Goal: Information Seeking & Learning: Learn about a topic

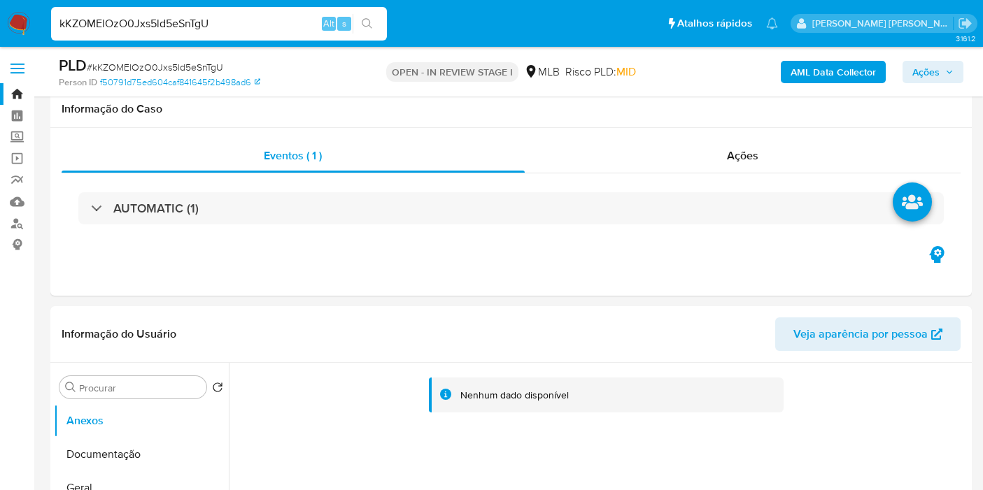
click at [262, 17] on input "kKZOMElOzO0Jxs5ld5eSnTgU" at bounding box center [219, 24] width 336 height 18
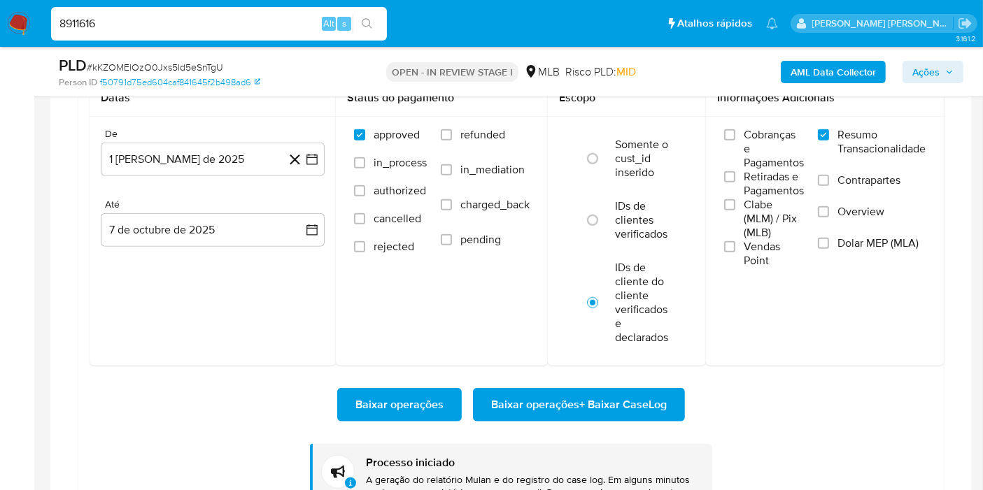
type input "8911616"
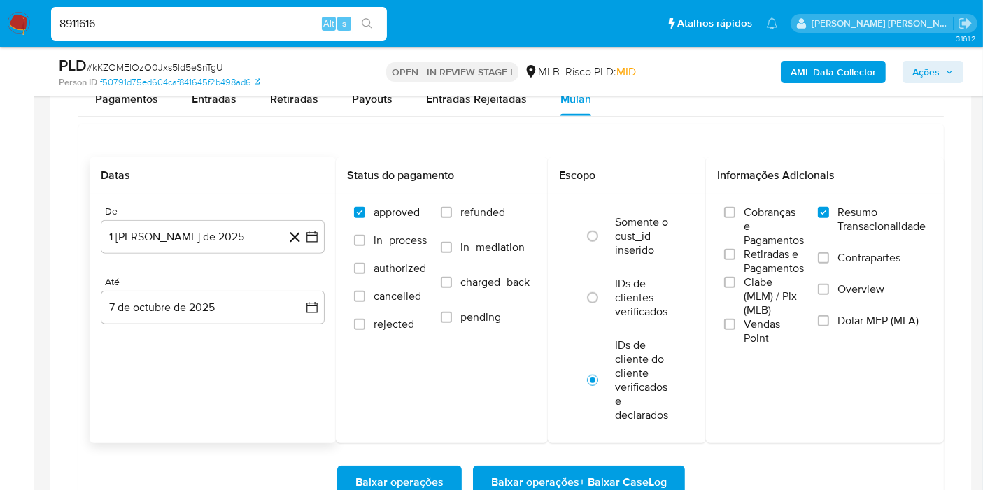
click at [255, 397] on div "Datas De 1 [PERSON_NAME] de 2025 [DATE] Até 7 de octubre de 2025 [DATE]" at bounding box center [213, 300] width 246 height 286
click at [364, 25] on icon "search-icon" at bounding box center [367, 23] width 10 height 10
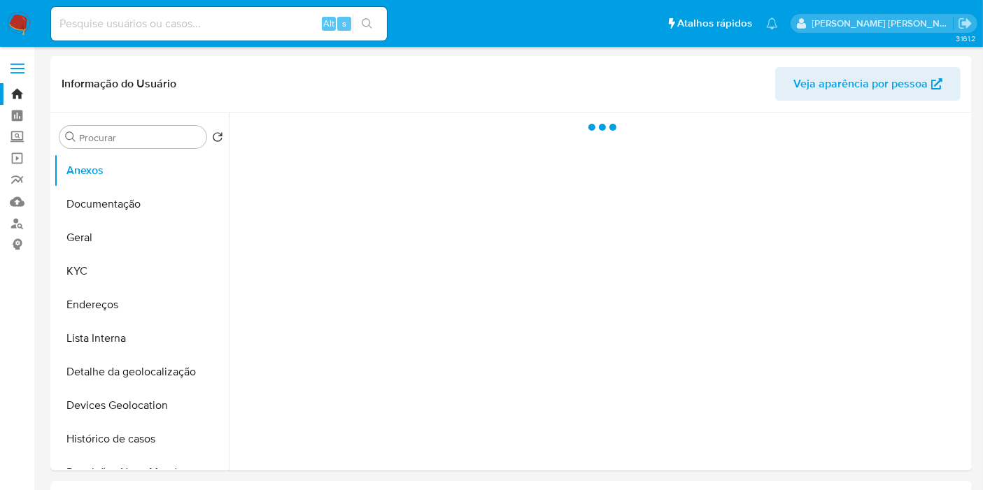
select select "10"
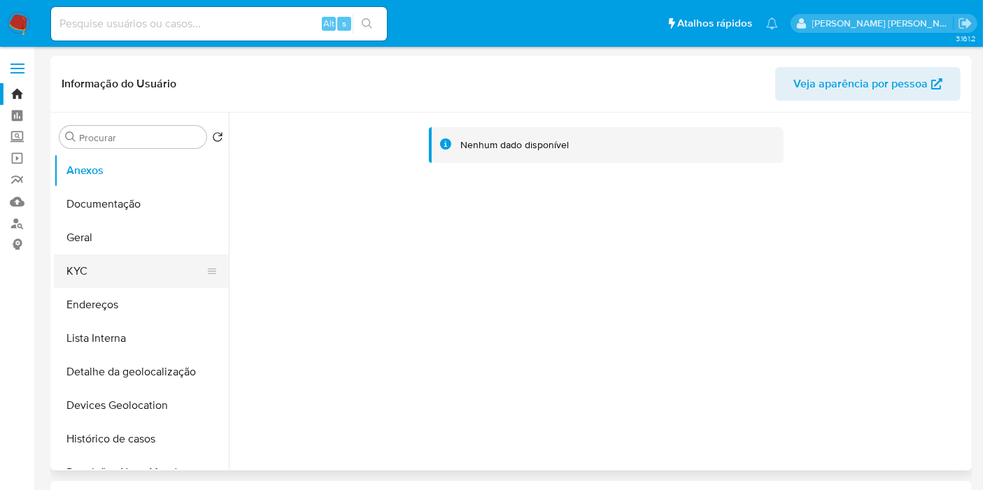
click at [111, 257] on button "KYC" at bounding box center [136, 272] width 164 height 34
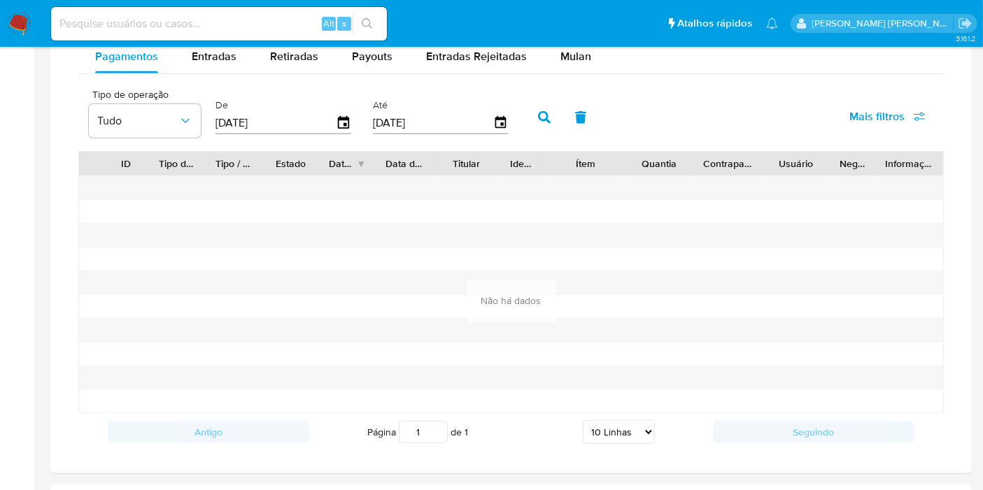
scroll to position [777, 0]
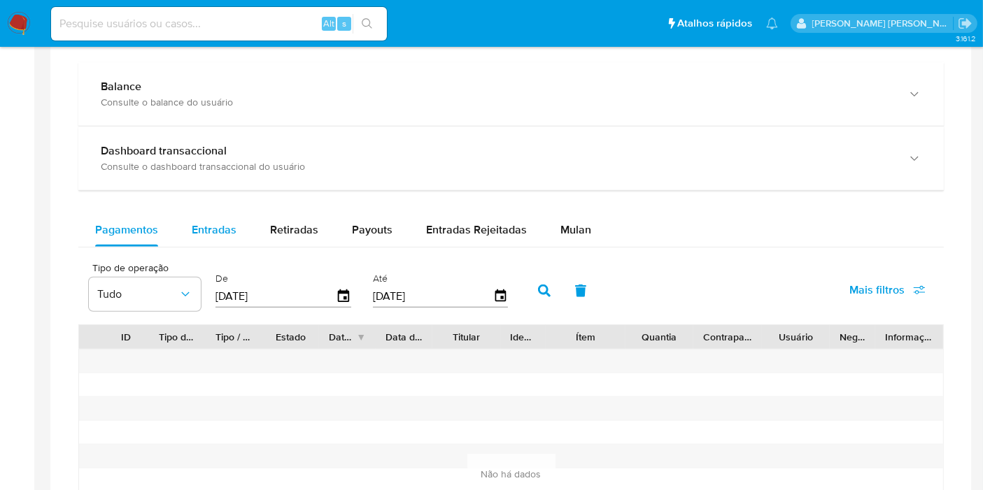
click at [226, 239] on div "Entradas" at bounding box center [214, 230] width 45 height 34
select select "10"
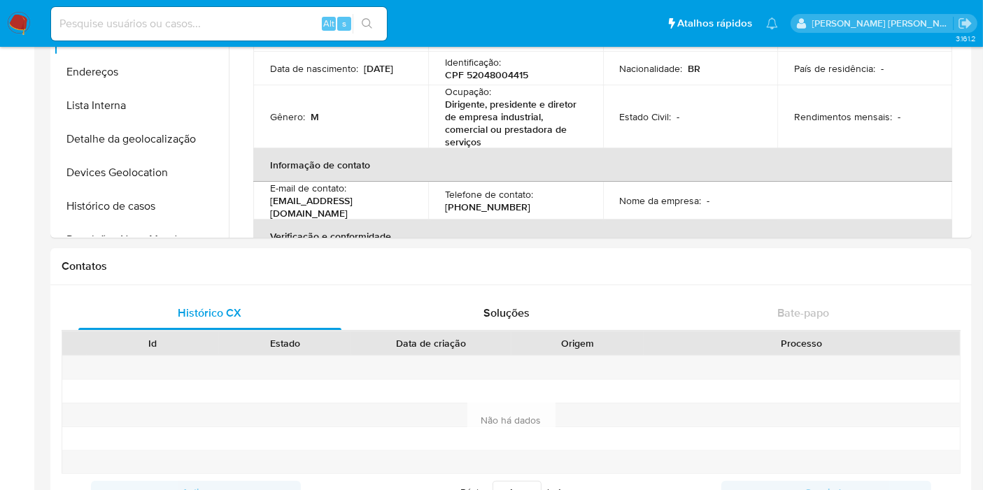
scroll to position [0, 0]
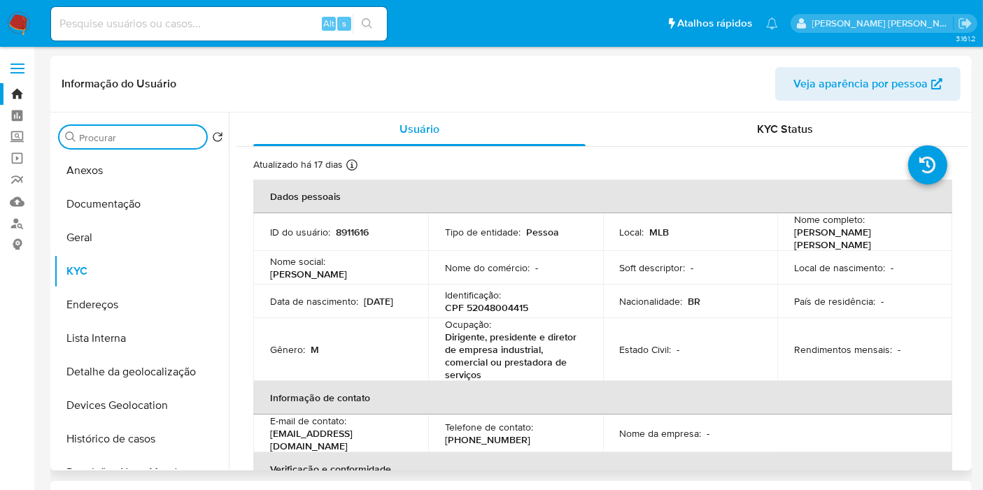
click at [148, 141] on input "Procurar" at bounding box center [140, 137] width 122 height 13
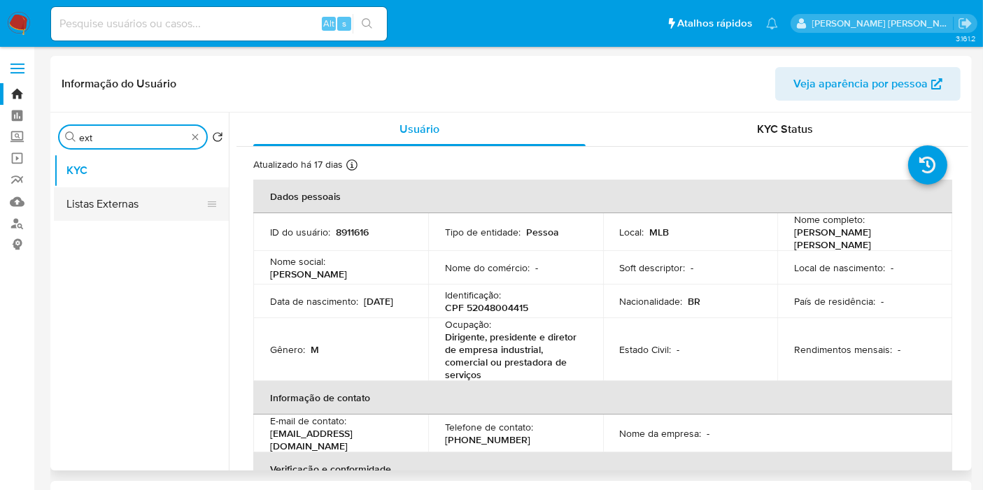
type input "ext"
click at [128, 206] on button "Listas Externas" at bounding box center [136, 204] width 164 height 34
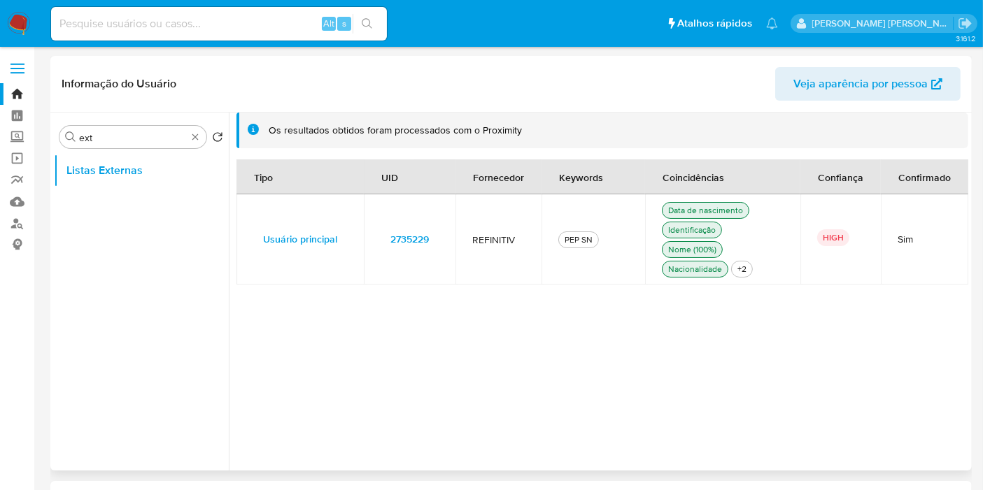
click at [450, 234] on td "2735229" at bounding box center [410, 239] width 92 height 90
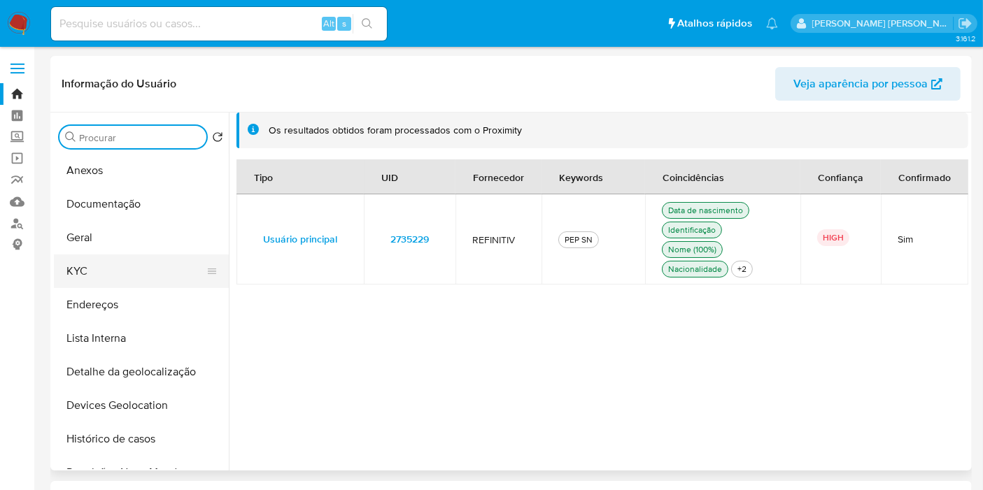
click at [132, 274] on button "KYC" at bounding box center [136, 272] width 164 height 34
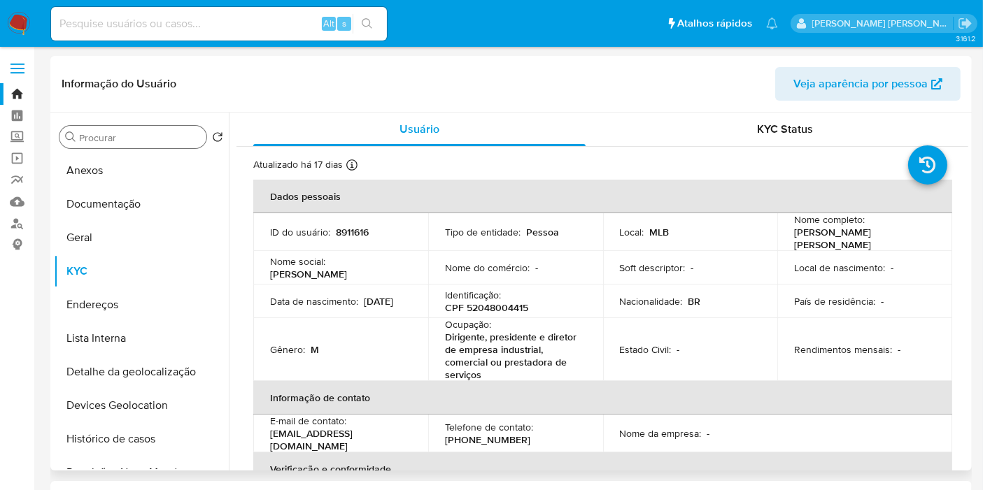
click at [500, 308] on p "CPF 52048004415" at bounding box center [486, 307] width 83 height 13
copy p "52048004415"
paste input "57hbfYkY5dHED4YhHKrQt1Yw"
click at [278, 25] on input at bounding box center [219, 24] width 336 height 18
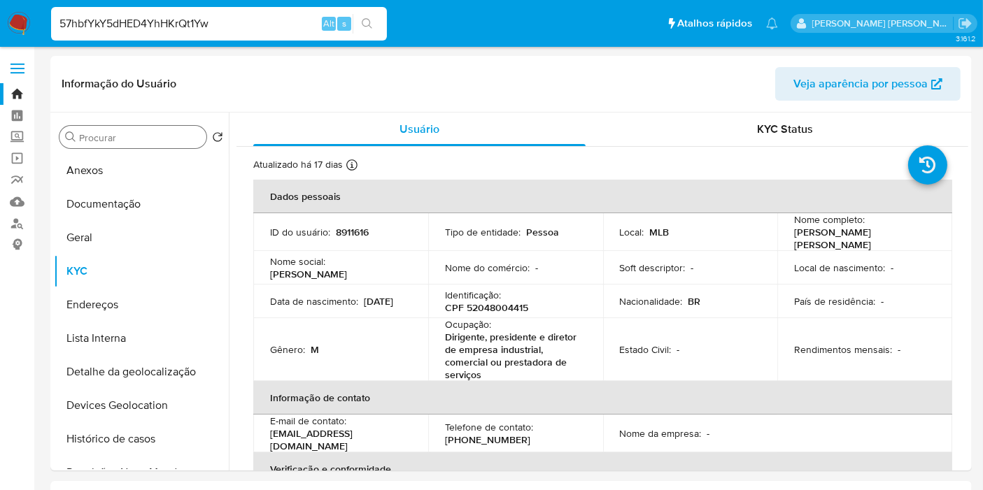
type input "57hbfYkY5dHED4YhHKrQt1Yw"
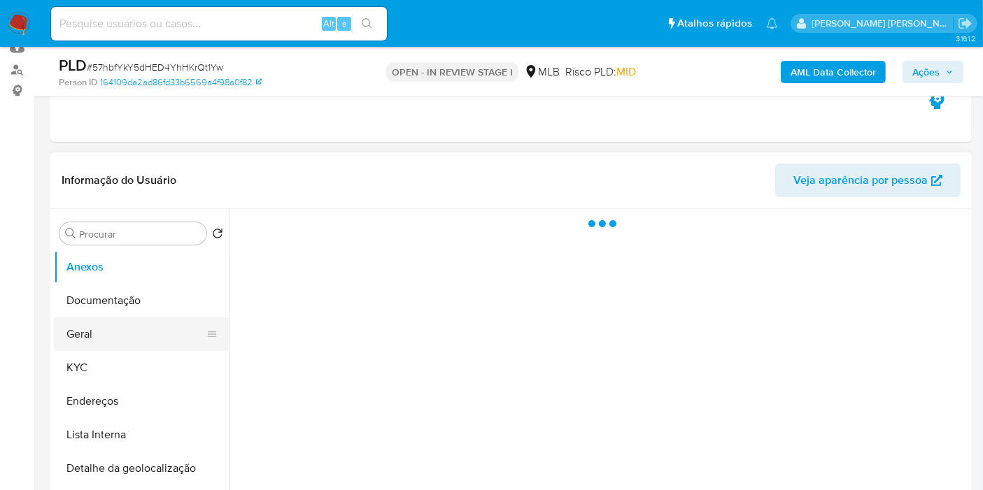
scroll to position [155, 0]
select select "10"
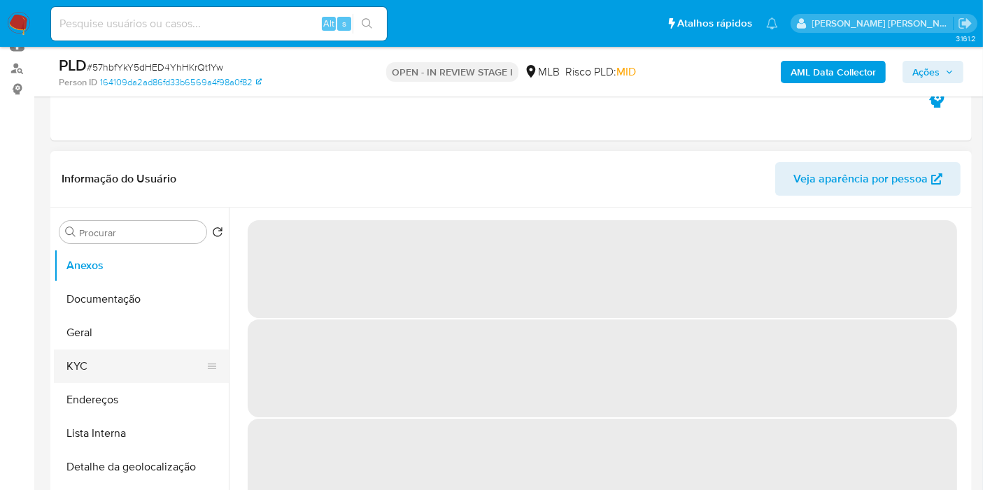
click at [107, 371] on button "KYC" at bounding box center [136, 367] width 164 height 34
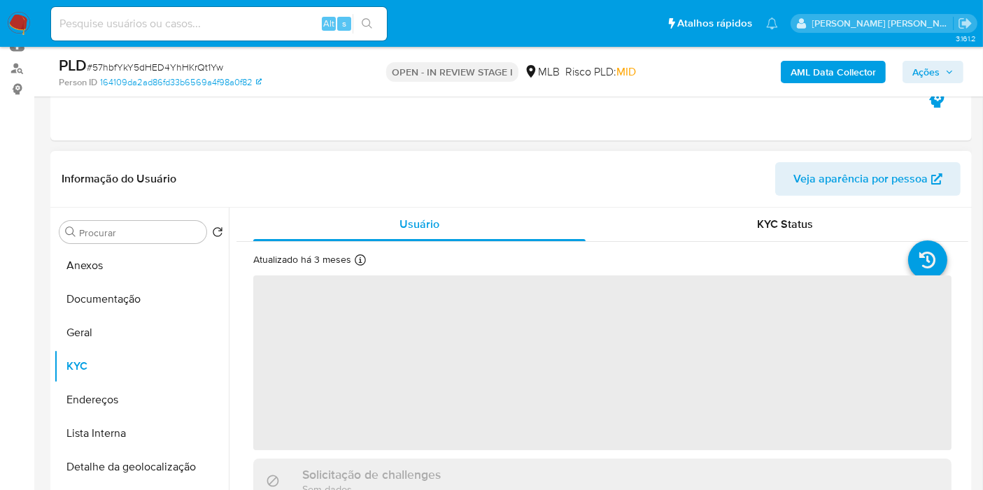
scroll to position [233, 0]
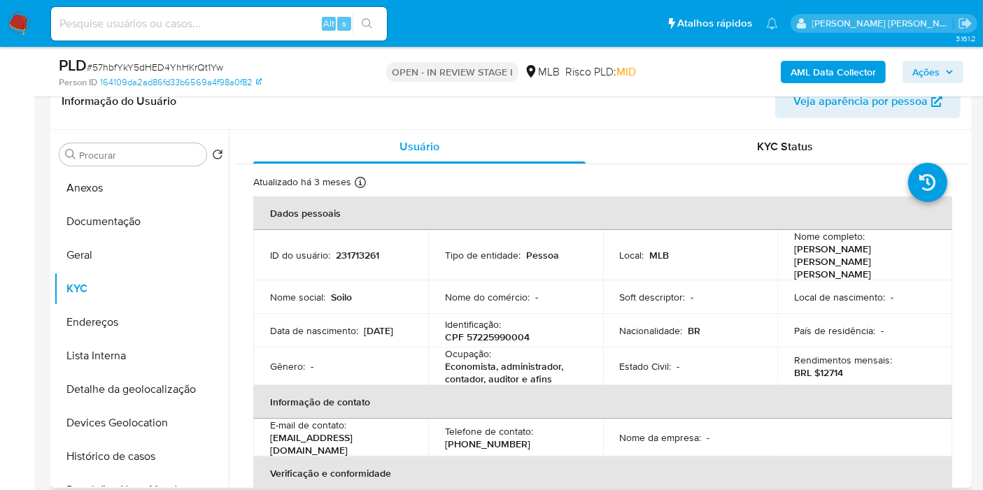
click at [500, 331] on p "CPF 57225990004" at bounding box center [487, 337] width 85 height 13
copy p "57225990004"
click at [129, 441] on button "Histórico de casos" at bounding box center [136, 457] width 164 height 34
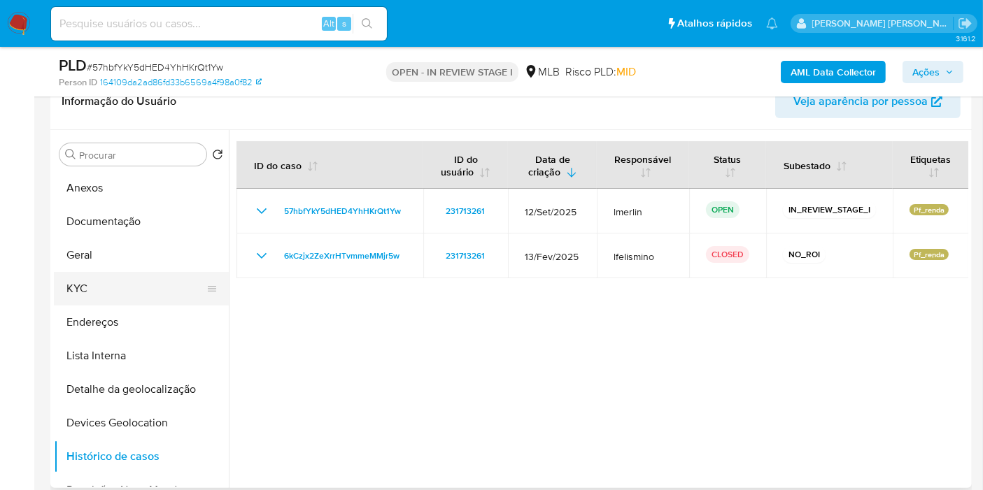
click at [97, 281] on button "KYC" at bounding box center [136, 289] width 164 height 34
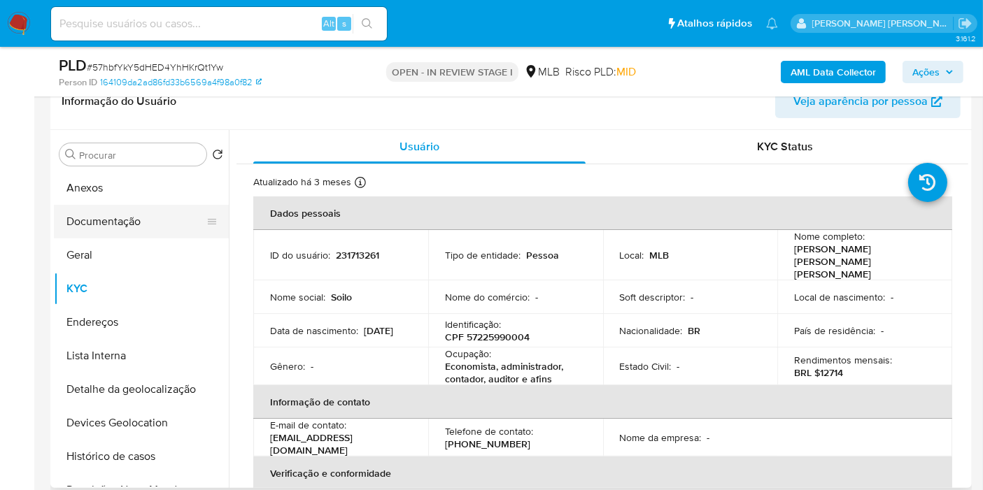
click at [145, 221] on button "Documentação" at bounding box center [136, 222] width 164 height 34
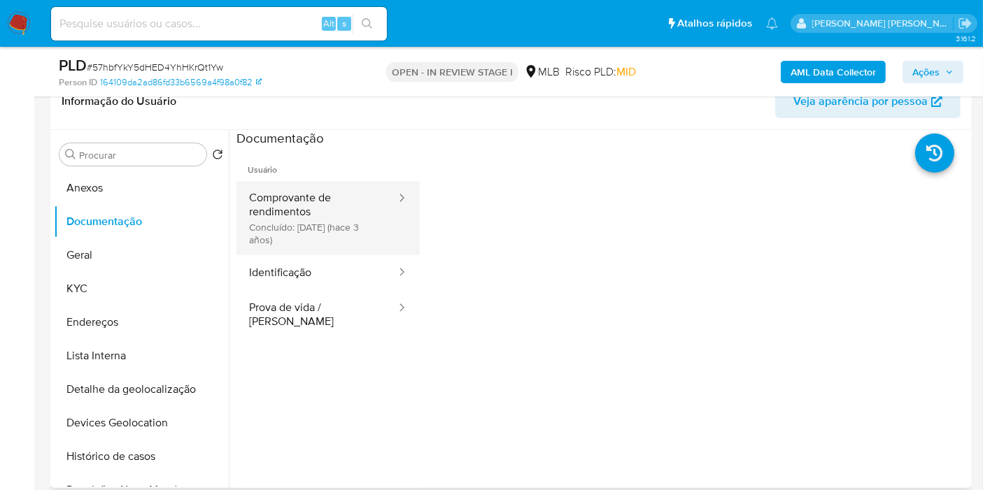
click at [334, 231] on button "Comprovante de rendimentos Concluído: 27/04/2022 (hace 3 años)" at bounding box center [316, 218] width 161 height 74
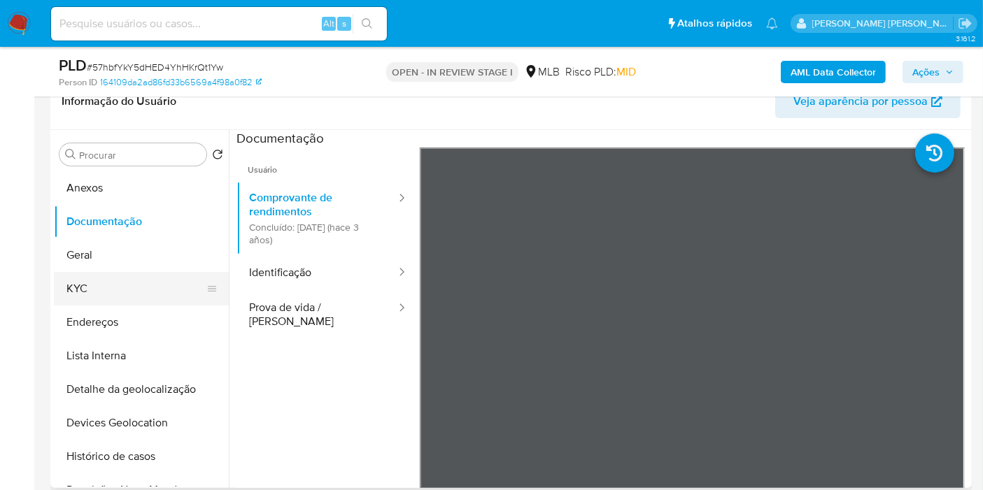
click at [144, 290] on button "KYC" at bounding box center [136, 289] width 164 height 34
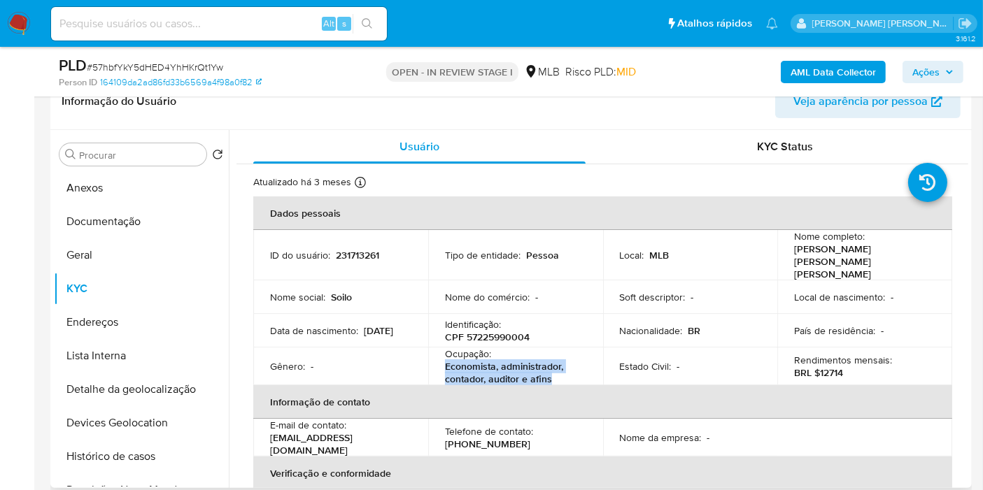
drag, startPoint x: 443, startPoint y: 350, endPoint x: 597, endPoint y: 366, distance: 153.9
click at [597, 366] on td "Ocupação : Economista, administrador, contador, auditor e afins" at bounding box center [515, 367] width 175 height 38
copy p "Economista, administrador, contador, auditor e afins"
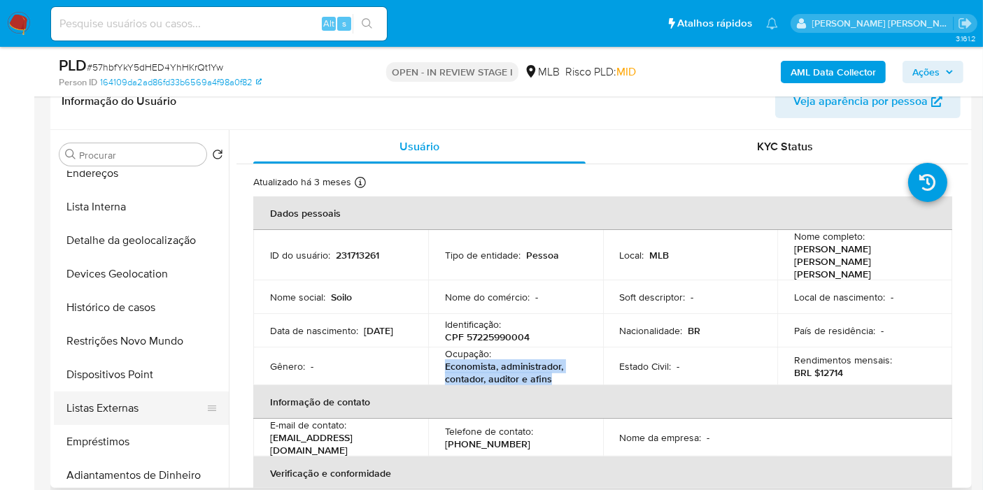
scroll to position [155, 0]
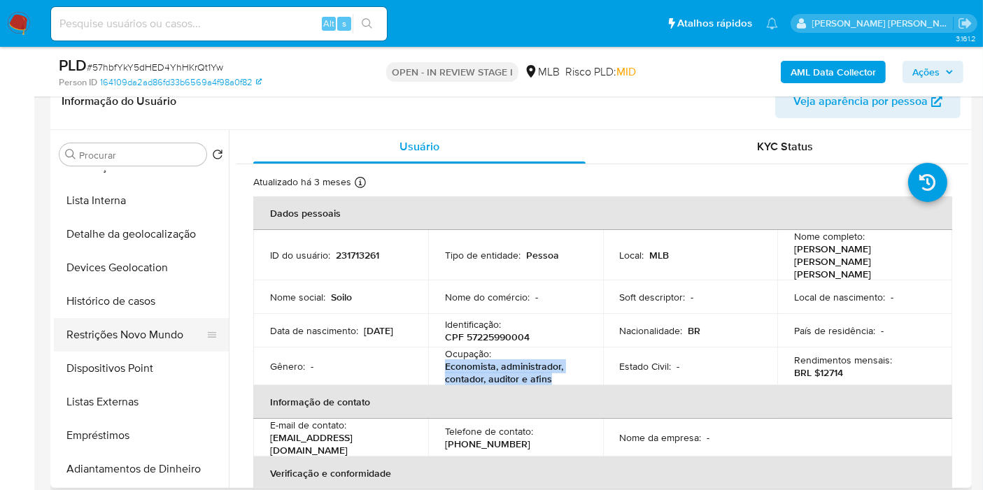
click at [156, 332] on button "Restrições Novo Mundo" at bounding box center [136, 335] width 164 height 34
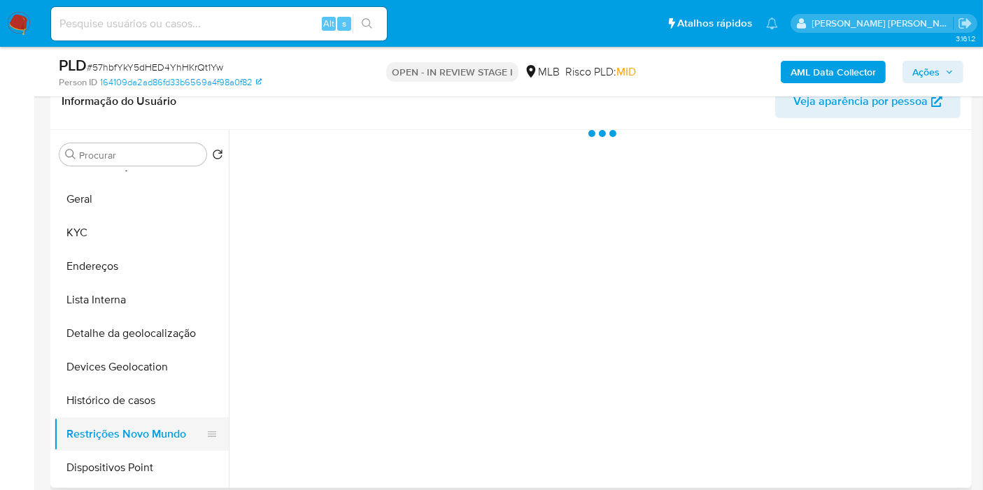
scroll to position [0, 0]
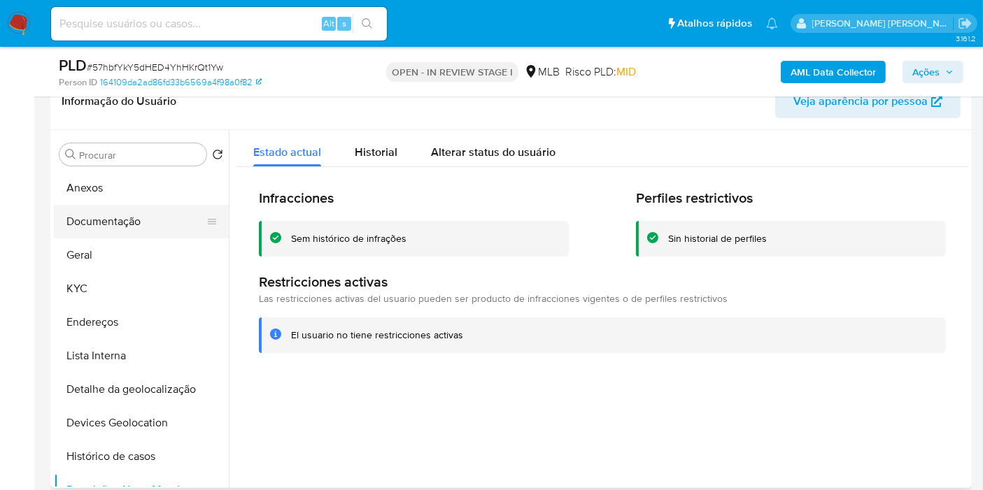
click at [113, 209] on button "Documentação" at bounding box center [136, 222] width 164 height 34
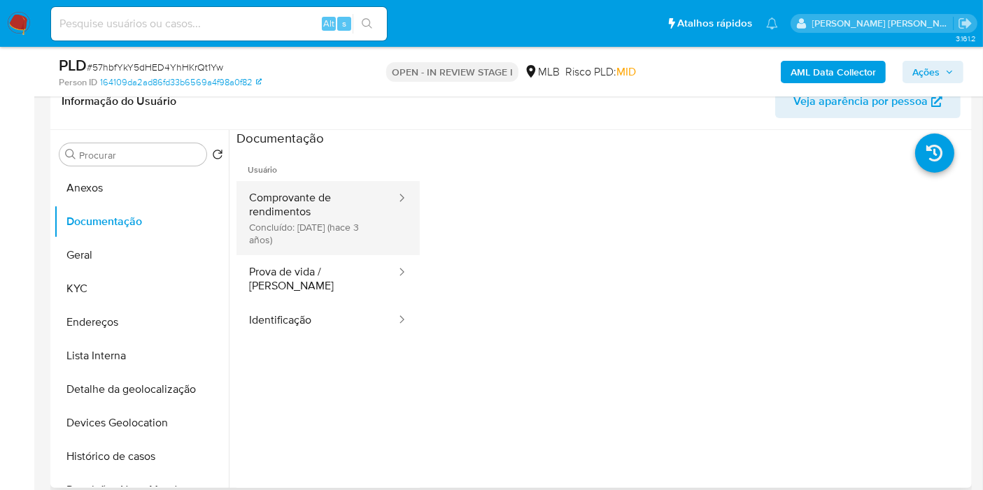
click at [320, 234] on button "Comprovante de rendimentos Concluído: 27/04/2022 (hace 3 años)" at bounding box center [316, 218] width 161 height 74
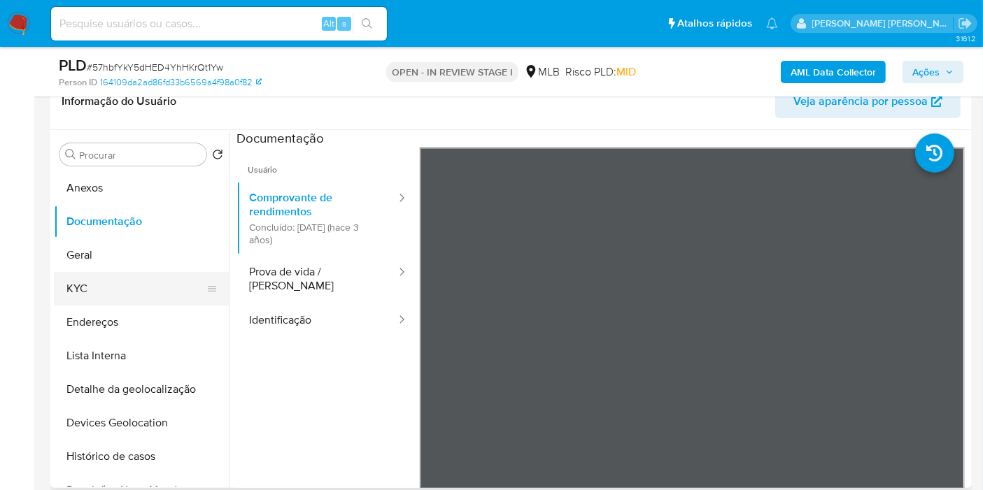
click at [122, 285] on button "KYC" at bounding box center [136, 289] width 164 height 34
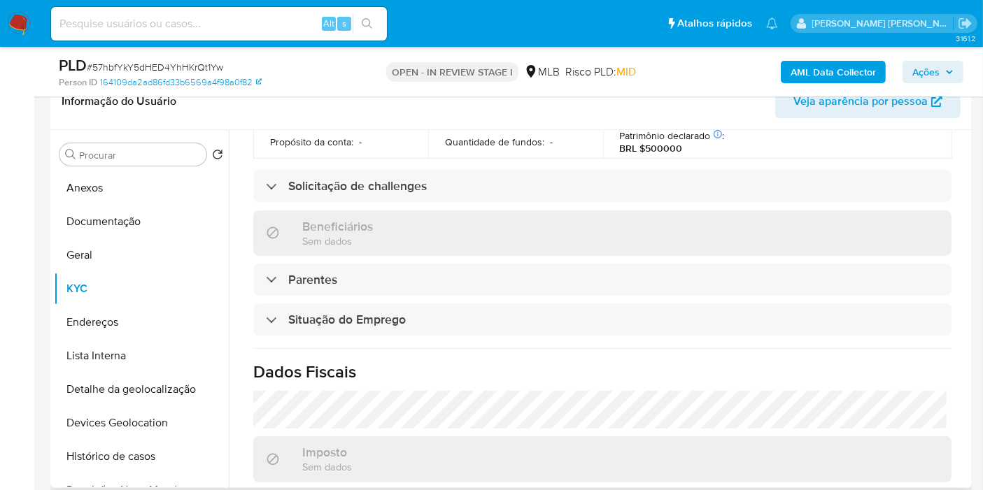
scroll to position [639, 0]
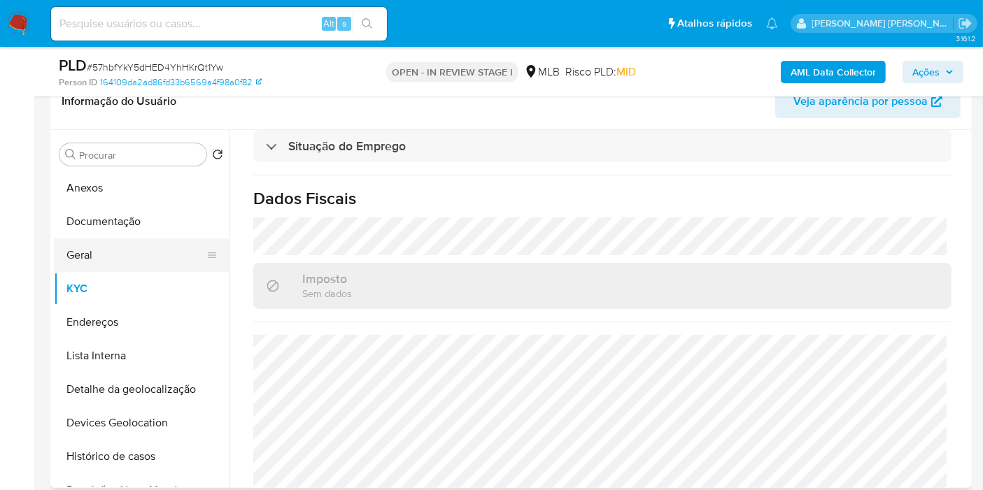
click at [113, 260] on button "Geral" at bounding box center [136, 255] width 164 height 34
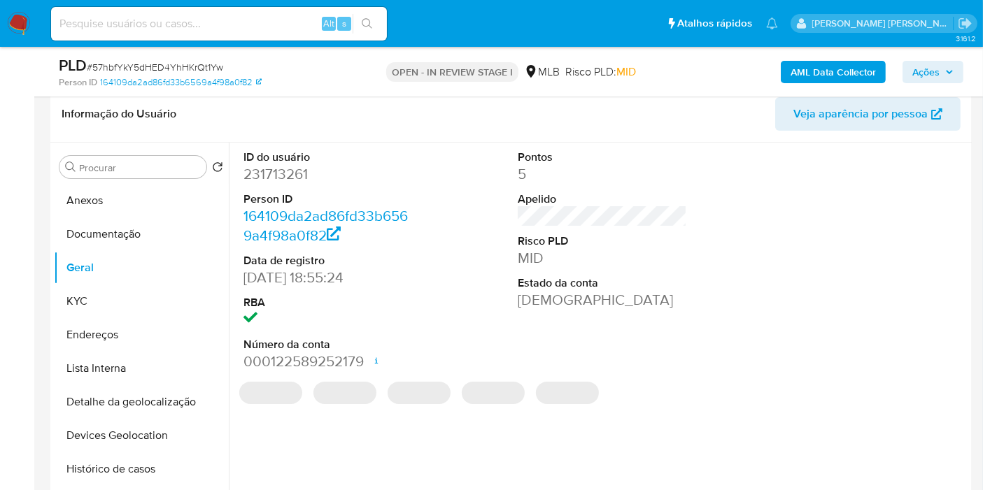
scroll to position [218, 0]
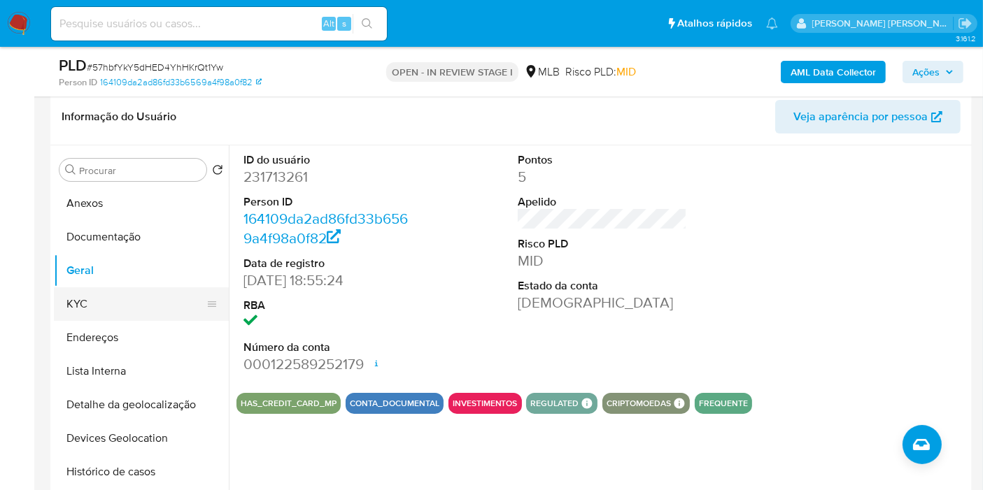
click at [123, 308] on button "KYC" at bounding box center [136, 304] width 164 height 34
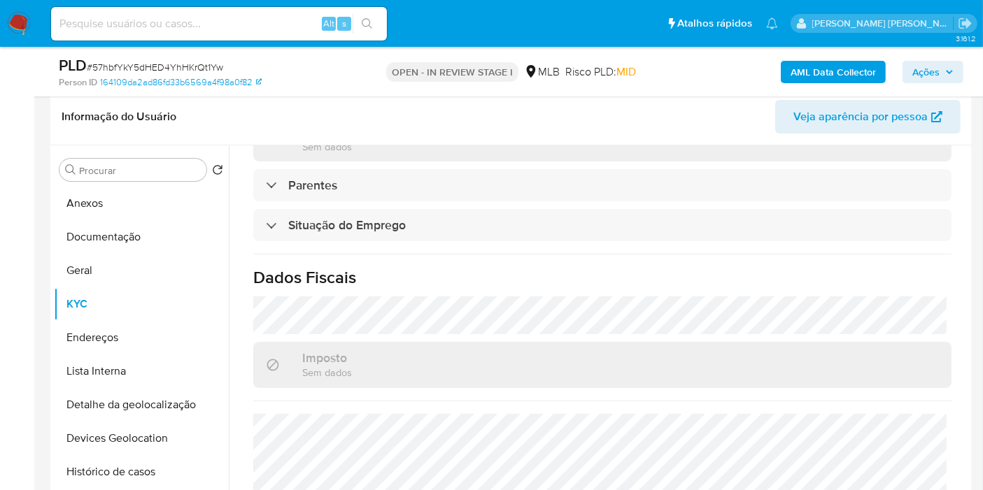
scroll to position [639, 0]
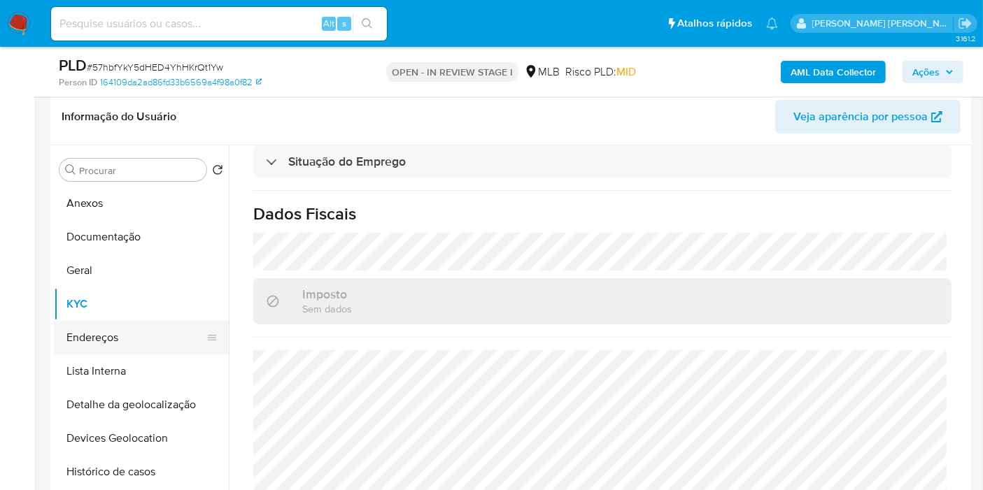
click at [122, 332] on button "Endereços" at bounding box center [136, 338] width 164 height 34
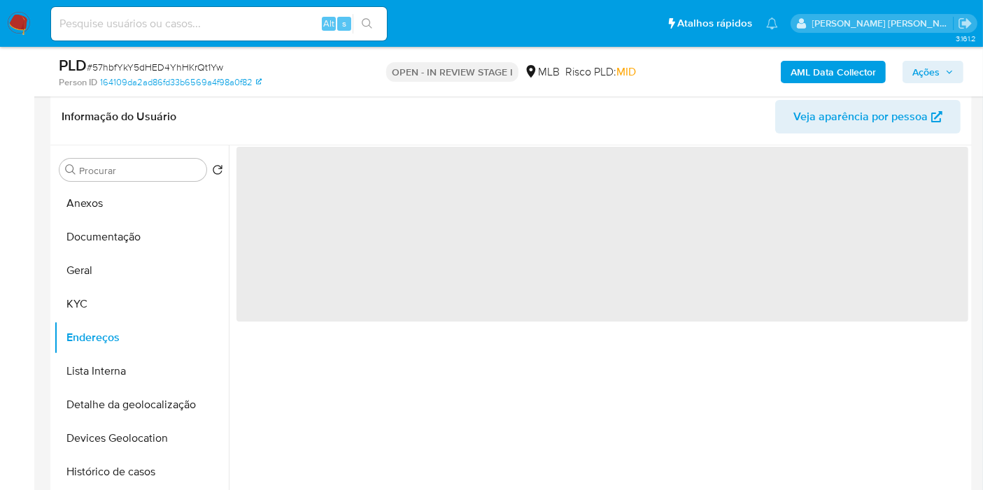
scroll to position [0, 0]
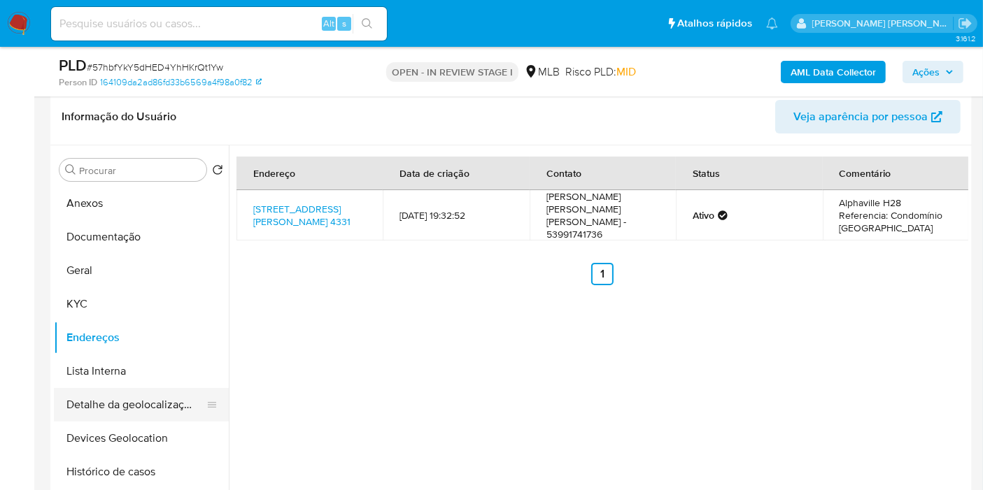
click at [124, 392] on button "Detalhe da geolocalização" at bounding box center [136, 405] width 164 height 34
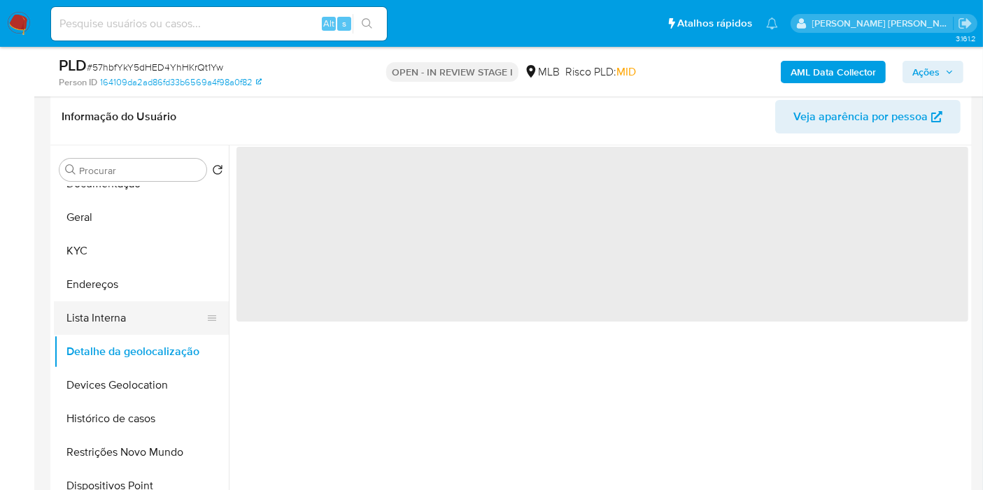
scroll to position [78, 0]
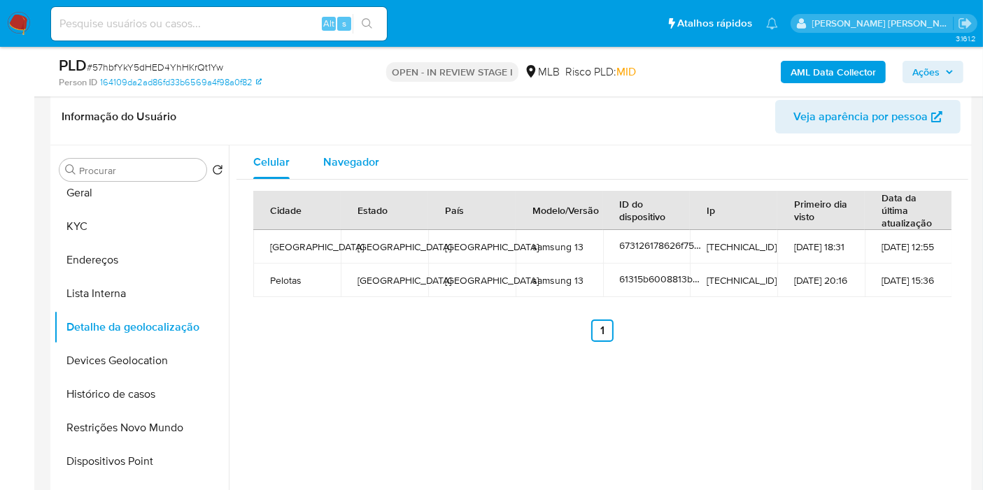
click at [350, 161] on span "Navegador" at bounding box center [351, 162] width 56 height 16
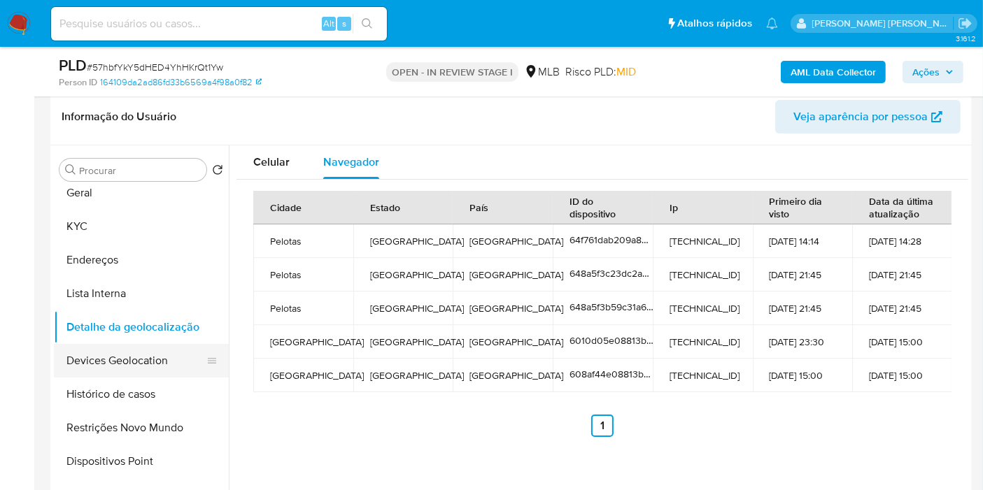
click at [152, 364] on button "Devices Geolocation" at bounding box center [136, 361] width 164 height 34
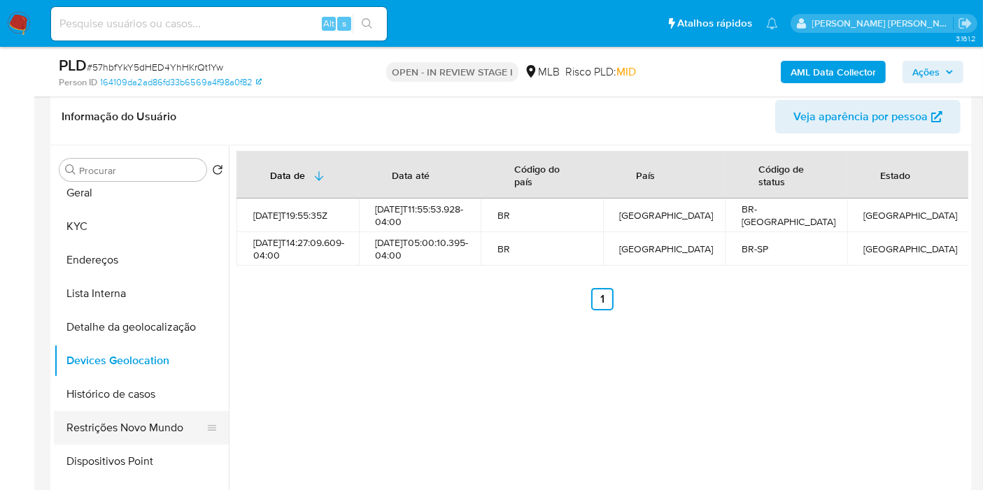
click at [121, 424] on button "Restrições Novo Mundo" at bounding box center [136, 428] width 164 height 34
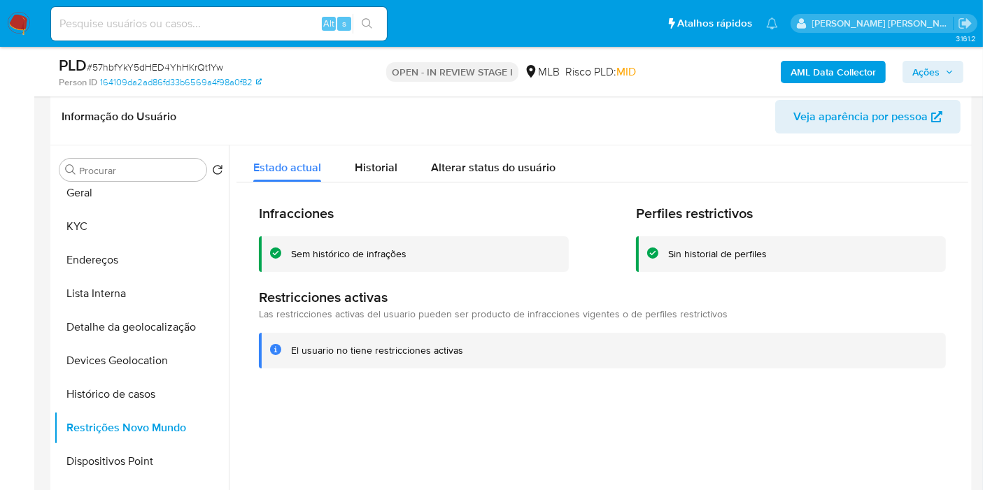
scroll to position [155, 0]
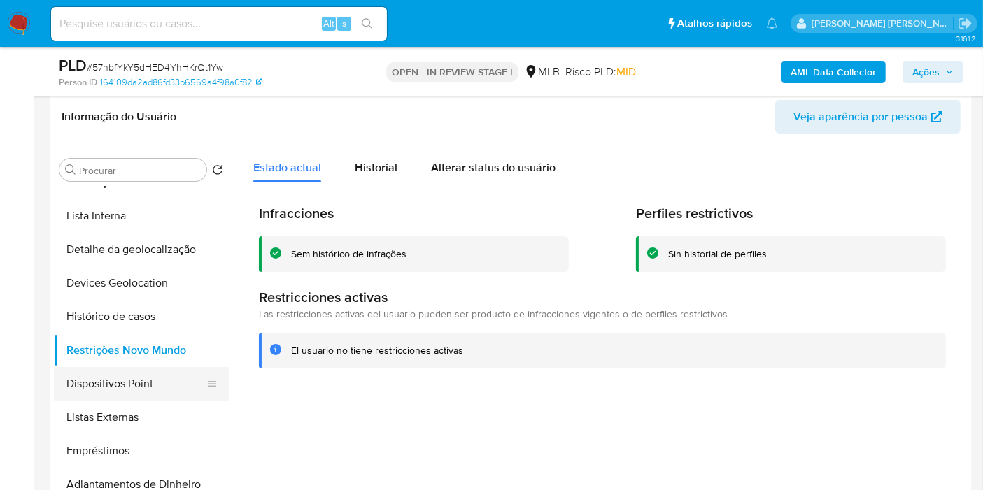
click at [169, 383] on button "Dispositivos Point" at bounding box center [136, 384] width 164 height 34
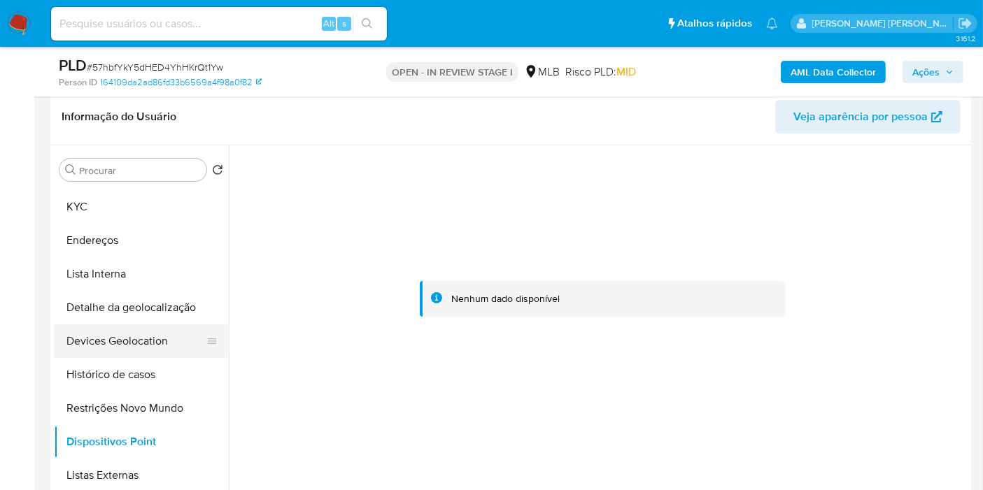
scroll to position [0, 0]
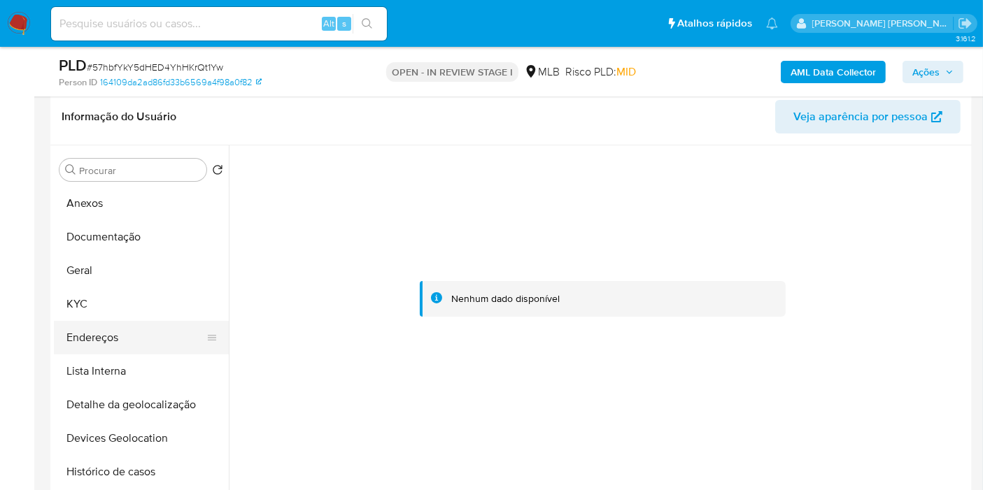
click at [113, 344] on button "Endereços" at bounding box center [136, 338] width 164 height 34
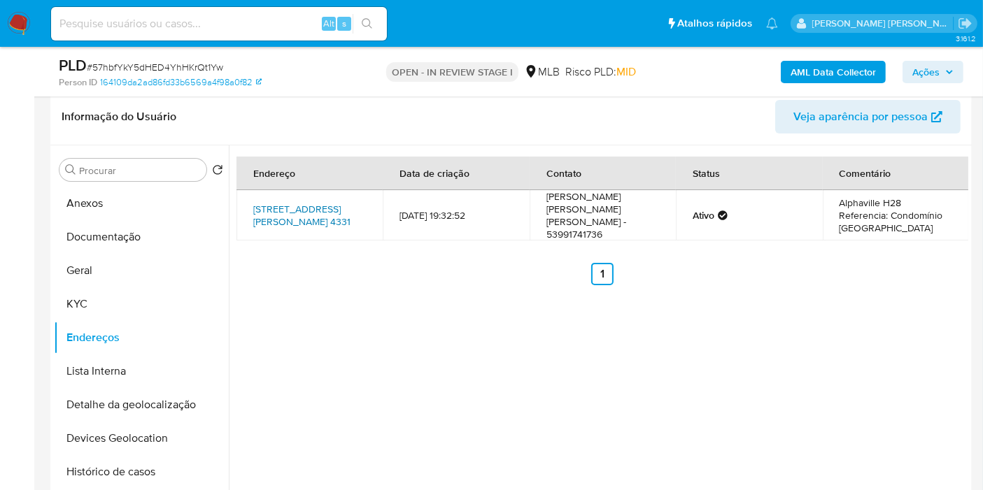
click at [311, 202] on link "Avenida Adolfo Fetter 4331, Pelotas, Rio Grande Do Sul, 96090840, Brasil 4331" at bounding box center [301, 215] width 97 height 27
click at [100, 301] on button "KYC" at bounding box center [136, 304] width 164 height 34
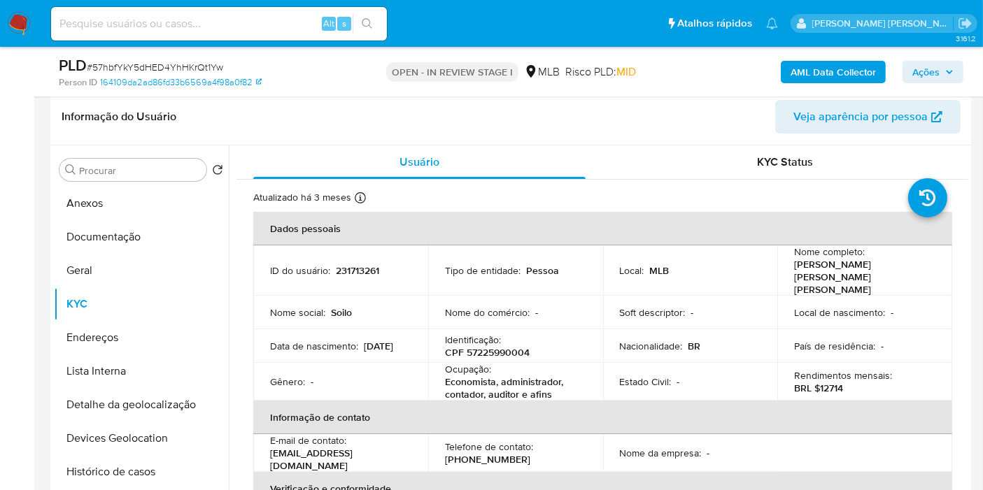
click at [505, 346] on p "CPF 57225990004" at bounding box center [487, 352] width 85 height 13
copy p "57225990004"
drag, startPoint x: 790, startPoint y: 269, endPoint x: 915, endPoint y: 269, distance: 125.2
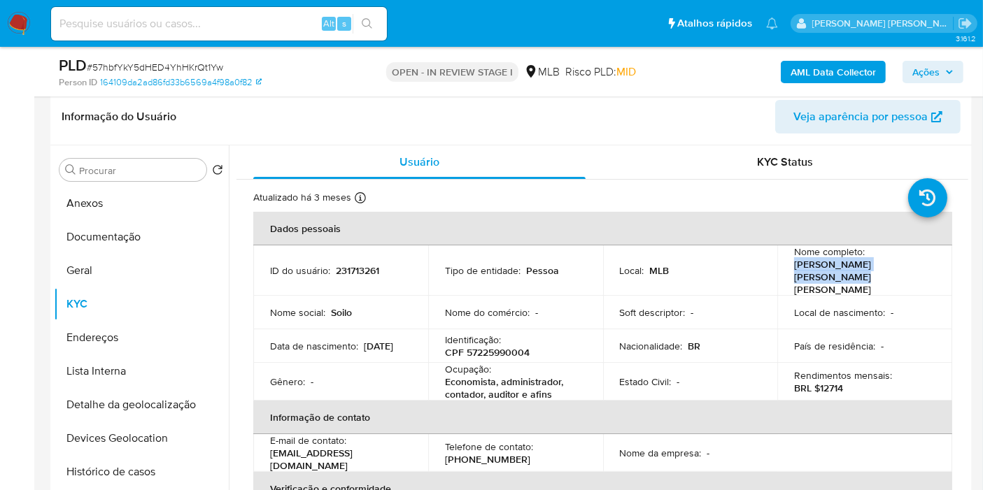
click at [915, 269] on td "Nome completo : Soilo Carlos Lima Conceicao" at bounding box center [864, 270] width 175 height 50
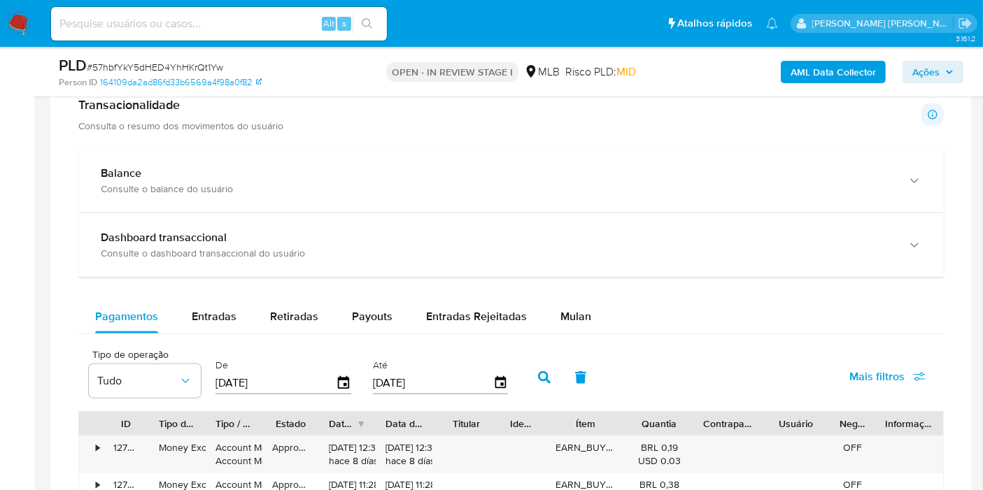
scroll to position [1151, 0]
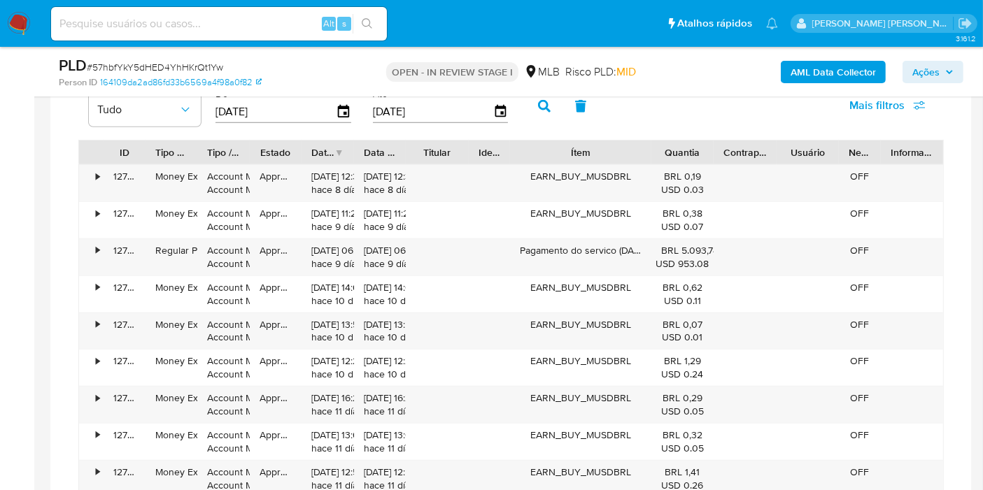
drag, startPoint x: 652, startPoint y: 147, endPoint x: 684, endPoint y: 145, distance: 32.2
click at [684, 145] on div "ID Tipo de operação Tipo / Método Estado Data de criação Data de aprovação Titu…" at bounding box center [511, 153] width 864 height 24
click at [862, 113] on span "Mais filtros" at bounding box center [876, 106] width 55 height 34
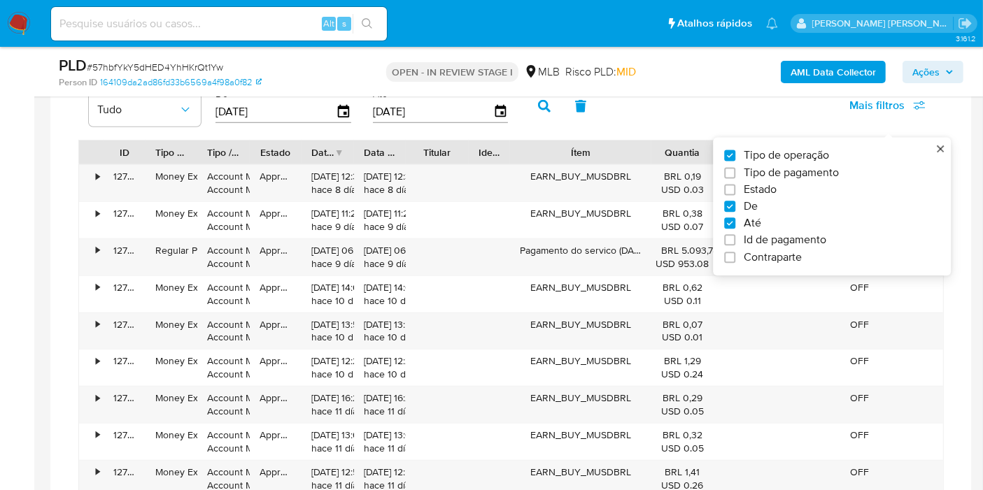
click at [819, 168] on span "Tipo de pagamento" at bounding box center [790, 173] width 95 height 14
click at [735, 168] on input "Tipo de pagamento" at bounding box center [729, 172] width 11 height 11
checkbox input "true"
type input "[DATE]"
click at [300, 120] on button "Tudo" at bounding box center [268, 110] width 112 height 34
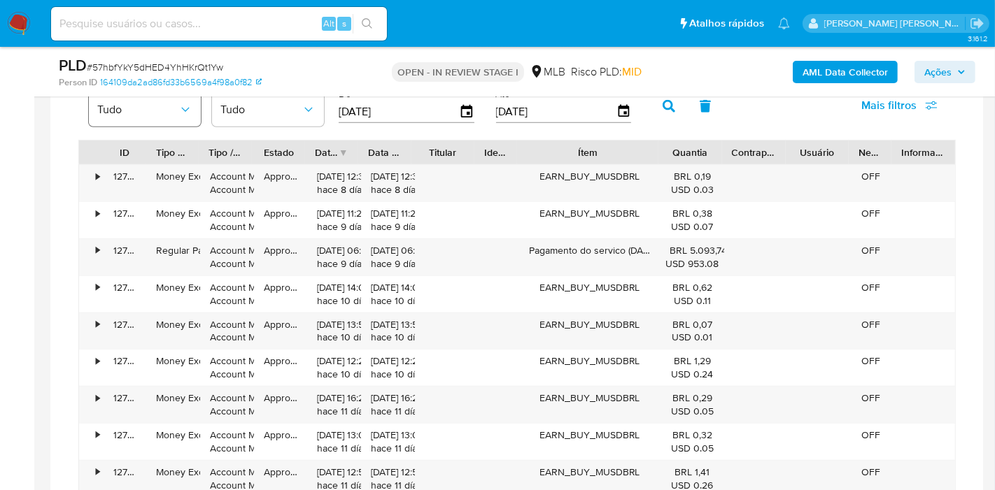
click at [181, 115] on button "Tudo" at bounding box center [145, 110] width 112 height 34
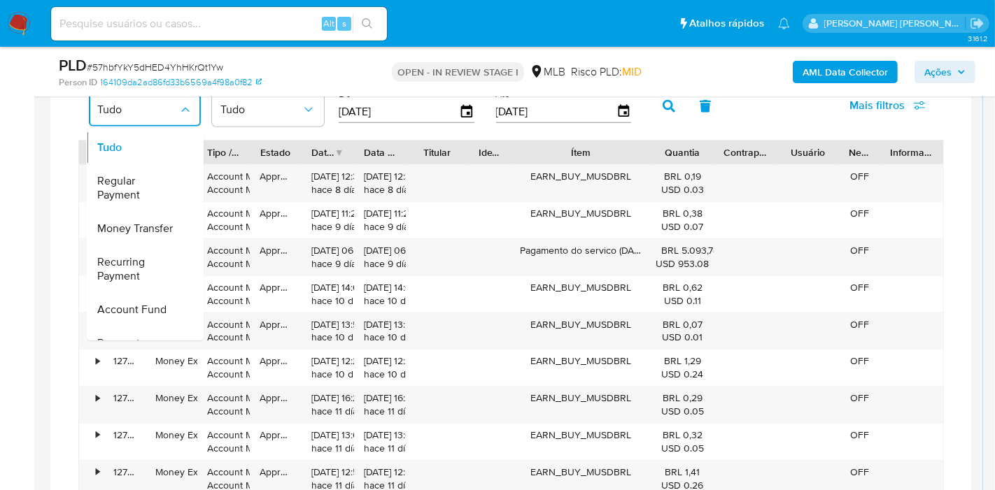
drag, startPoint x: 164, startPoint y: 204, endPoint x: 383, endPoint y: 159, distance: 222.8
click at [165, 204] on div "Regular Payment" at bounding box center [137, 188] width 81 height 48
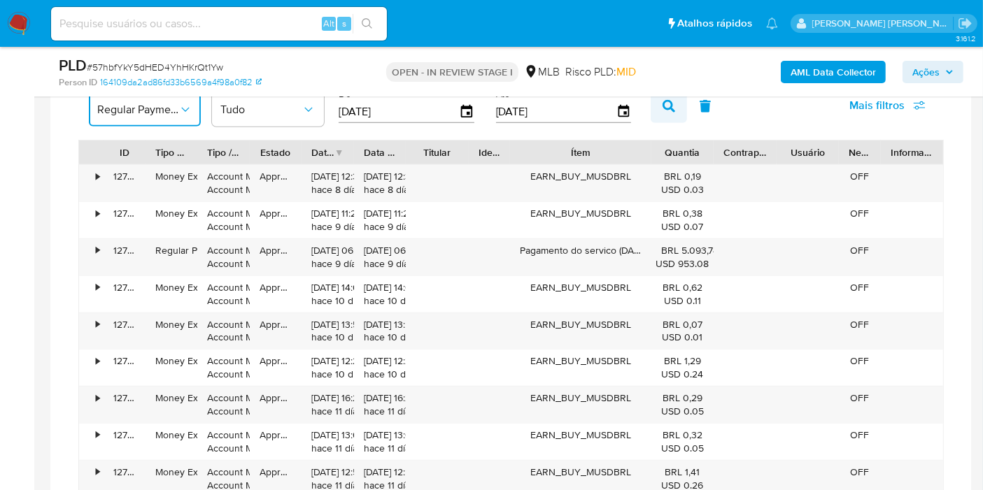
click at [662, 108] on icon "button" at bounding box center [668, 106] width 13 height 13
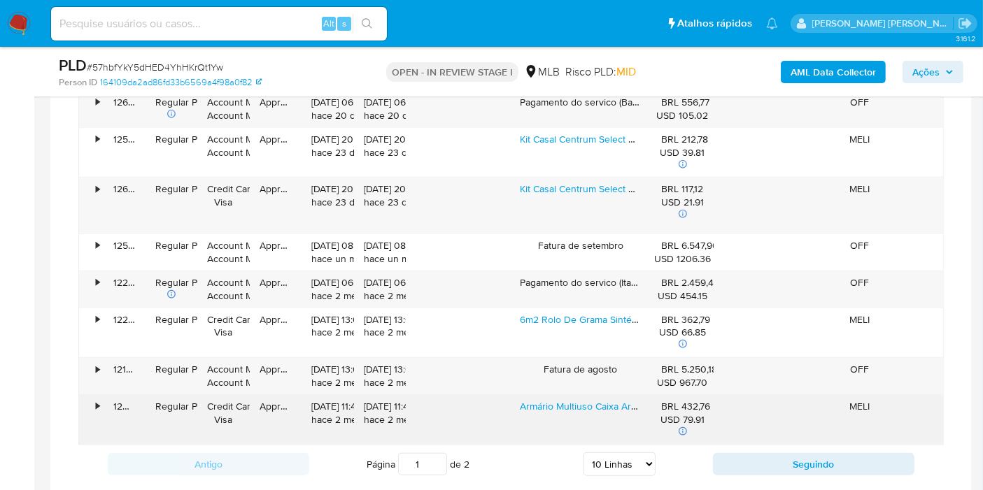
scroll to position [1306, 0]
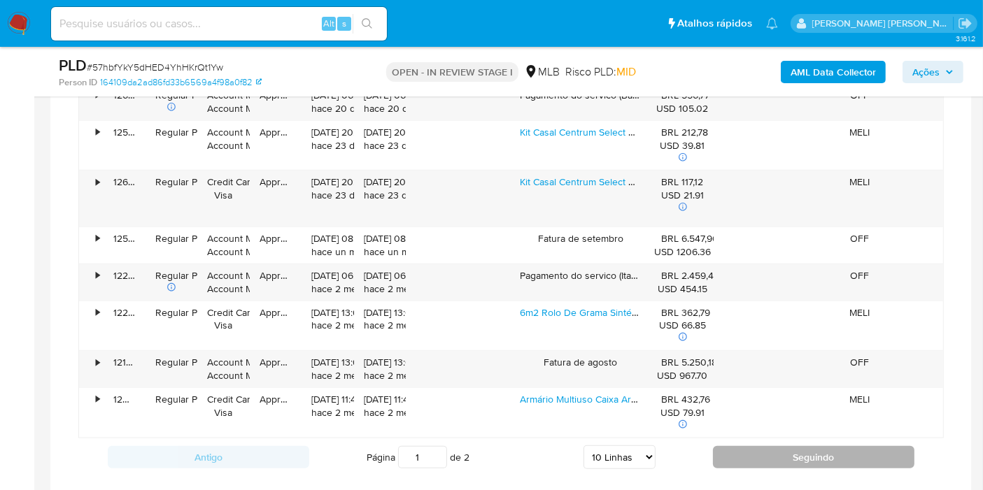
click at [739, 446] on button "Seguindo" at bounding box center [813, 457] width 201 height 22
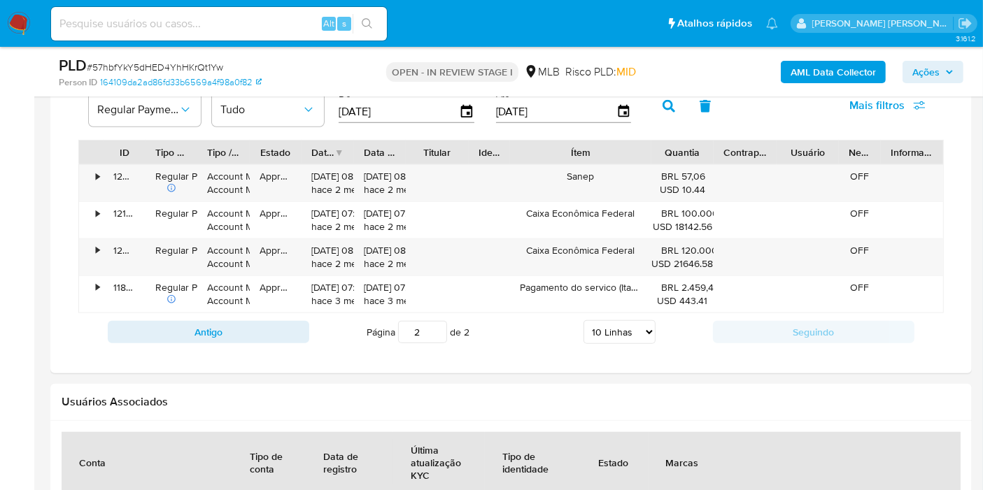
scroll to position [1151, 0]
click at [286, 326] on button "Antigo" at bounding box center [208, 332] width 201 height 22
type input "1"
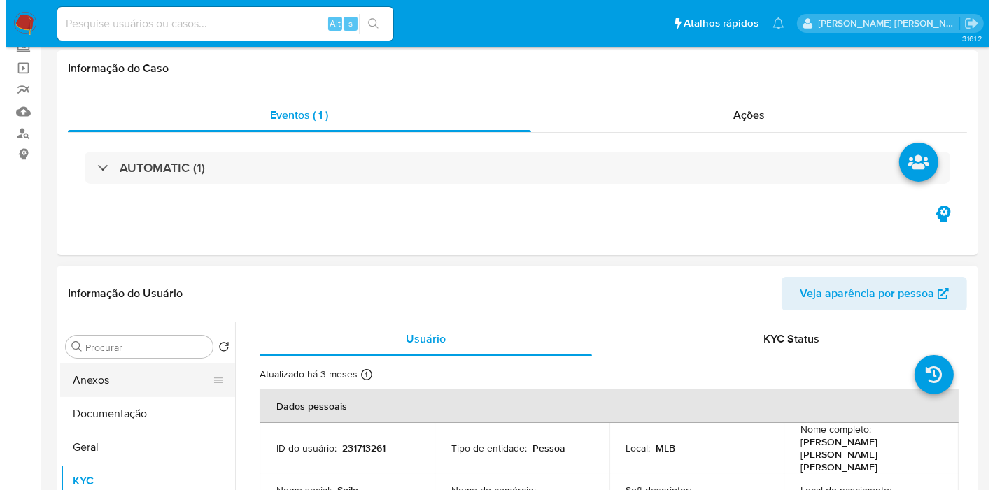
scroll to position [233, 0]
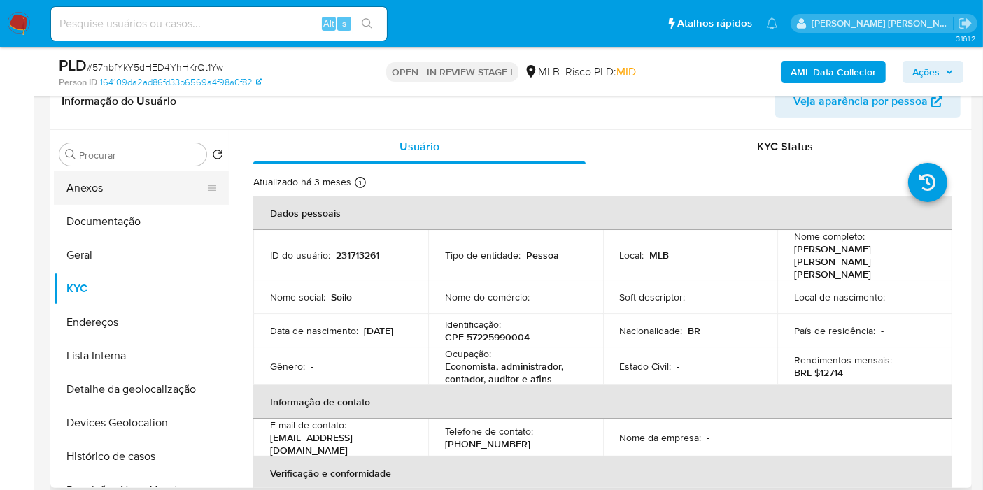
click at [129, 200] on button "Anexos" at bounding box center [136, 188] width 164 height 34
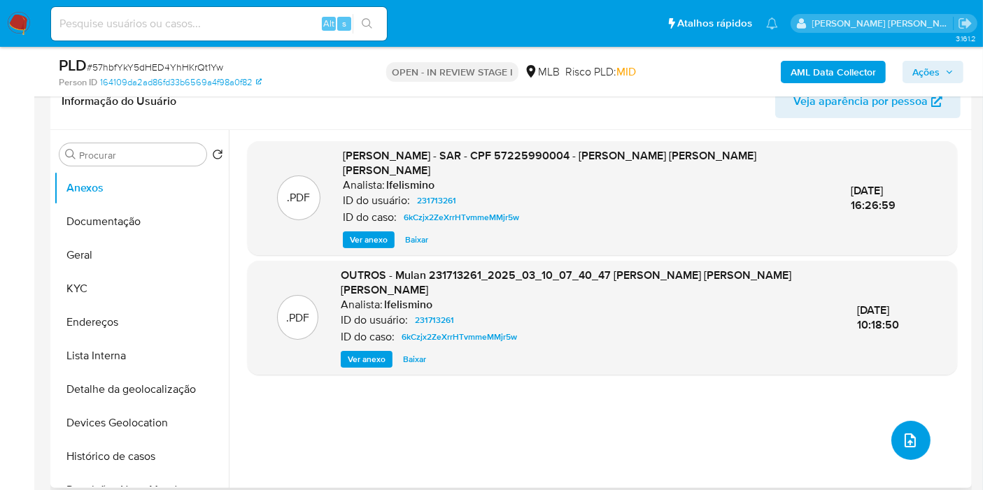
click at [915, 432] on button "upload-file" at bounding box center [910, 440] width 39 height 39
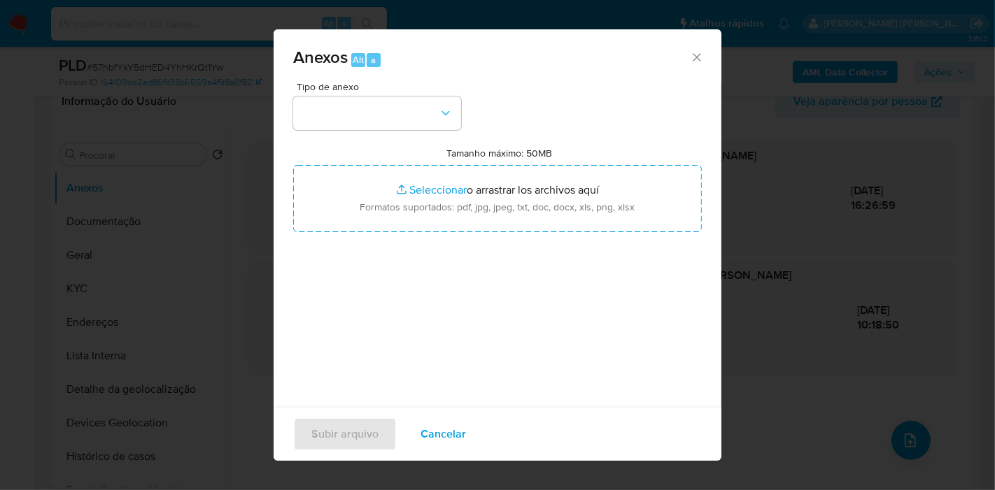
click at [446, 428] on span "Cancelar" at bounding box center [442, 434] width 45 height 31
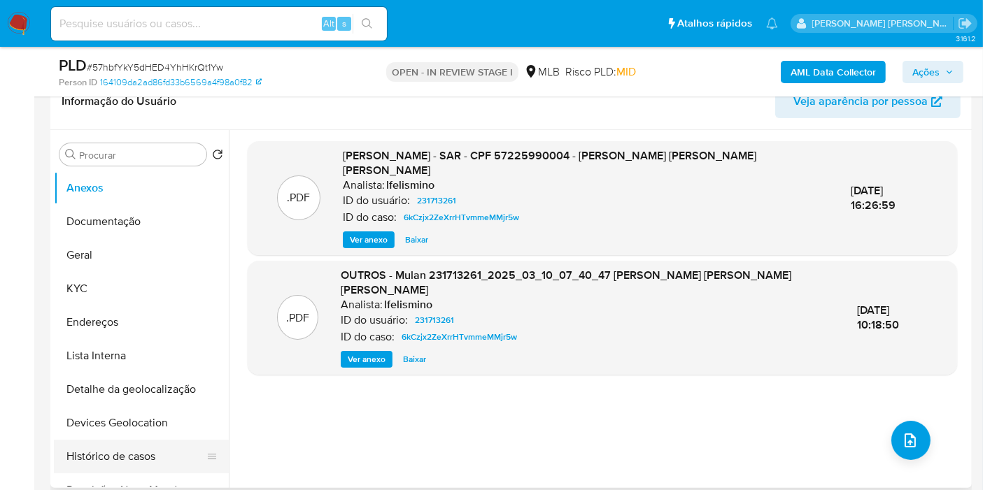
click at [132, 458] on button "Histórico de casos" at bounding box center [136, 457] width 164 height 34
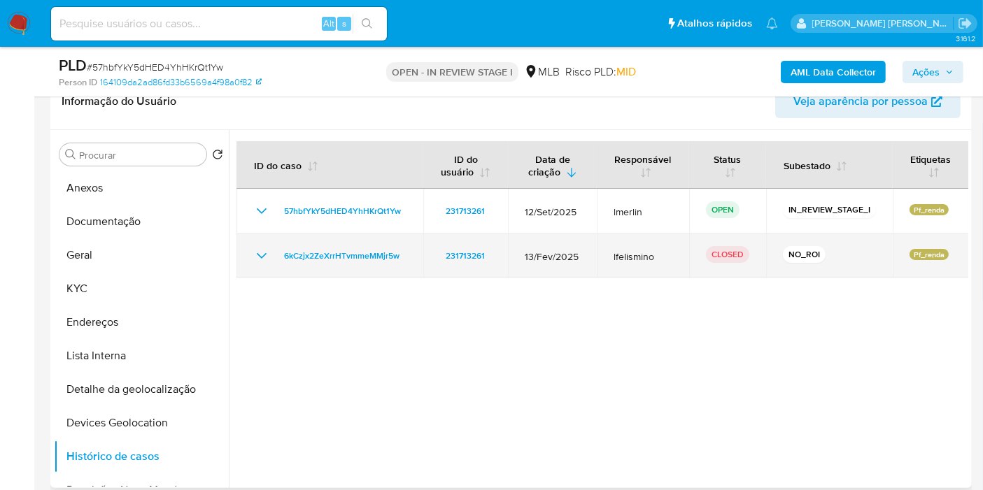
click at [261, 251] on icon "Mostrar/Ocultar" at bounding box center [261, 256] width 17 height 17
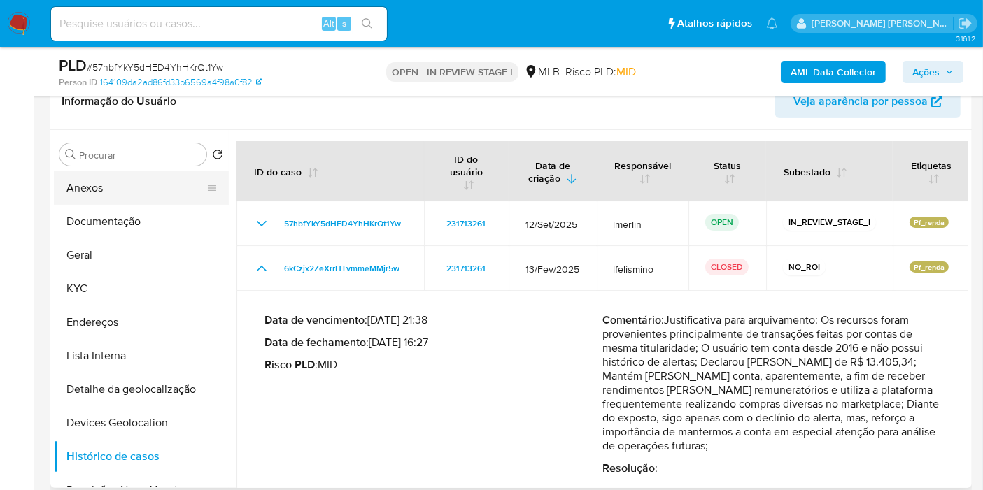
click at [162, 187] on button "Anexos" at bounding box center [136, 188] width 164 height 34
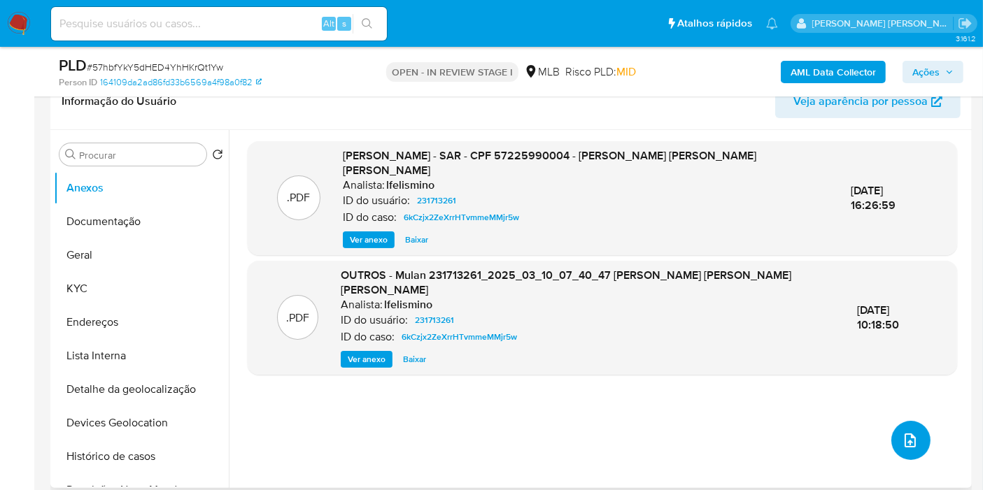
click at [894, 434] on button "upload-file" at bounding box center [910, 440] width 39 height 39
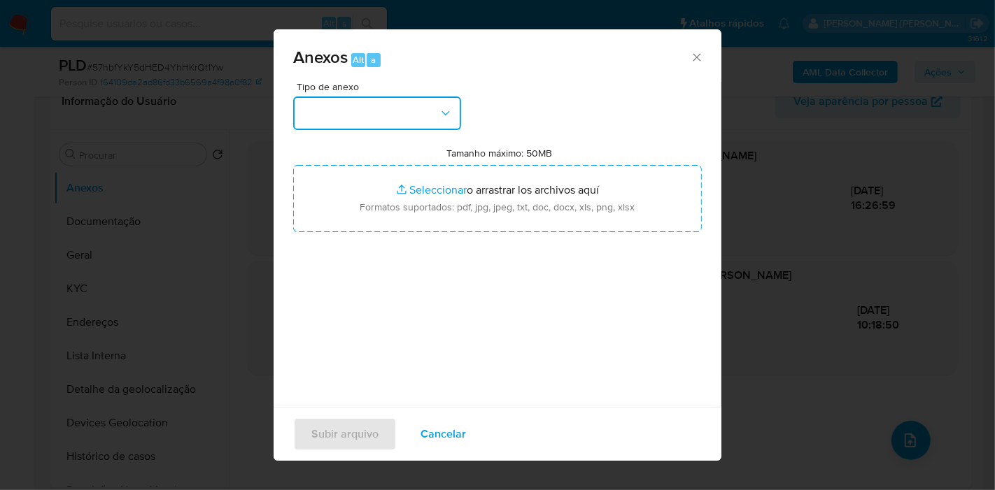
click at [371, 112] on button "button" at bounding box center [377, 114] width 168 height 34
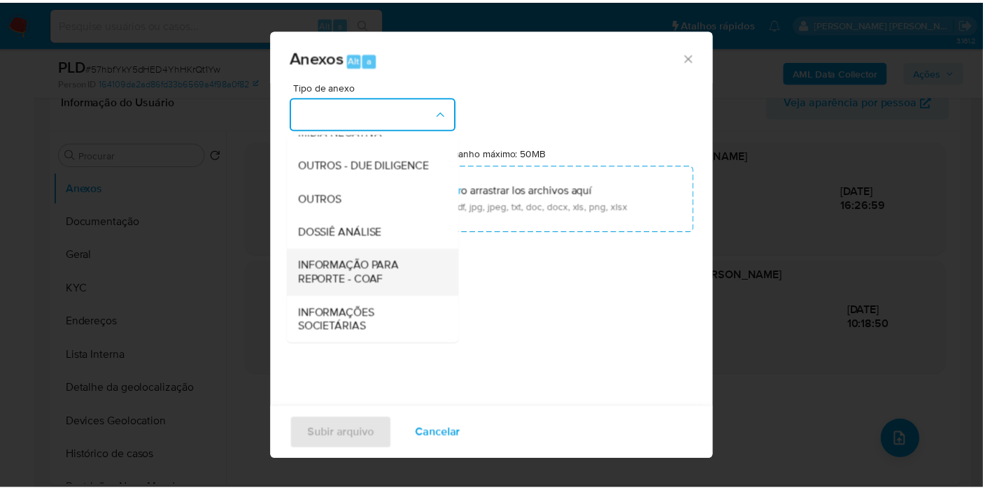
scroll to position [215, 0]
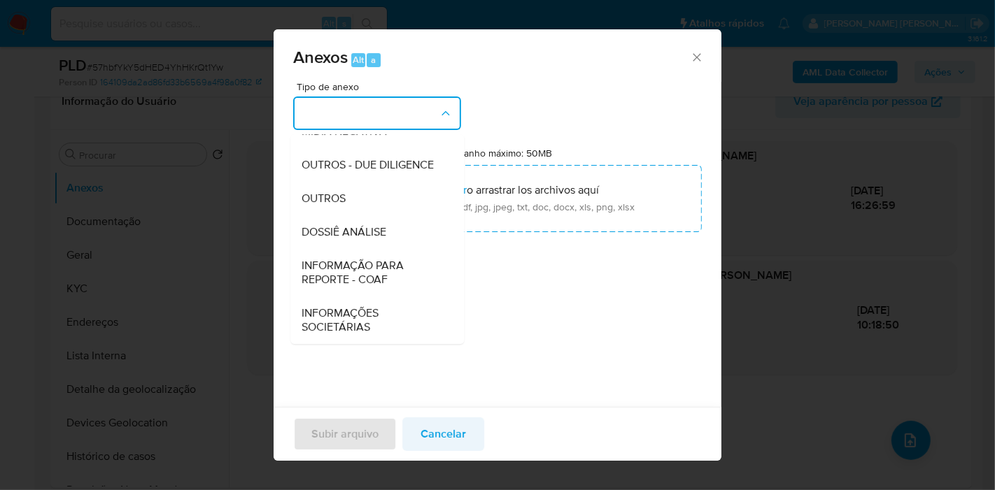
click at [442, 446] on span "Cancelar" at bounding box center [442, 434] width 45 height 31
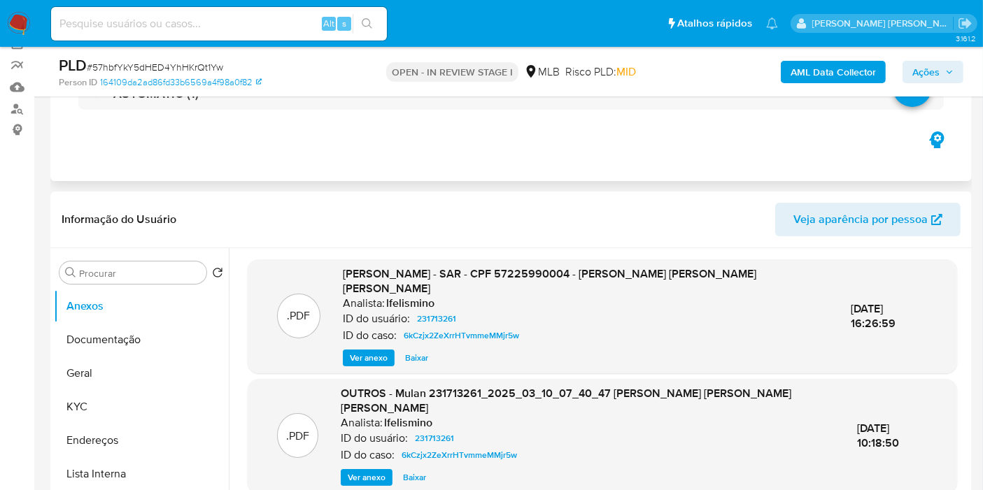
scroll to position [0, 0]
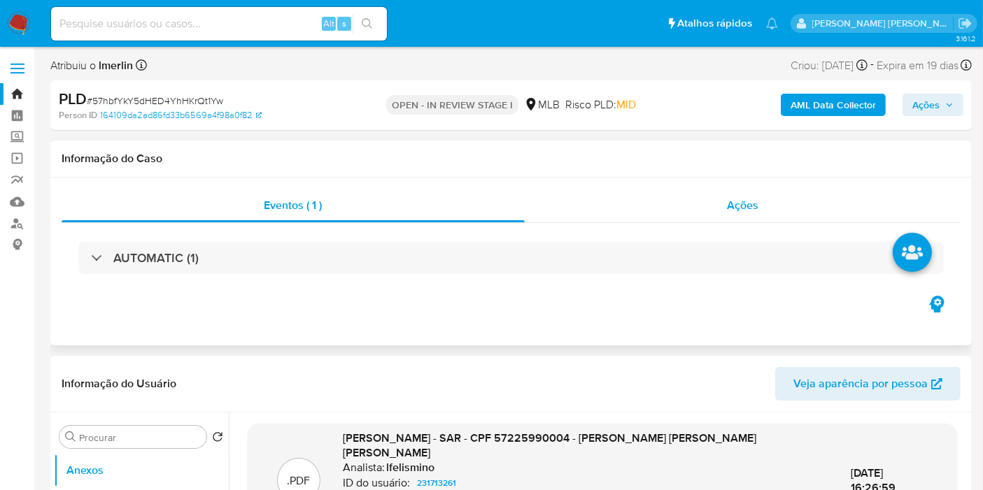
click at [772, 197] on div "Ações" at bounding box center [743, 206] width 436 height 34
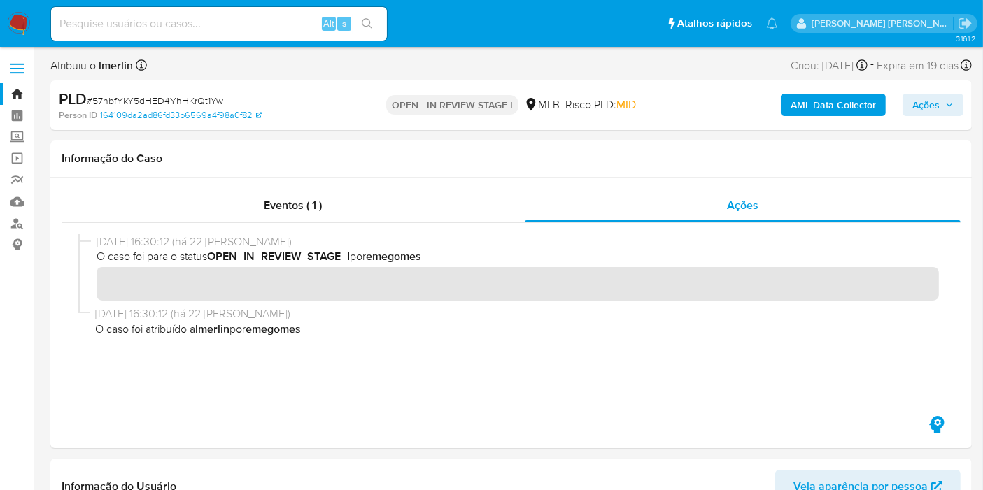
click at [842, 108] on b "AML Data Collector" at bounding box center [832, 105] width 85 height 22
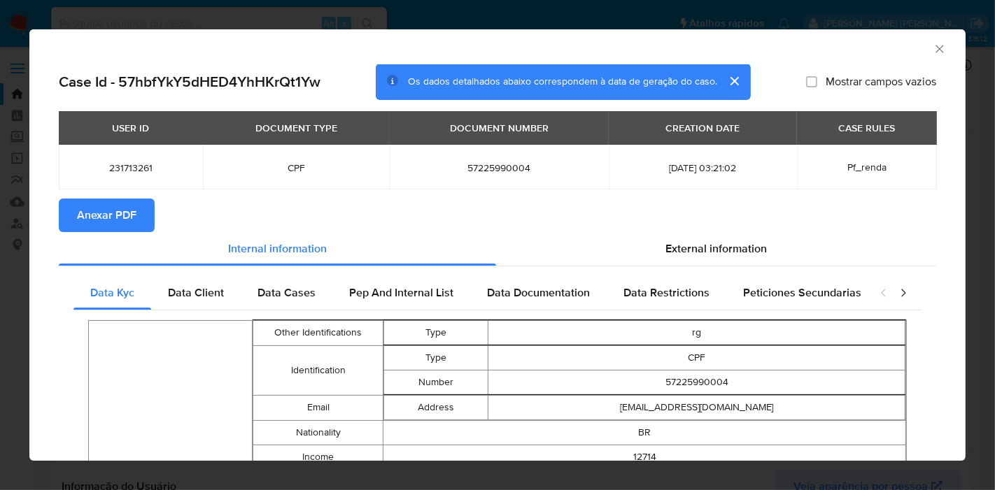
click at [104, 200] on span "Anexar PDF" at bounding box center [106, 215] width 59 height 31
click at [935, 50] on icon "Fechar a janela" at bounding box center [939, 49] width 8 height 8
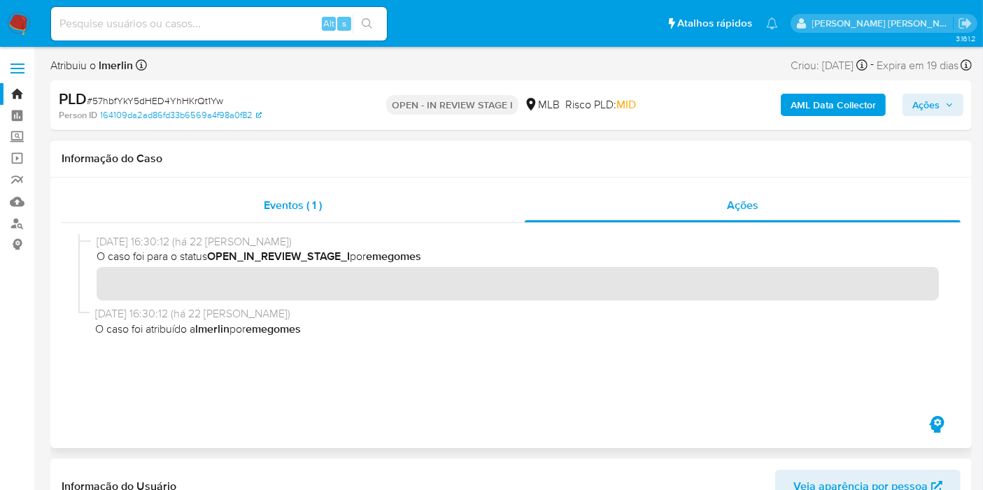
drag, startPoint x: 301, startPoint y: 204, endPoint x: 371, endPoint y: 192, distance: 70.8
click at [301, 204] on span "Eventos ( 1 )" at bounding box center [293, 205] width 58 height 16
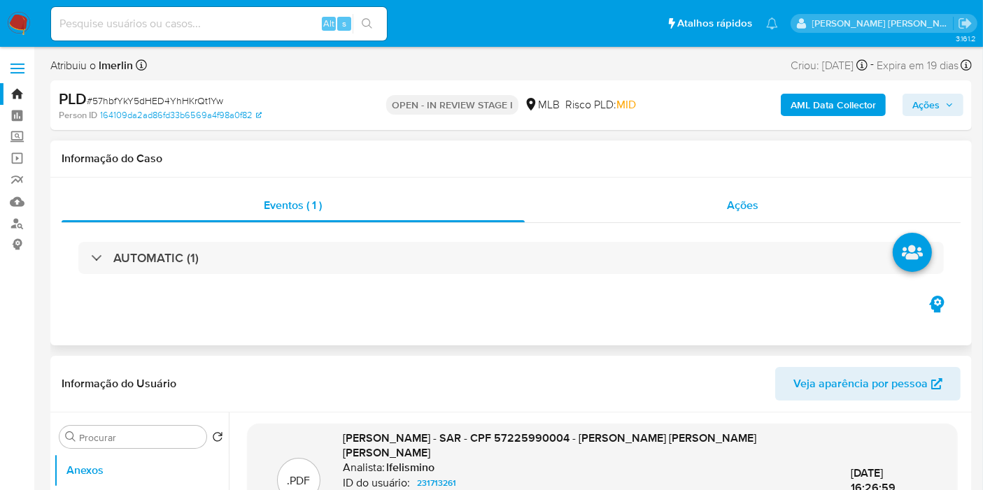
click at [749, 200] on span "Ações" at bounding box center [742, 205] width 31 height 16
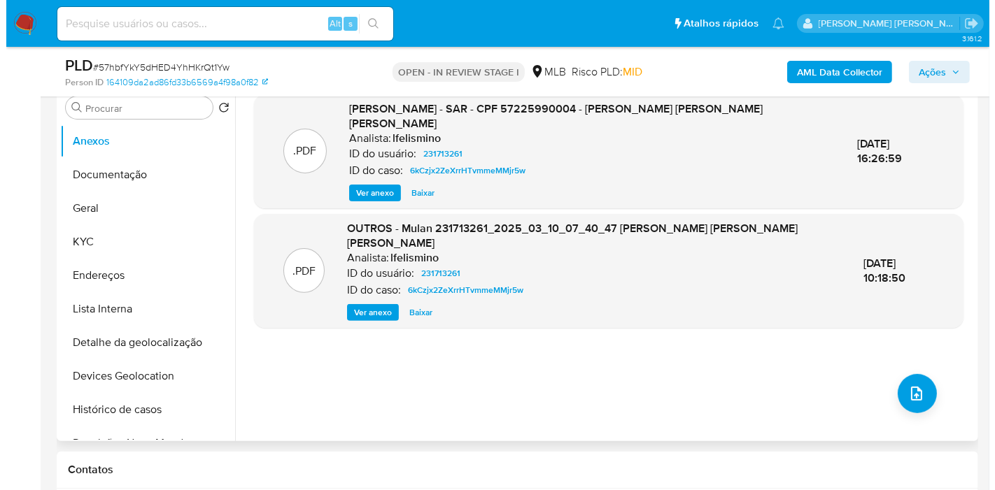
scroll to position [388, 0]
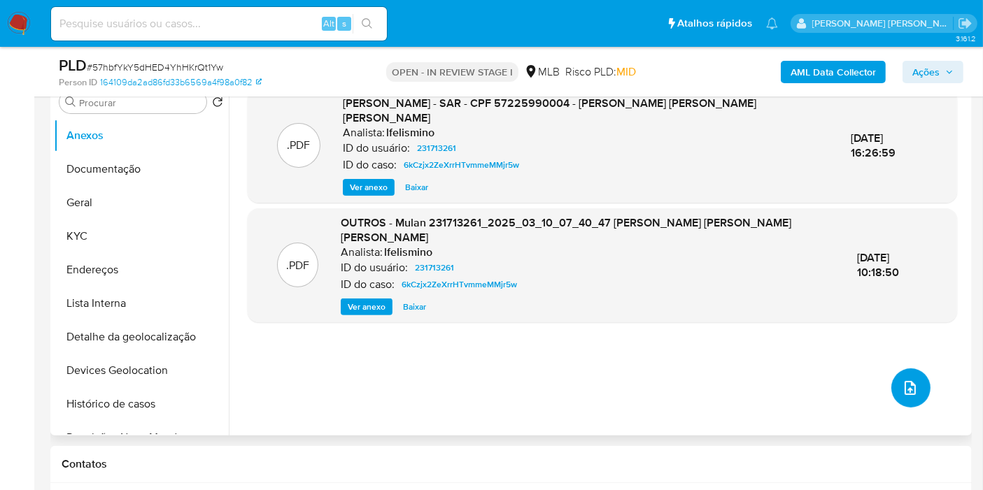
click at [906, 381] on icon "upload-file" at bounding box center [909, 388] width 11 height 14
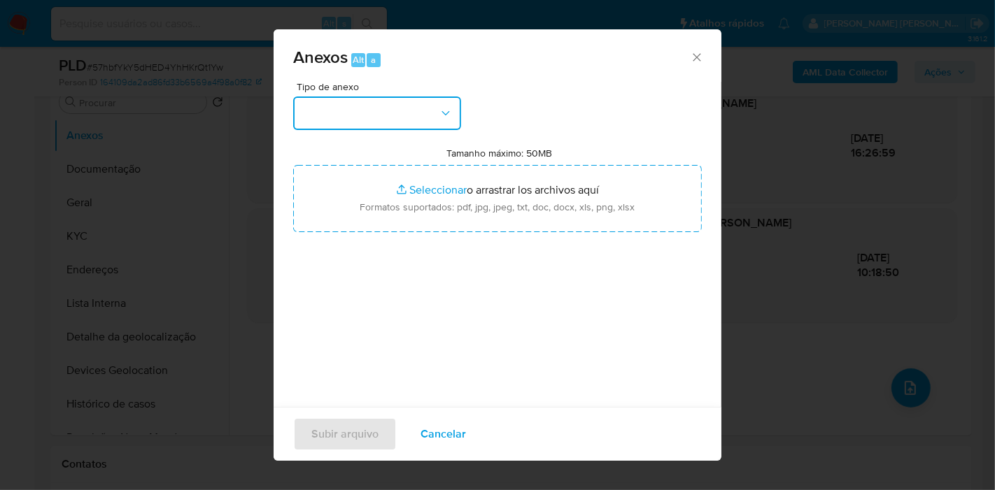
click at [421, 101] on button "button" at bounding box center [377, 114] width 168 height 34
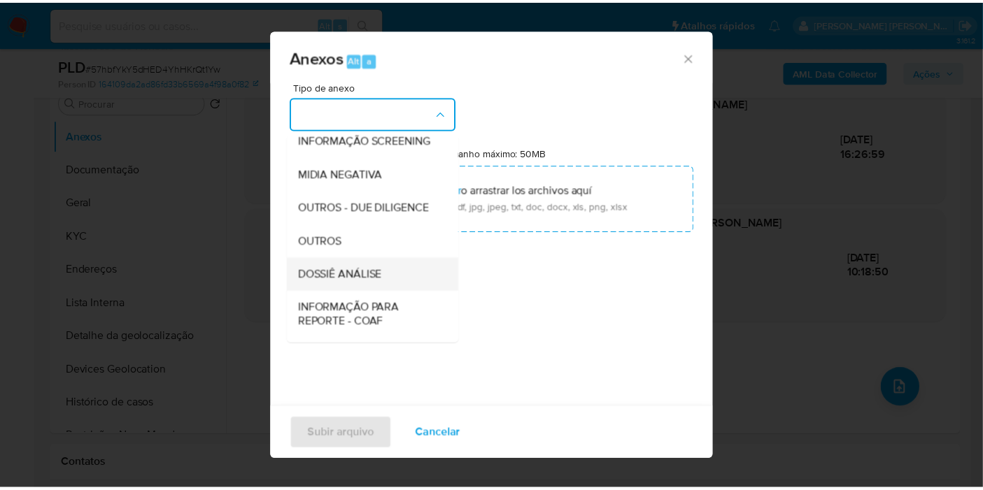
scroll to position [155, 0]
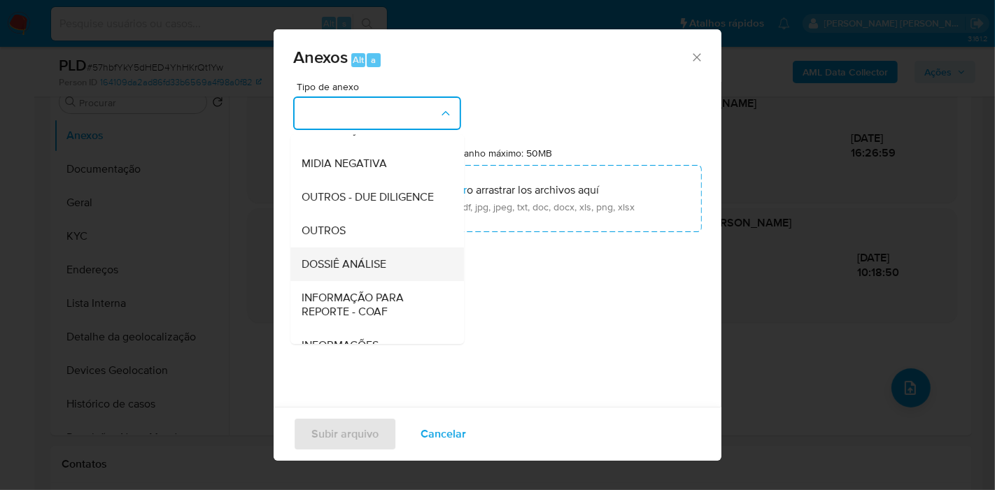
click at [396, 281] on div "DOSSIÊ ANÁLISE" at bounding box center [372, 265] width 143 height 34
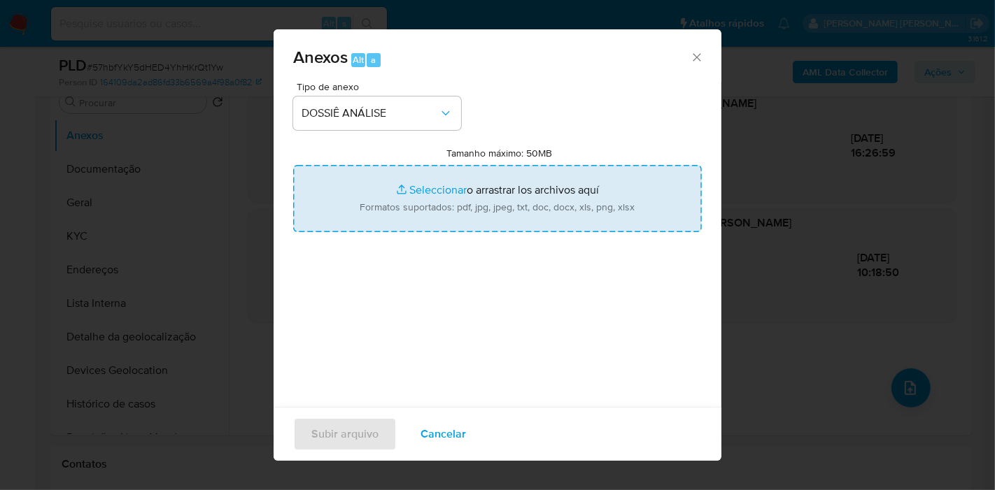
click at [455, 198] on input "Tamanho máximo: 50MB Seleccionar archivos" at bounding box center [497, 198] width 408 height 67
type input "C:\fakepath\SAR - XXX - CPF 57225990004 - SOILO CARLOS LIMA CONCEICAO.pdf"
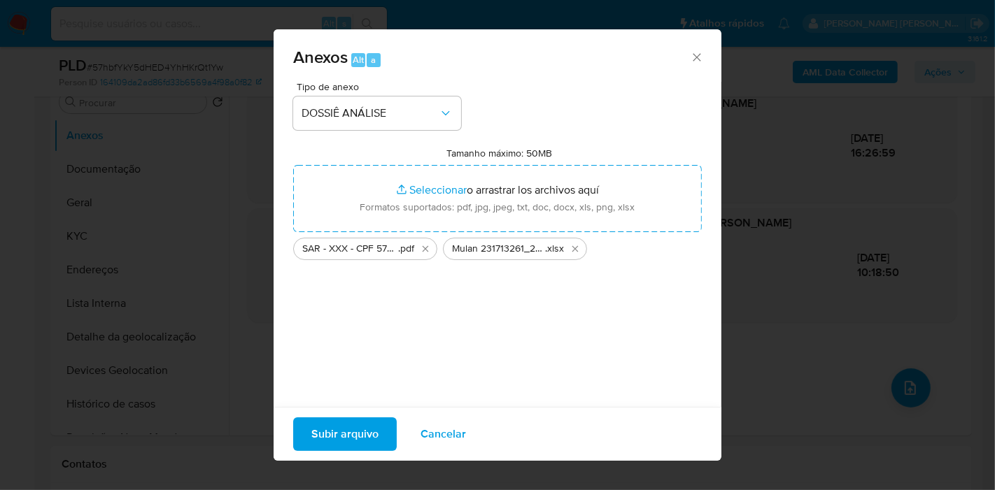
click at [369, 433] on span "Subir arquivo" at bounding box center [344, 434] width 67 height 31
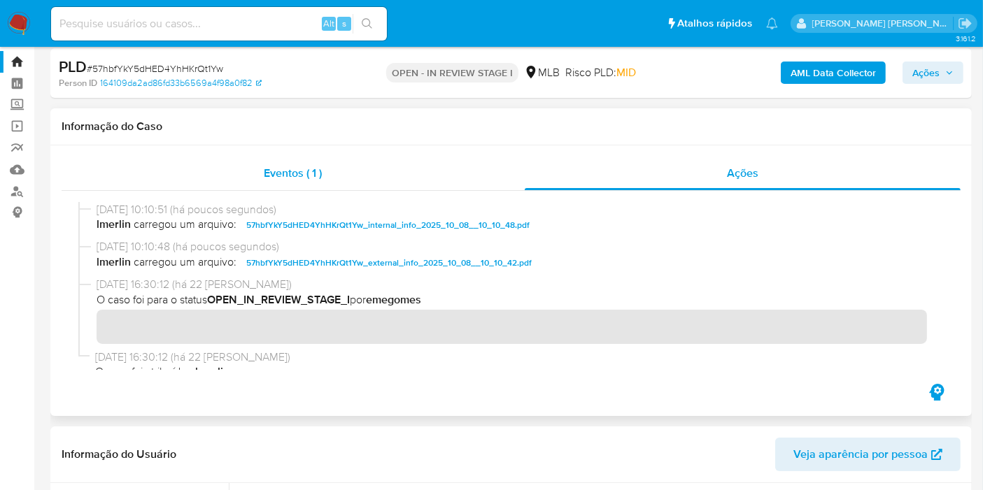
scroll to position [0, 0]
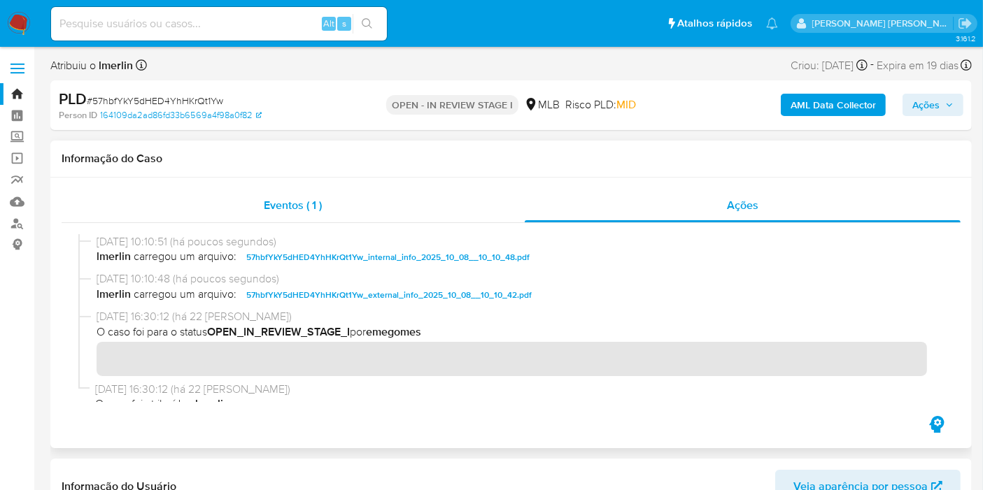
click at [401, 194] on div "Eventos ( 1 )" at bounding box center [293, 206] width 463 height 34
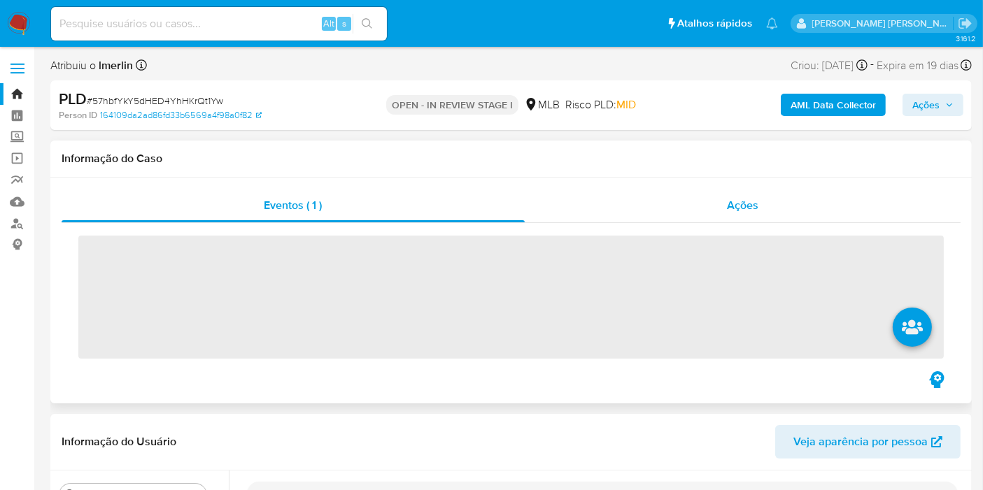
click at [807, 198] on div "Ações" at bounding box center [743, 206] width 436 height 34
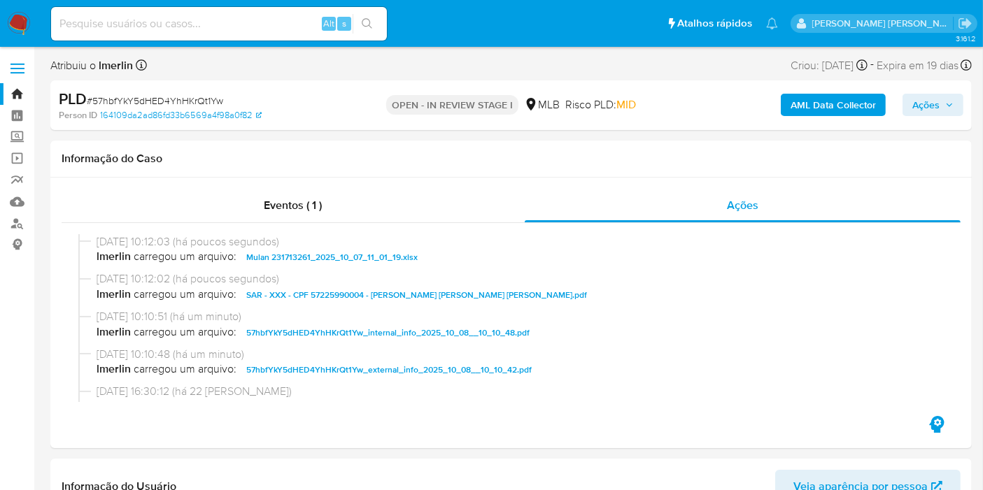
click at [945, 111] on span "Ações" at bounding box center [932, 105] width 41 height 20
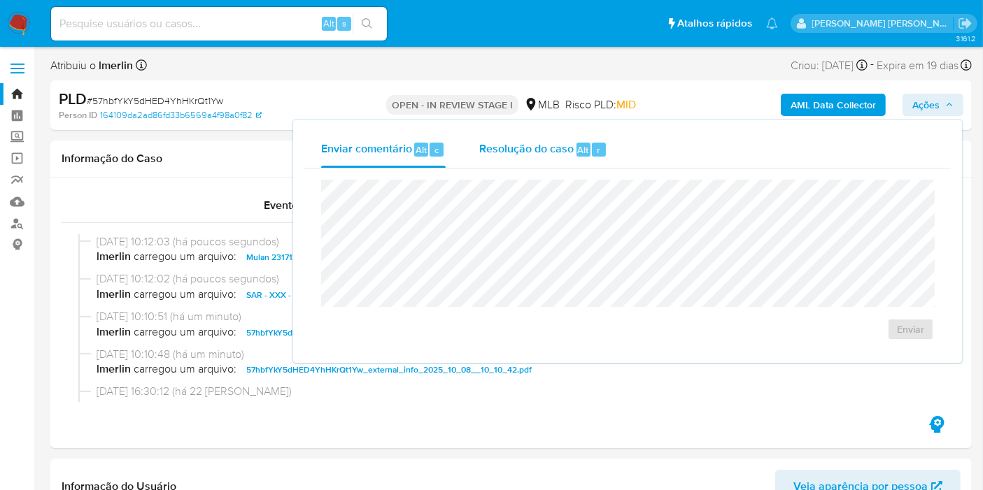
click at [539, 149] on span "Resolução do caso" at bounding box center [526, 149] width 94 height 16
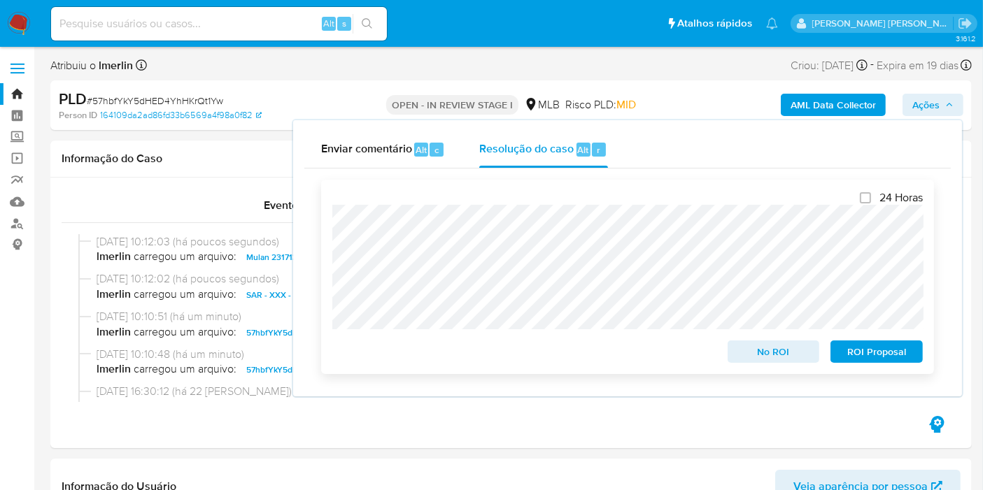
click at [899, 353] on span "ROI Proposal" at bounding box center [876, 352] width 73 height 20
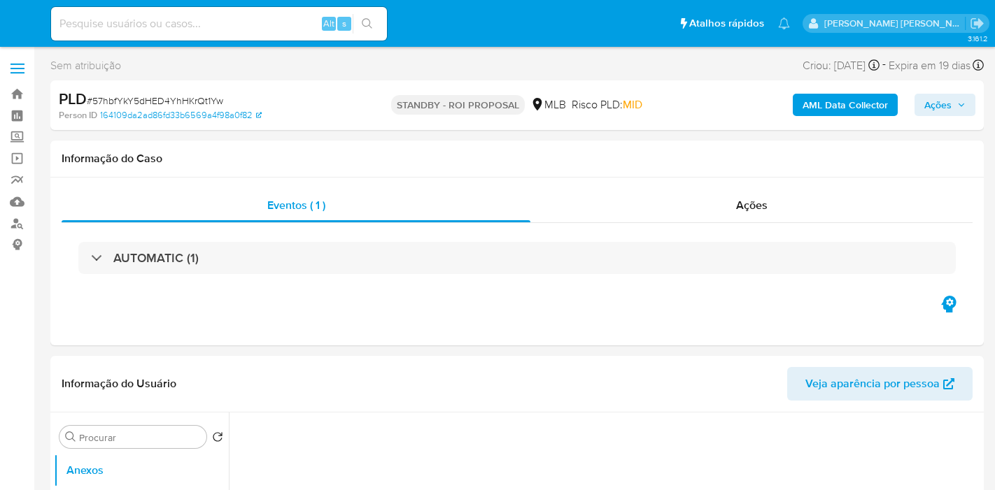
select select "10"
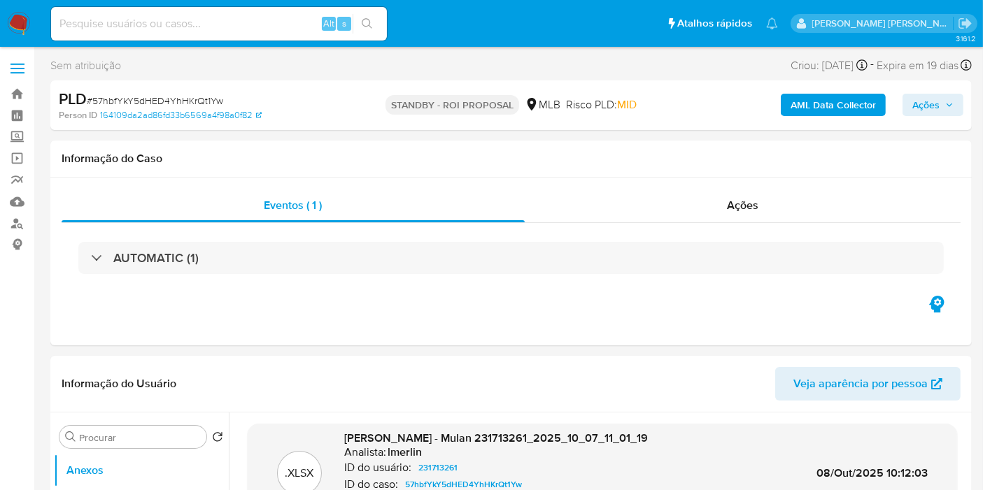
click at [304, 21] on input at bounding box center [219, 24] width 336 height 18
paste input "nBSha7EAc77LWaRzwsDZQSNt"
type input "nBSha7EAc77LWaRzwsDZQSNt"
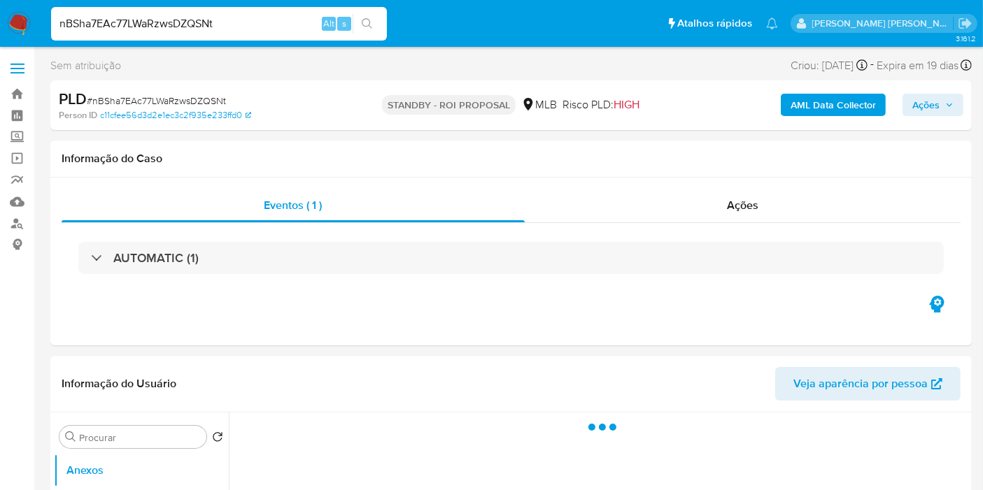
select select "10"
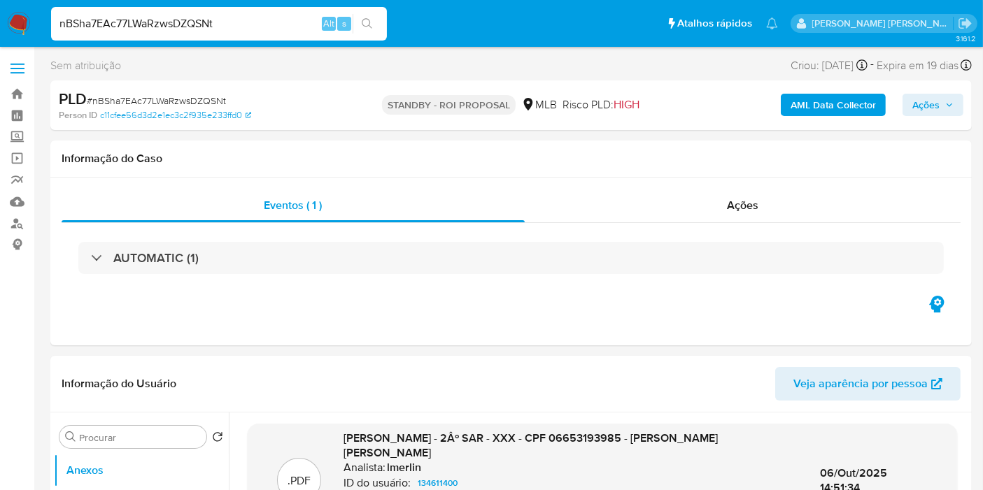
click at [261, 25] on input "nBSha7EAc77LWaRzwsDZQSNt" at bounding box center [219, 24] width 336 height 18
click at [261, 24] on input "nBSha7EAc77LWaRzwsDZQSNt" at bounding box center [219, 24] width 336 height 18
paste input "5wBvg3b4Il5B3CsewKDngnTv"
type input "5wBvg3b4Il5B3CsewKDngnTv"
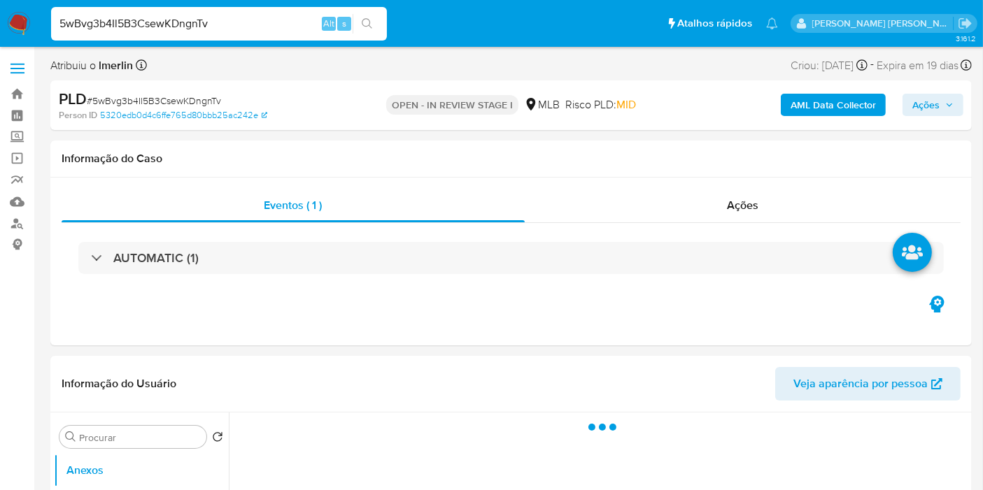
select select "10"
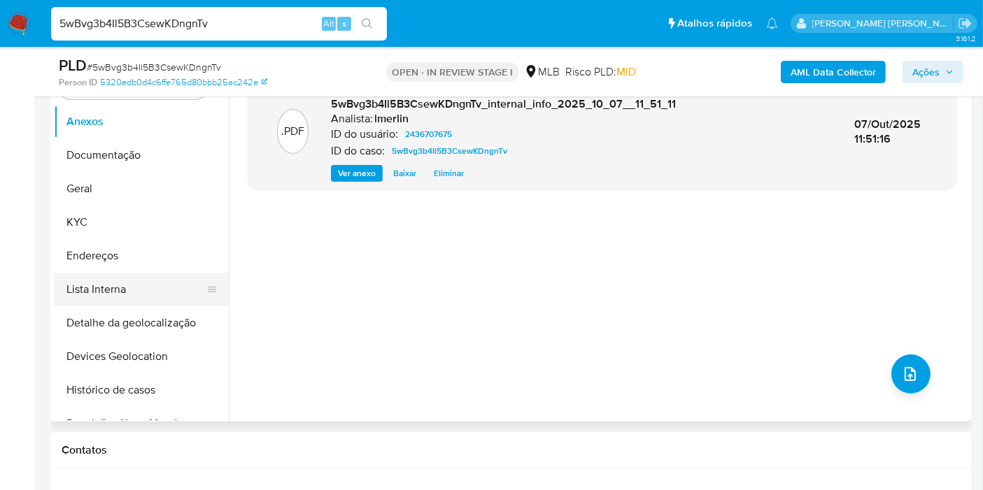
scroll to position [311, 0]
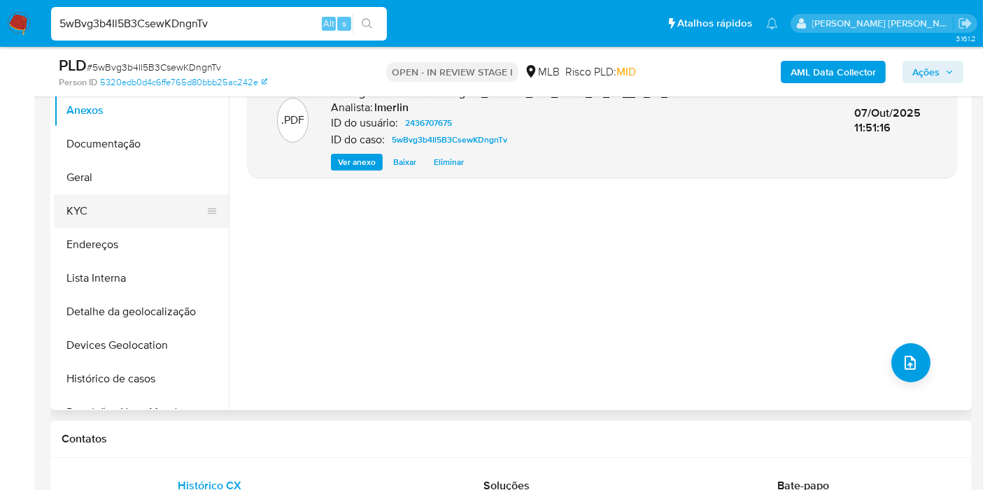
click at [136, 206] on button "KYC" at bounding box center [136, 211] width 164 height 34
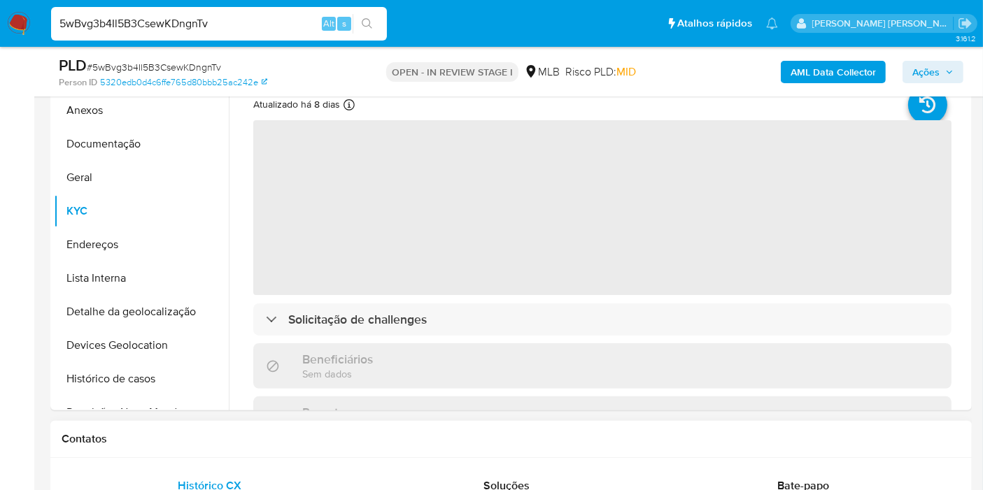
scroll to position [233, 0]
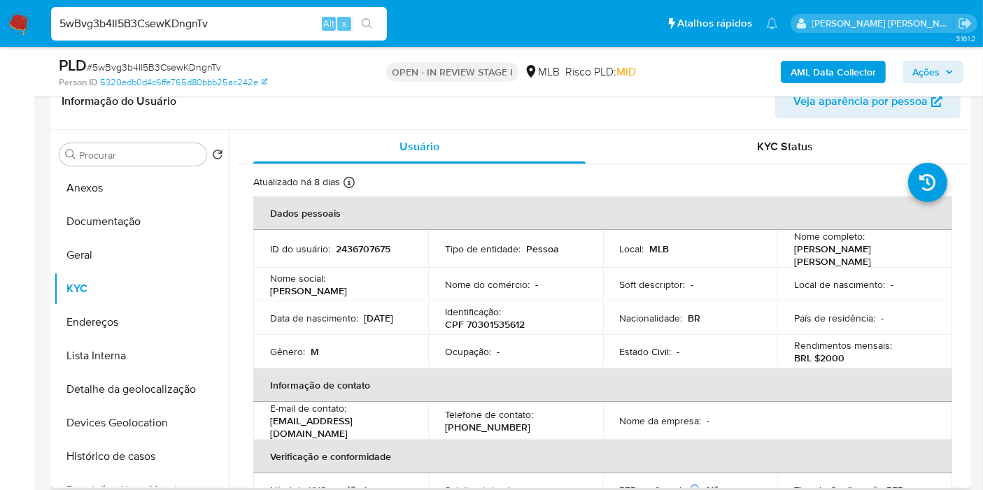
click at [481, 323] on p "CPF 70301535612" at bounding box center [485, 324] width 80 height 13
copy p "70301535612"
click at [124, 455] on button "Histórico de casos" at bounding box center [136, 457] width 164 height 34
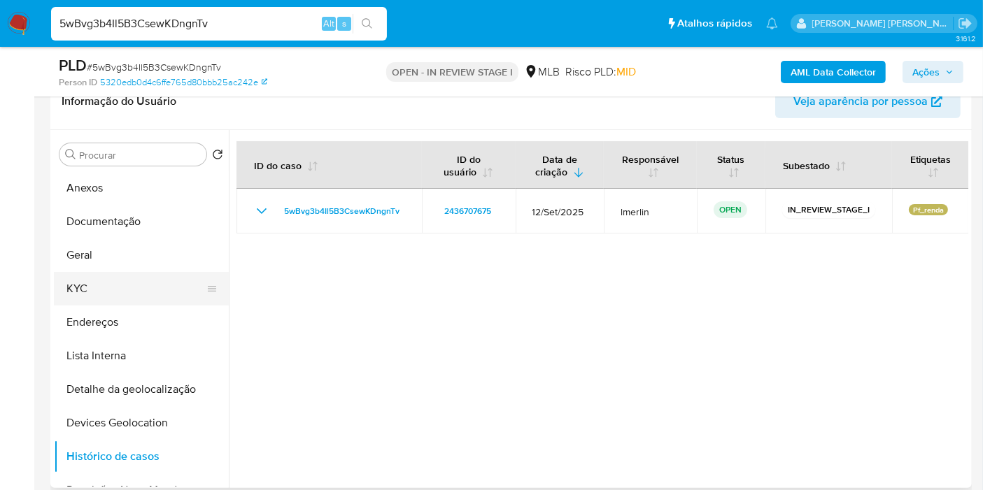
click at [129, 294] on button "KYC" at bounding box center [136, 289] width 164 height 34
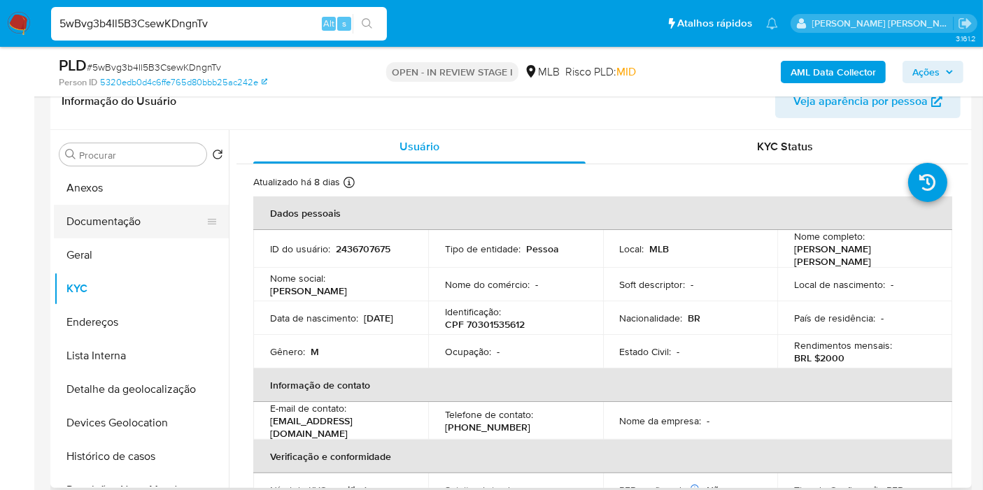
click at [164, 218] on button "Documentação" at bounding box center [136, 222] width 164 height 34
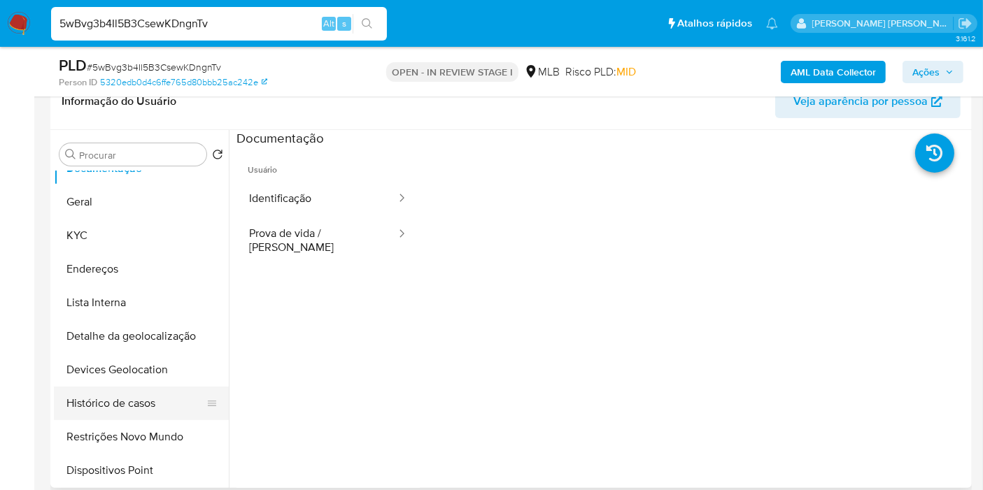
scroll to position [78, 0]
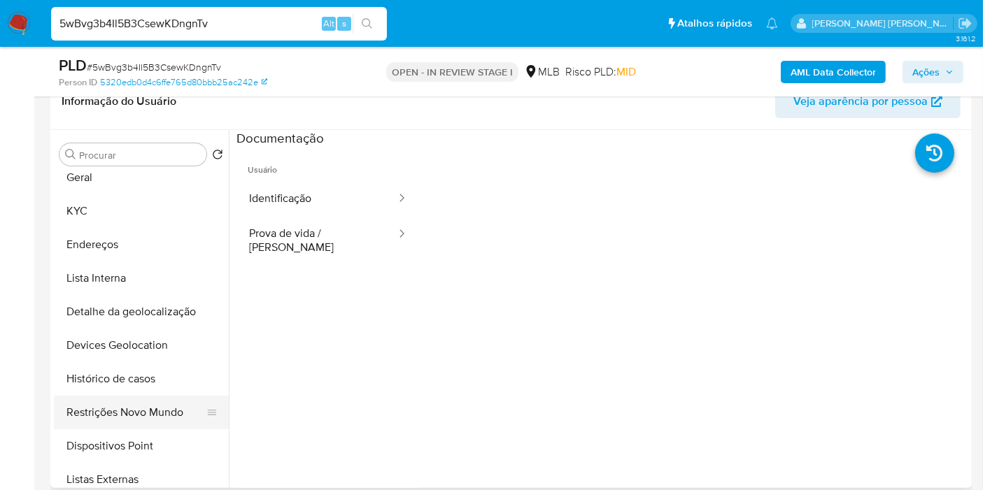
click at [137, 407] on button "Restrições Novo Mundo" at bounding box center [136, 413] width 164 height 34
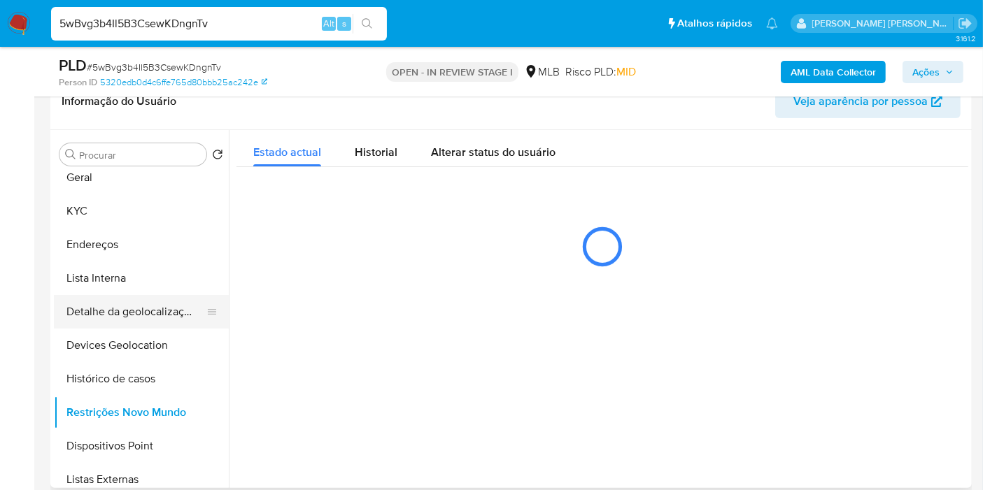
scroll to position [0, 0]
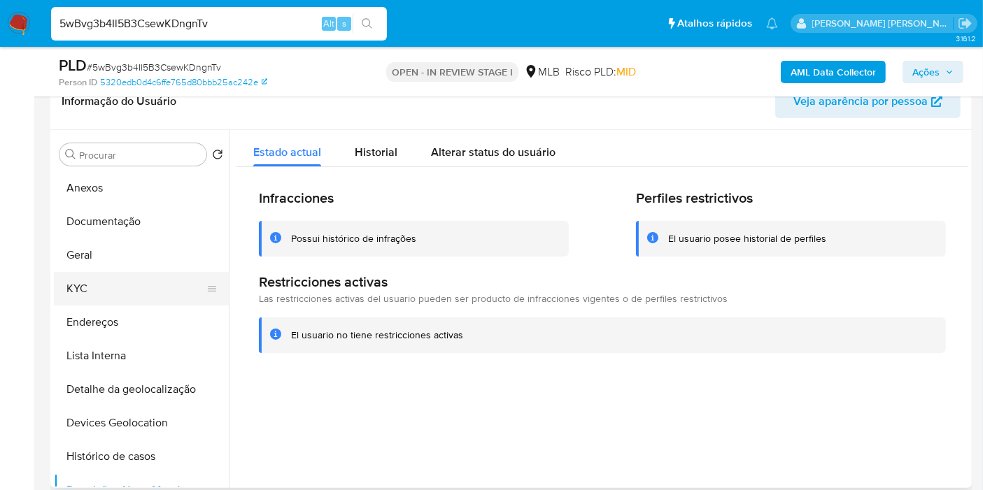
click at [138, 291] on button "KYC" at bounding box center [136, 289] width 164 height 34
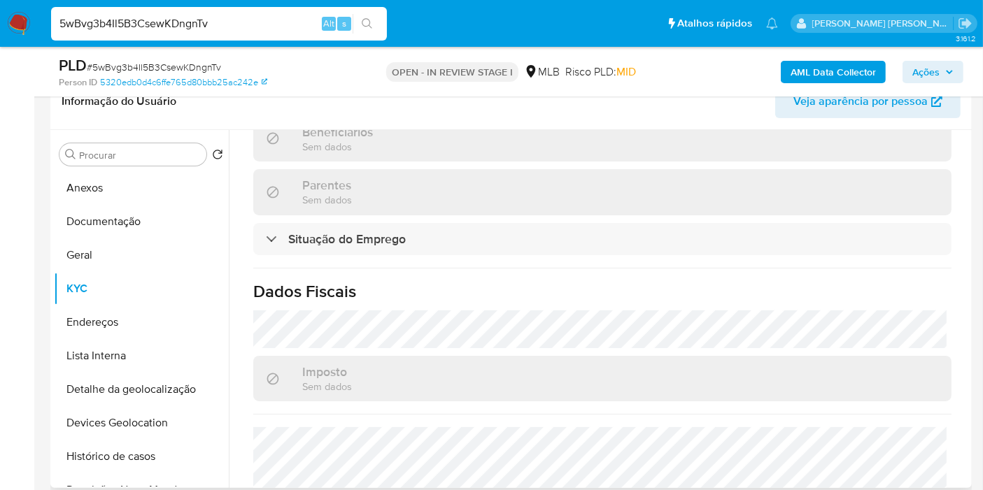
scroll to position [649, 0]
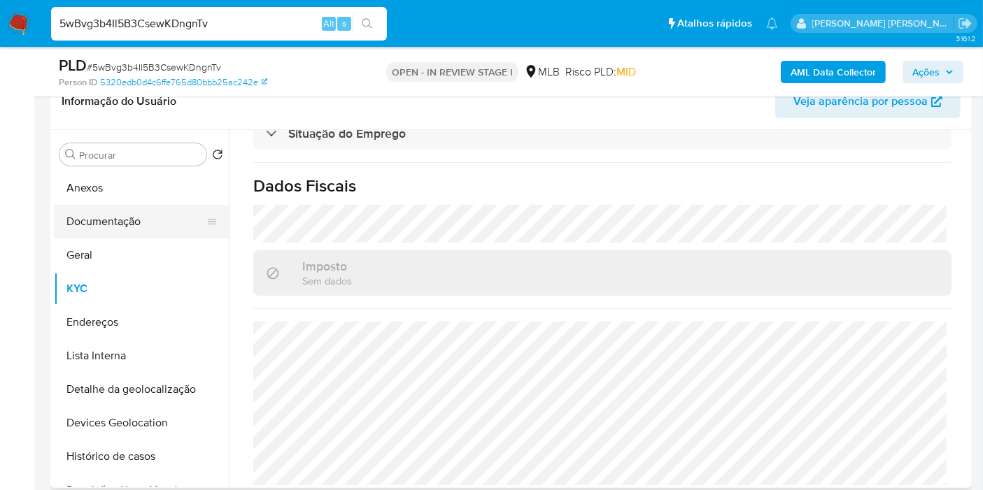
click at [174, 221] on button "Documentação" at bounding box center [136, 222] width 164 height 34
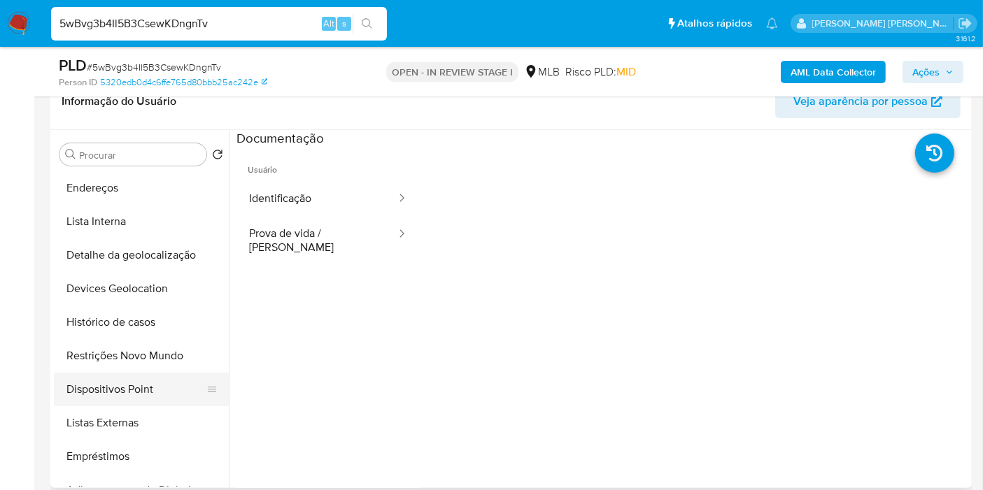
scroll to position [155, 0]
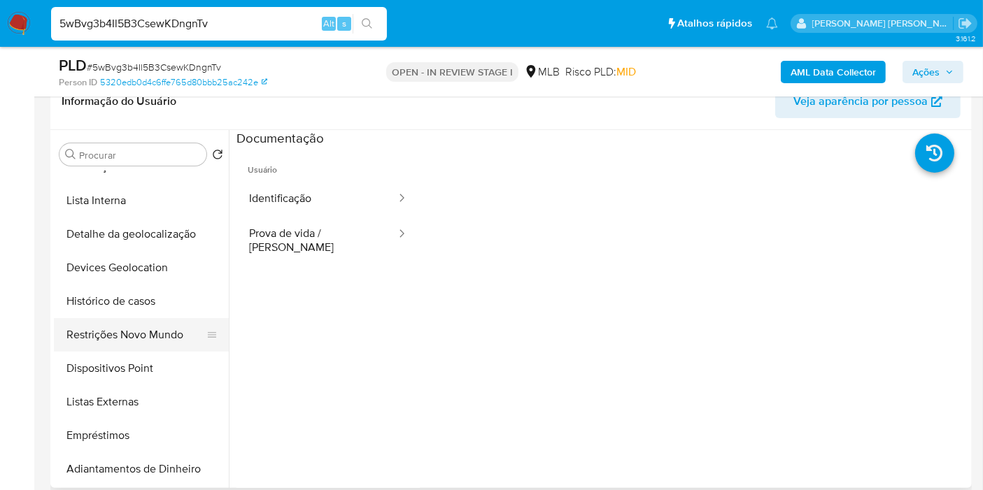
click at [144, 325] on button "Restrições Novo Mundo" at bounding box center [136, 335] width 164 height 34
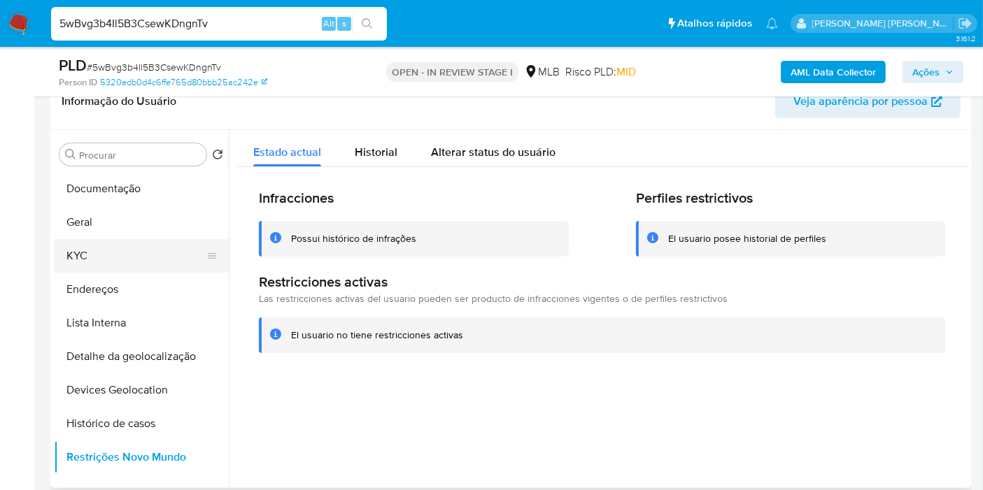
scroll to position [0, 0]
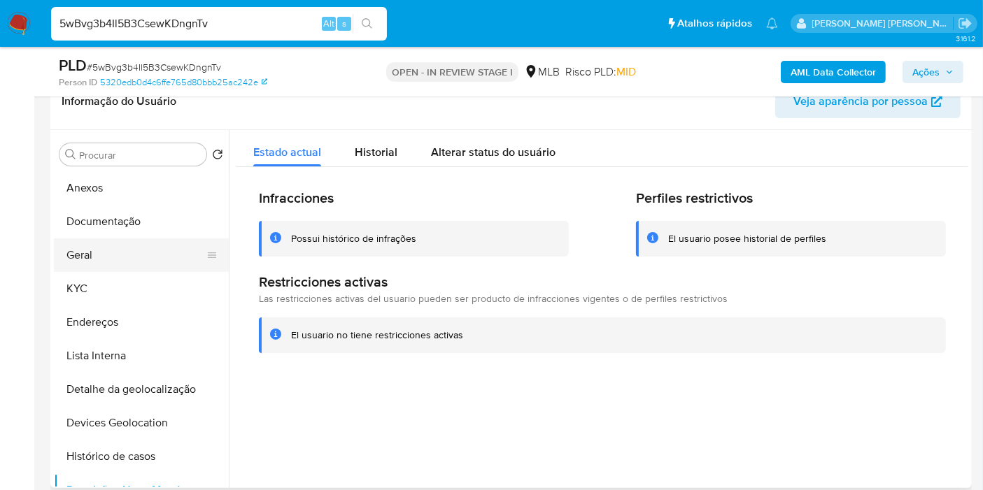
click at [118, 266] on button "Geral" at bounding box center [136, 255] width 164 height 34
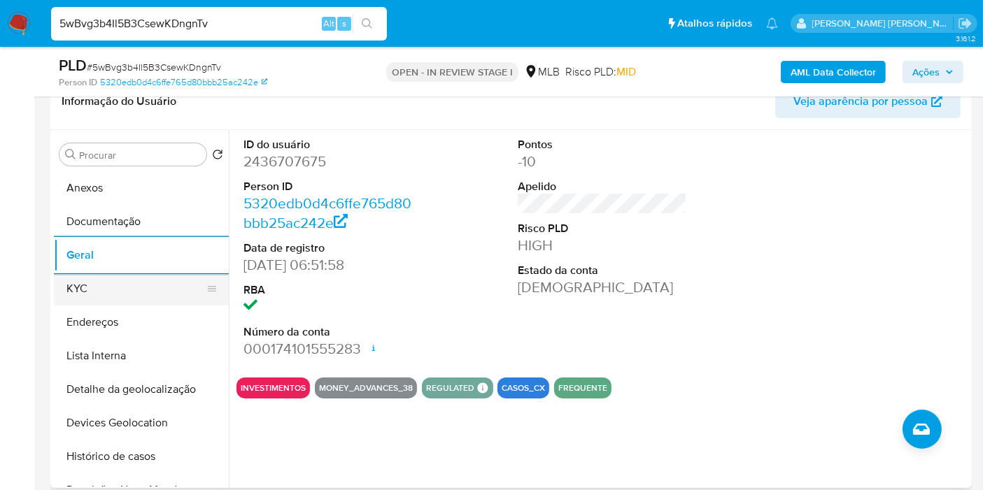
click at [138, 290] on button "KYC" at bounding box center [136, 289] width 164 height 34
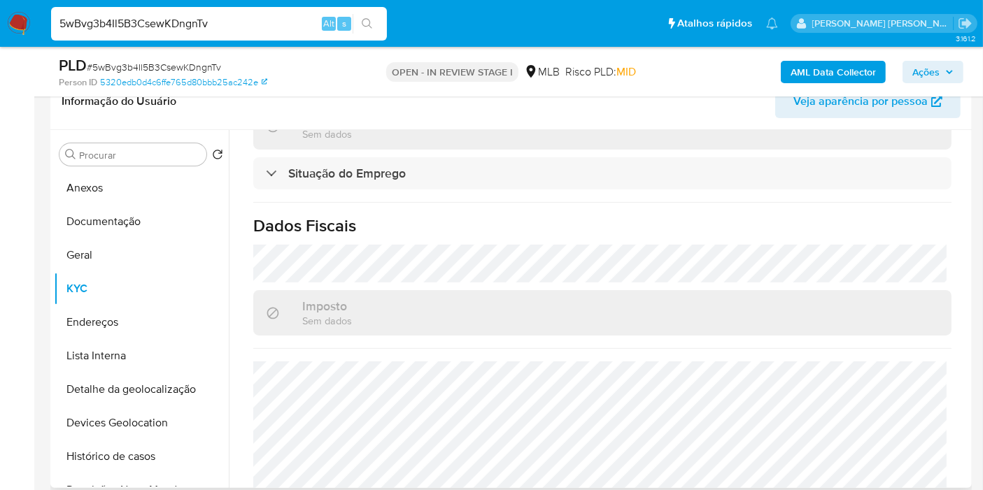
scroll to position [649, 0]
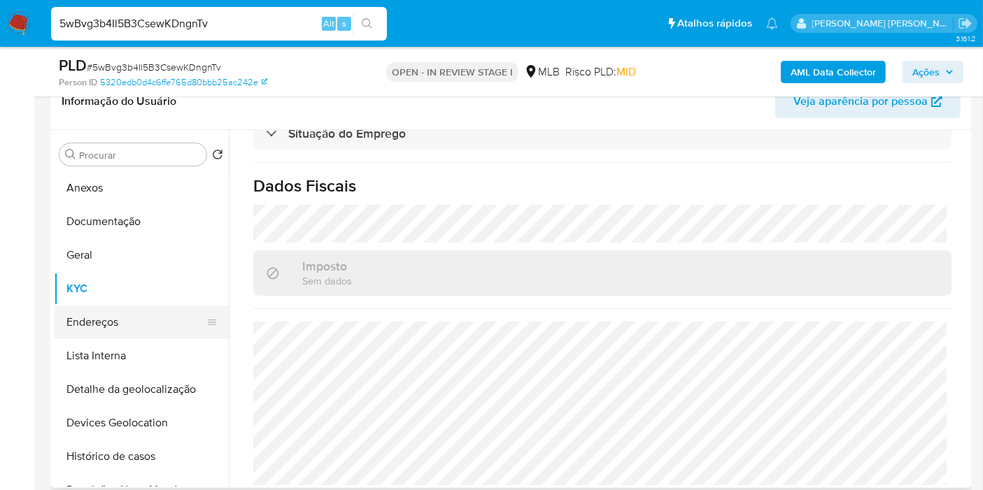
click at [115, 320] on button "Endereços" at bounding box center [136, 323] width 164 height 34
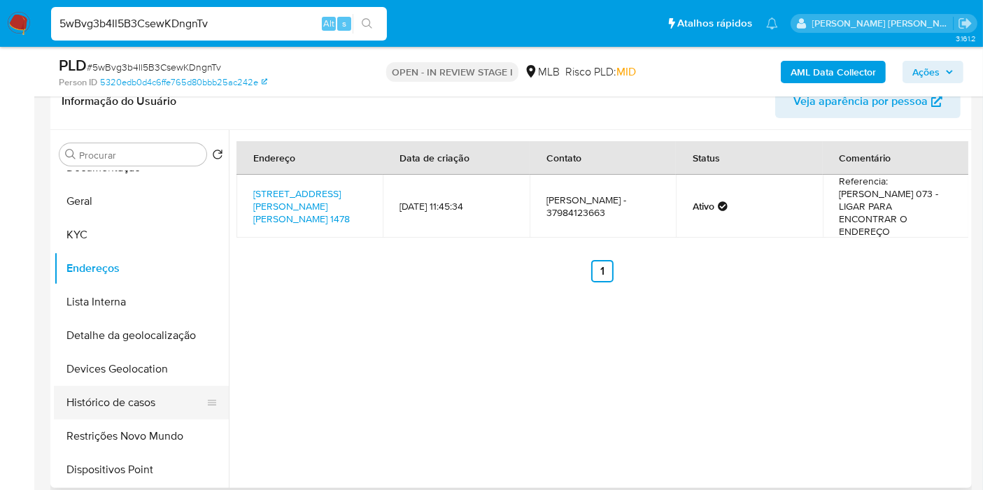
scroll to position [78, 0]
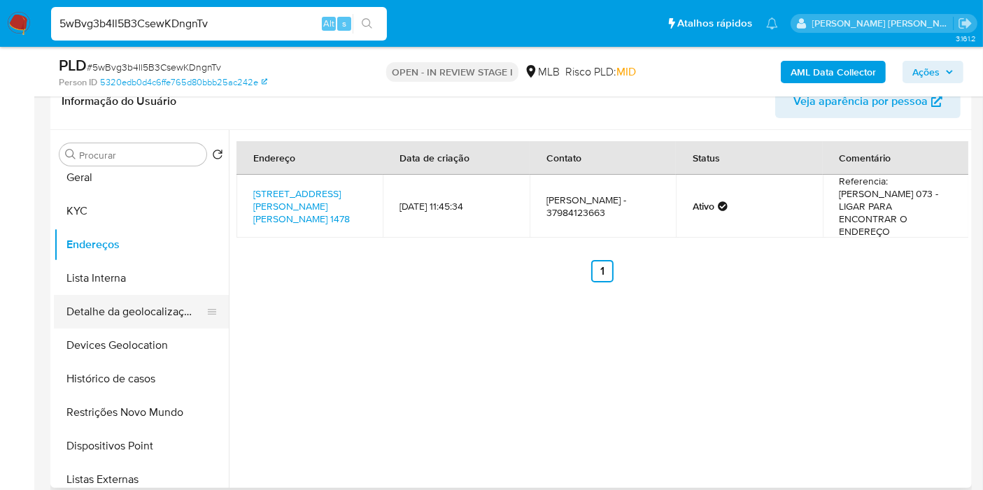
click at [147, 295] on button "Detalhe da geolocalização" at bounding box center [136, 312] width 164 height 34
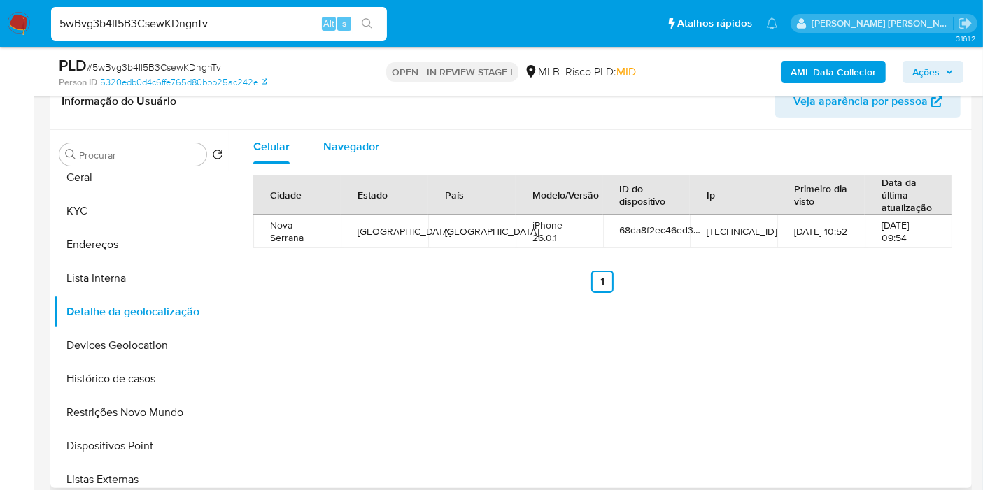
click at [346, 143] on span "Navegador" at bounding box center [351, 146] width 56 height 16
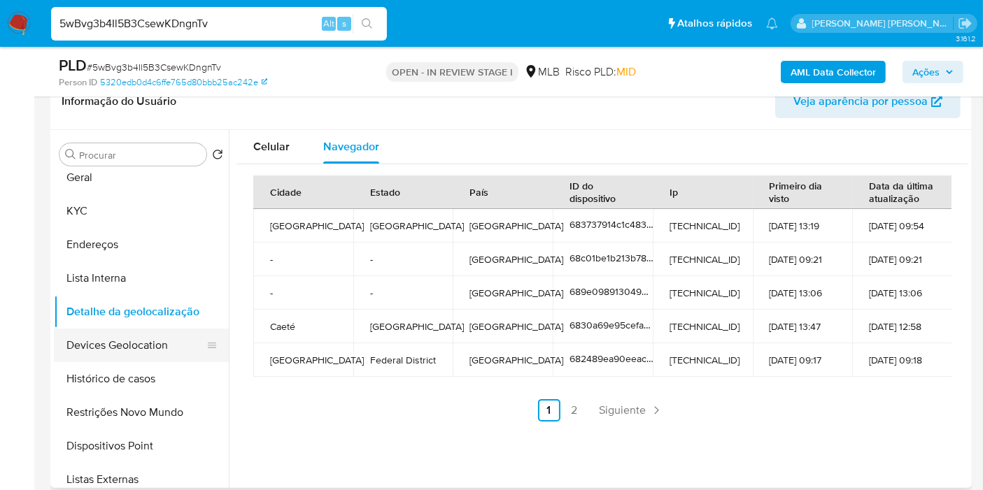
click at [124, 332] on button "Devices Geolocation" at bounding box center [136, 346] width 164 height 34
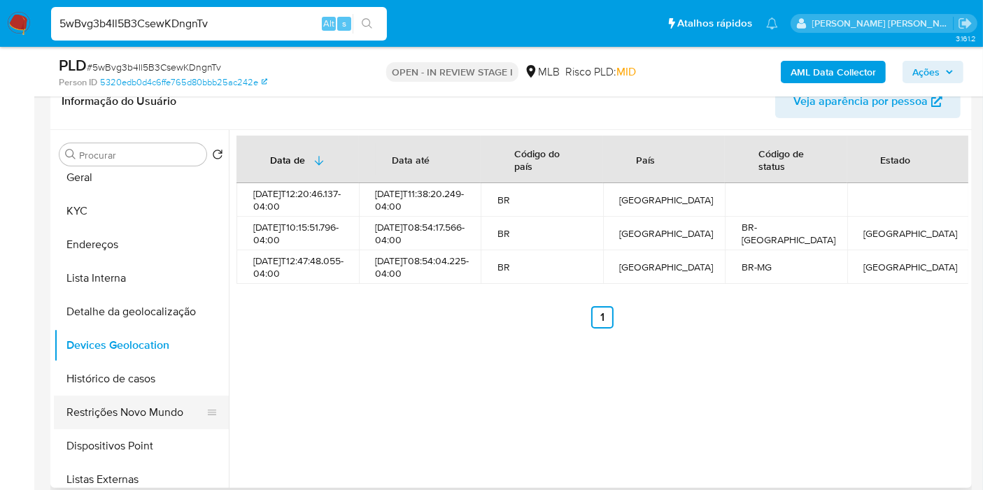
click at [161, 408] on button "Restrições Novo Mundo" at bounding box center [136, 413] width 164 height 34
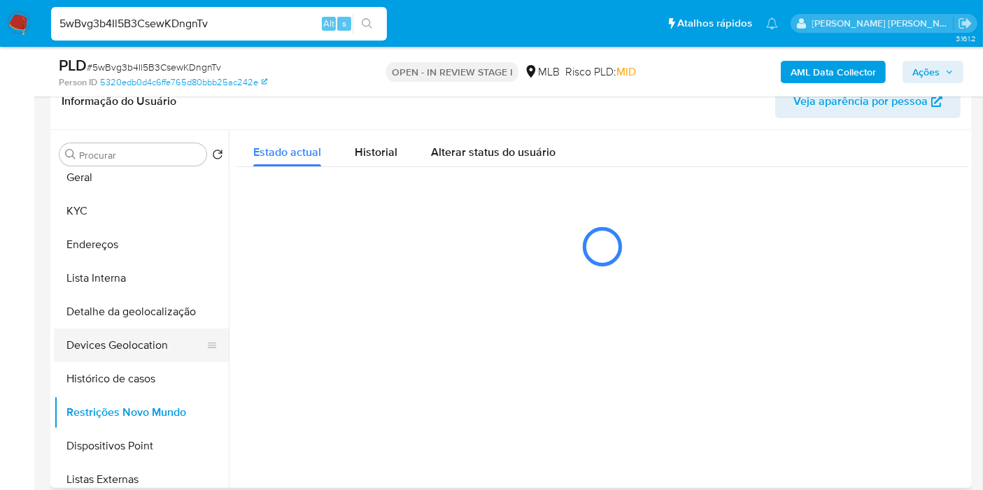
scroll to position [155, 0]
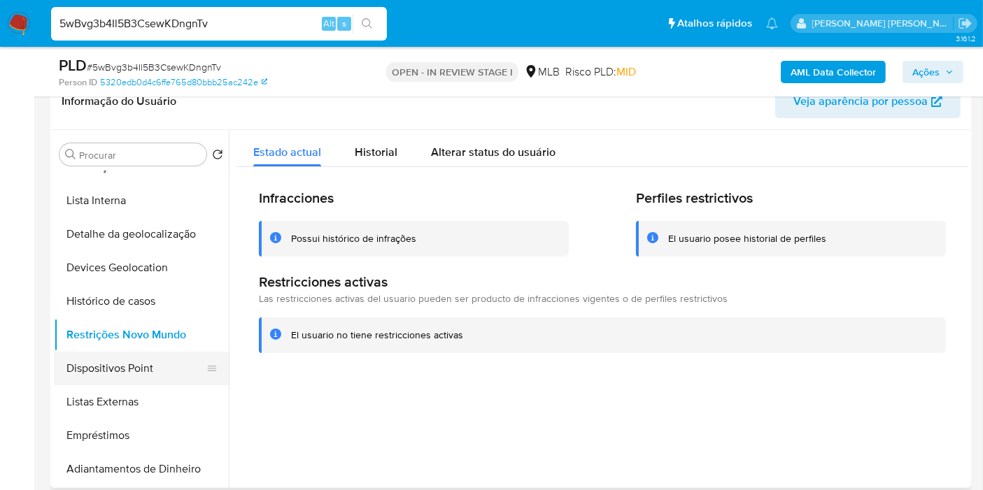
click at [164, 364] on button "Dispositivos Point" at bounding box center [136, 369] width 164 height 34
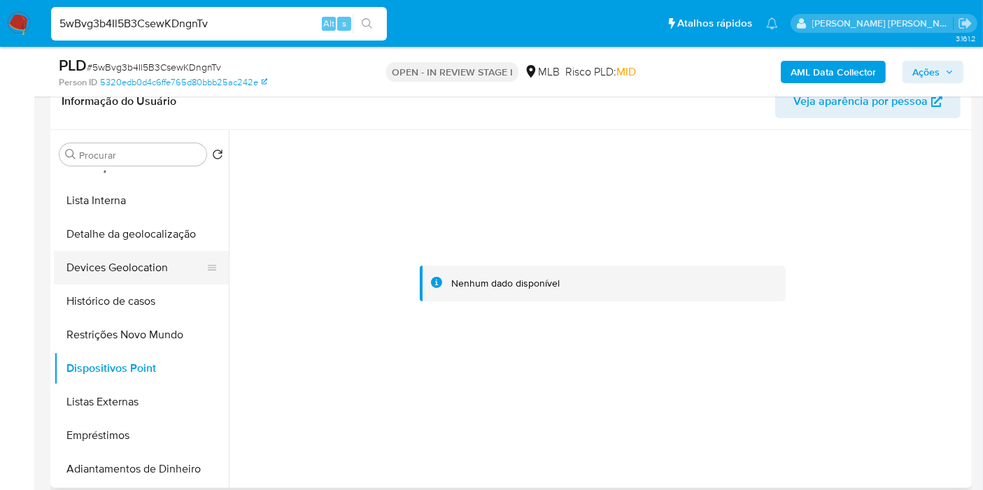
scroll to position [78, 0]
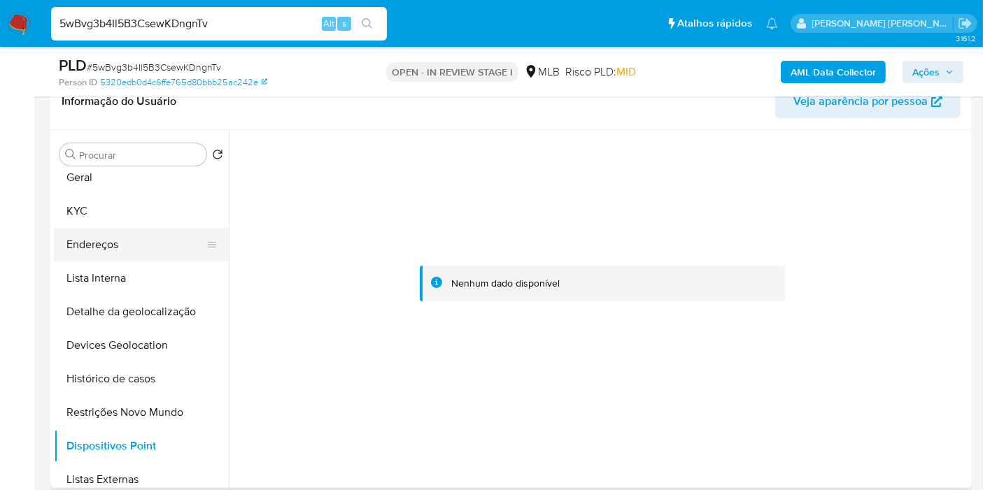
click at [108, 257] on button "Endereços" at bounding box center [136, 245] width 164 height 34
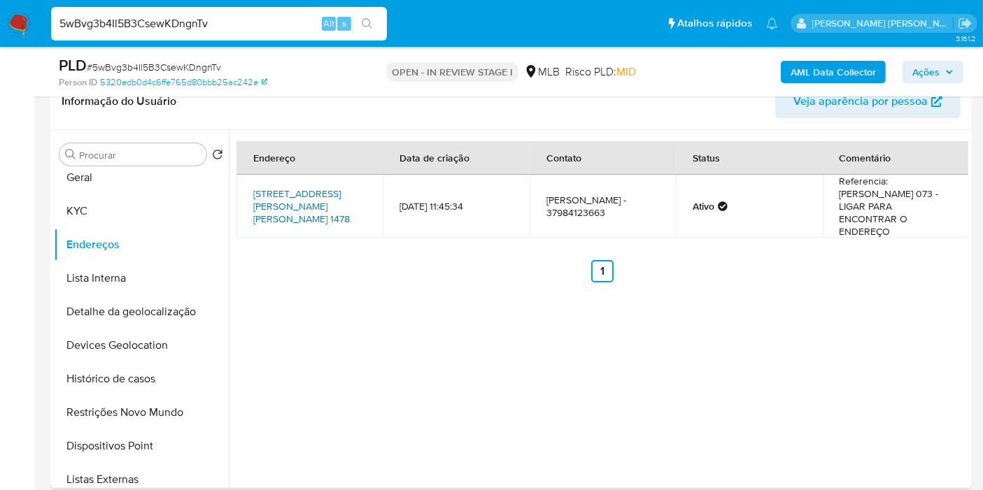
drag, startPoint x: 245, startPoint y: 199, endPoint x: 265, endPoint y: 197, distance: 19.8
click at [265, 197] on link "[STREET_ADDRESS][PERSON_NAME][PERSON_NAME] 1478" at bounding box center [301, 206] width 97 height 39
click at [120, 213] on button "KYC" at bounding box center [136, 211] width 164 height 34
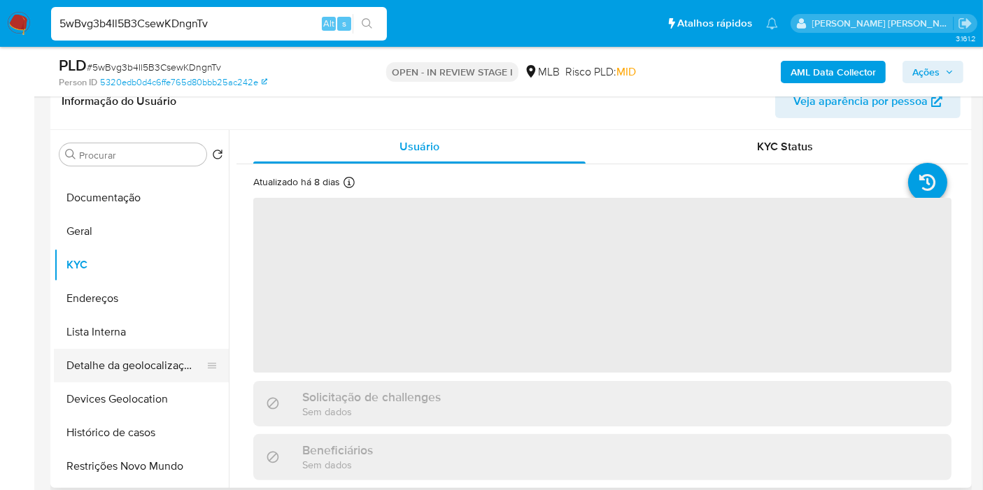
scroll to position [0, 0]
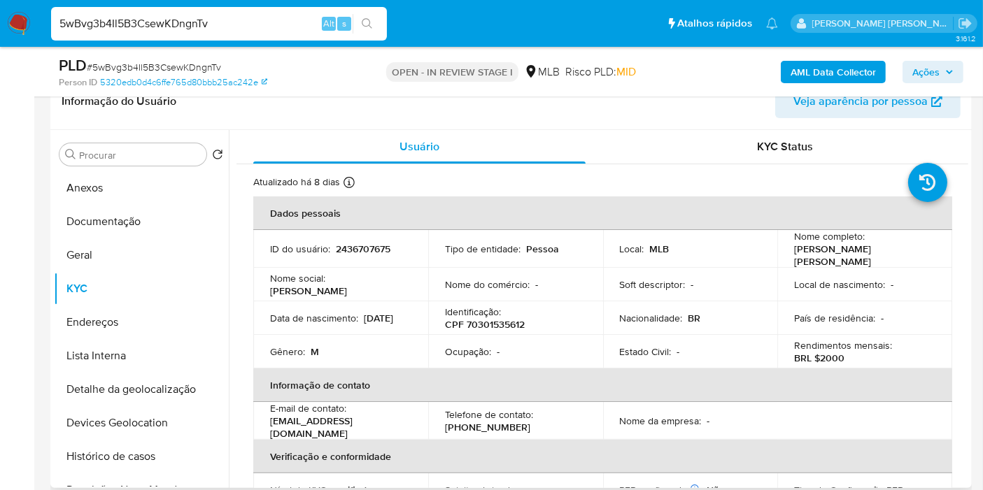
click at [501, 318] on p "CPF 70301535612" at bounding box center [485, 324] width 80 height 13
copy p "70301535612"
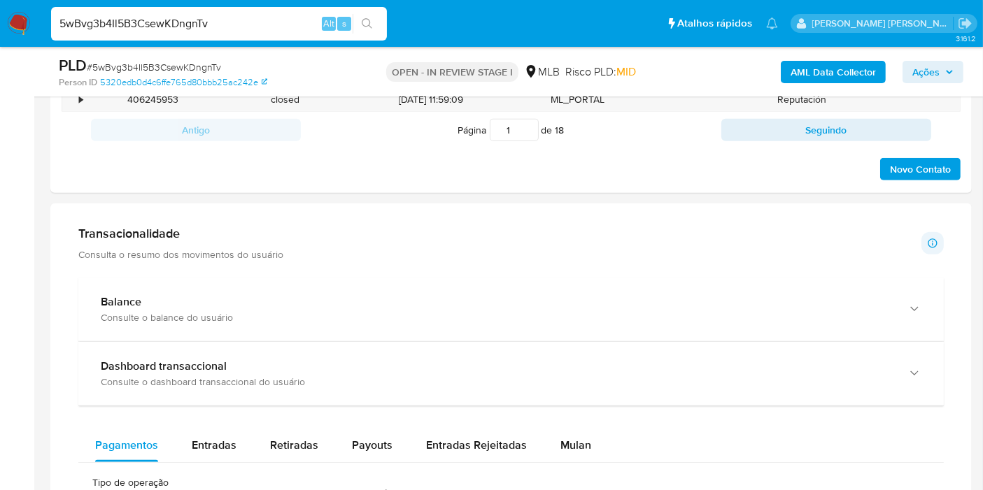
scroll to position [1088, 0]
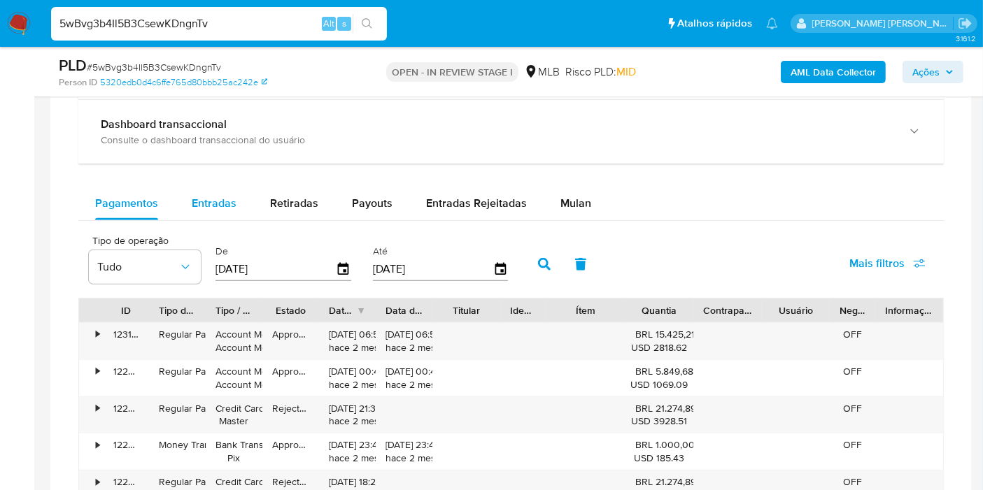
click at [244, 206] on button "Entradas" at bounding box center [214, 204] width 78 height 34
select select "10"
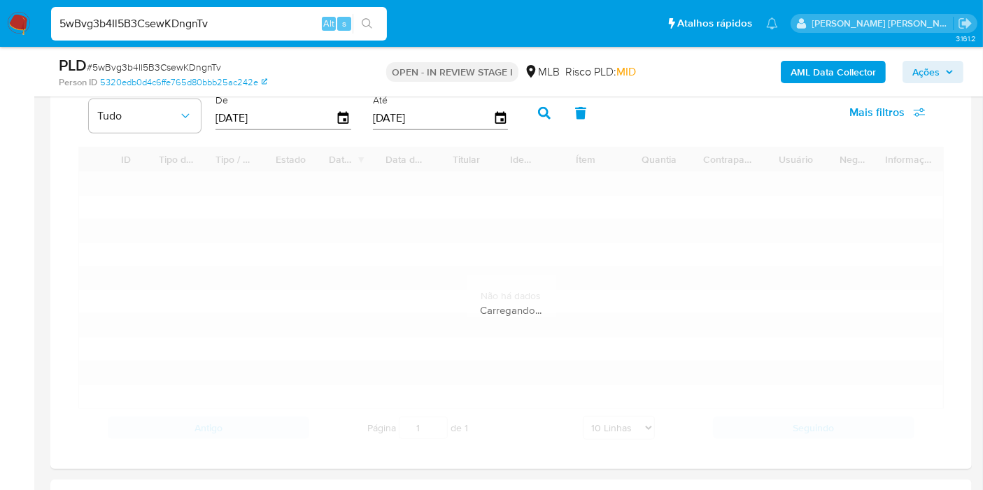
scroll to position [1243, 0]
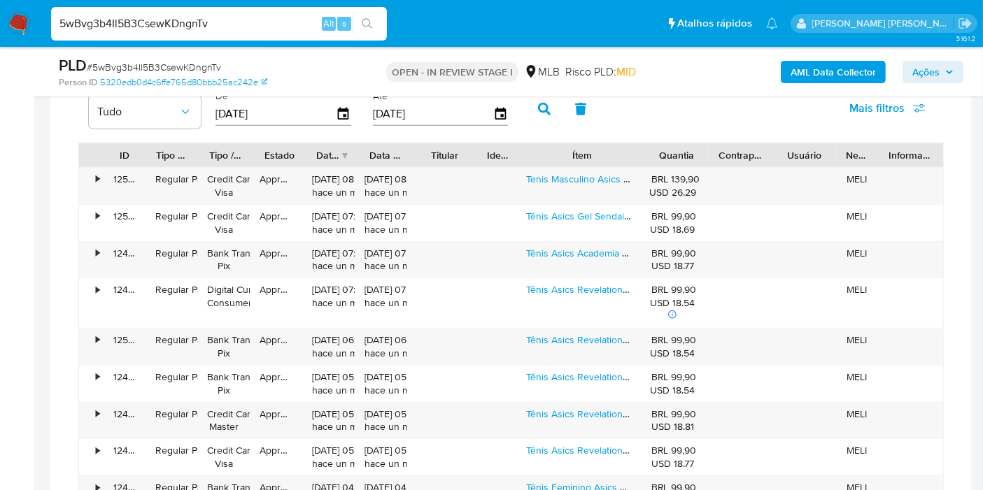
drag, startPoint x: 623, startPoint y: 148, endPoint x: 685, endPoint y: 149, distance: 62.3
click at [685, 149] on div "ID Tipo de operação Tipo / Método Estado Data de criação Data de aprovação Titu…" at bounding box center [511, 155] width 864 height 24
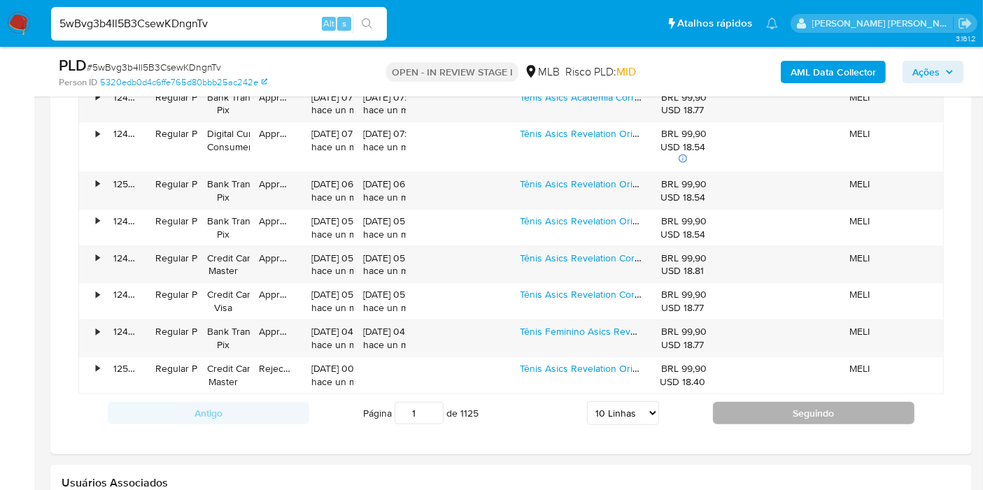
click at [765, 402] on button "Seguindo" at bounding box center [813, 413] width 201 height 22
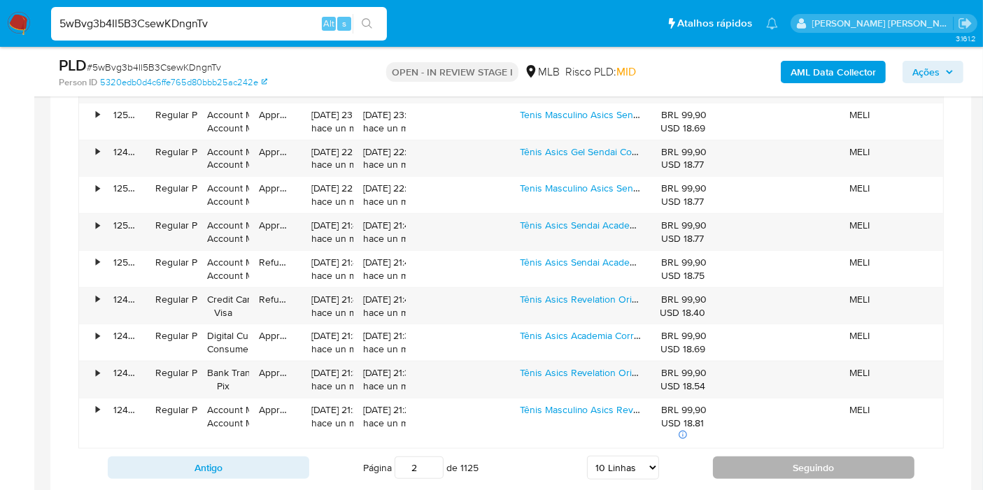
scroll to position [1320, 0]
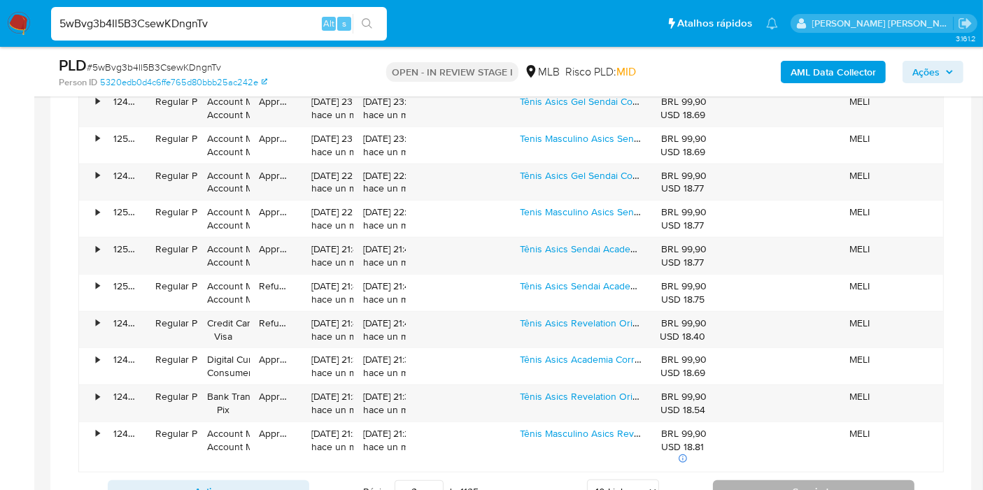
click at [768, 485] on button "Seguindo" at bounding box center [813, 491] width 201 height 22
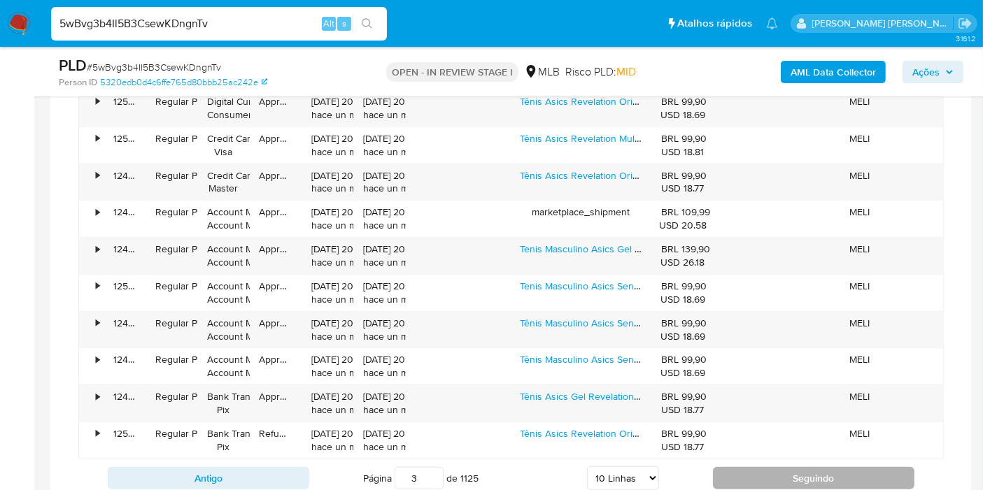
click at [768, 485] on div "Antigo Página 3 de 1125 5 Linhas 10 Linhas 20 Linhas 25 Linhas 50 Linhas 100 Li…" at bounding box center [510, 479] width 865 height 38
click at [768, 476] on button "Seguindo" at bounding box center [813, 478] width 201 height 22
type input "4"
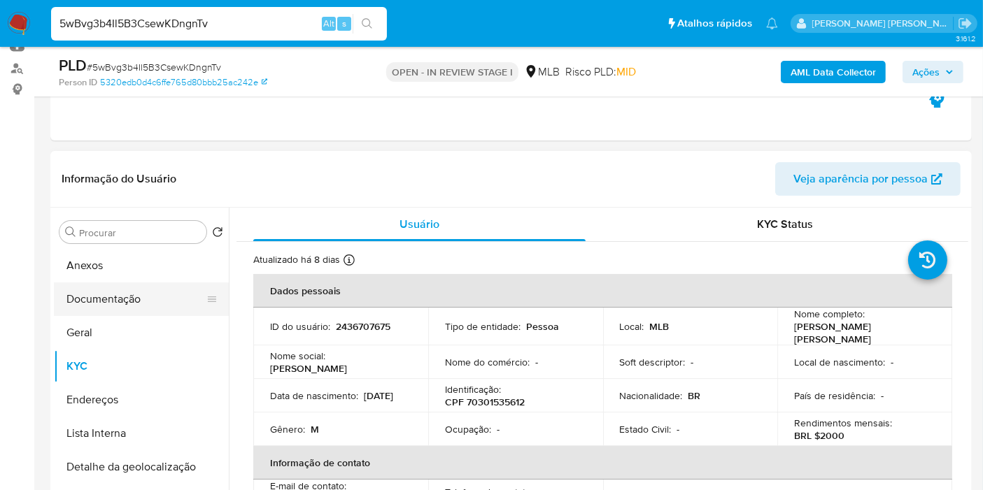
click at [115, 295] on button "Documentação" at bounding box center [136, 300] width 164 height 34
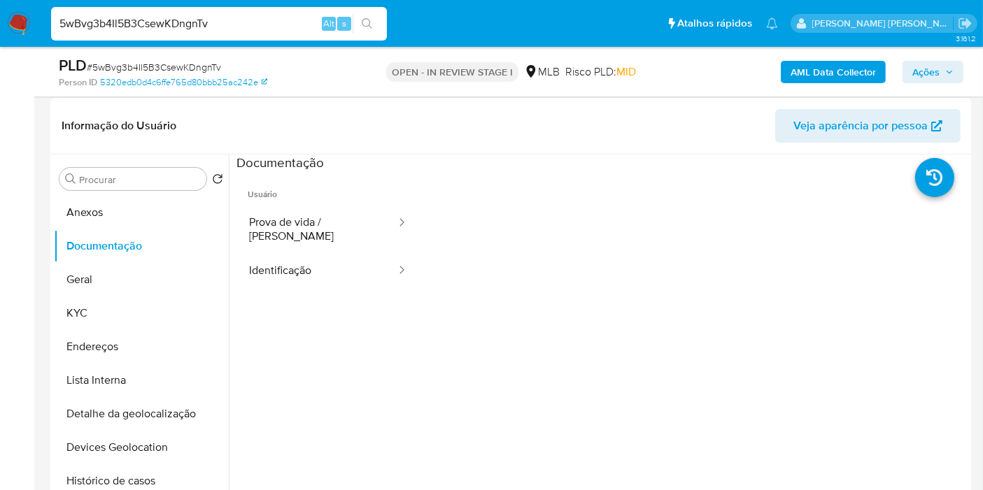
scroll to position [233, 0]
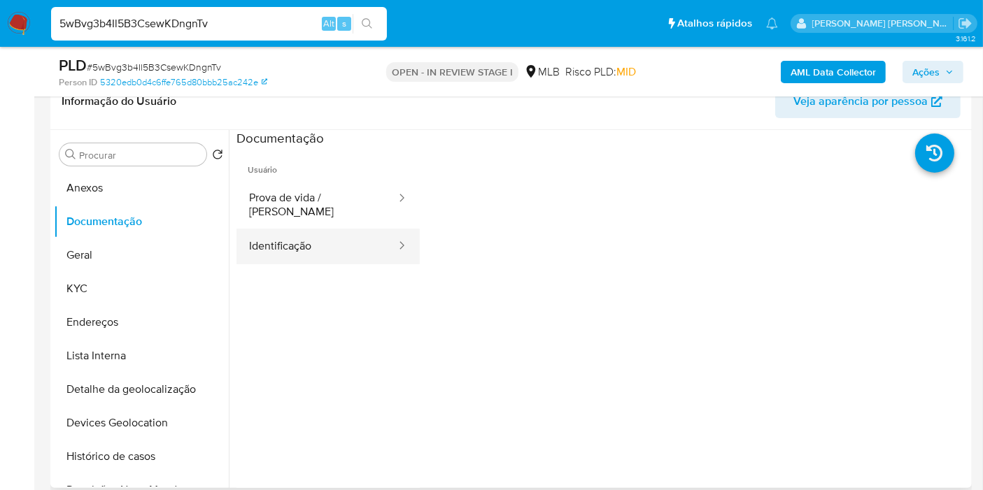
click at [288, 248] on button "Identificação" at bounding box center [316, 247] width 161 height 36
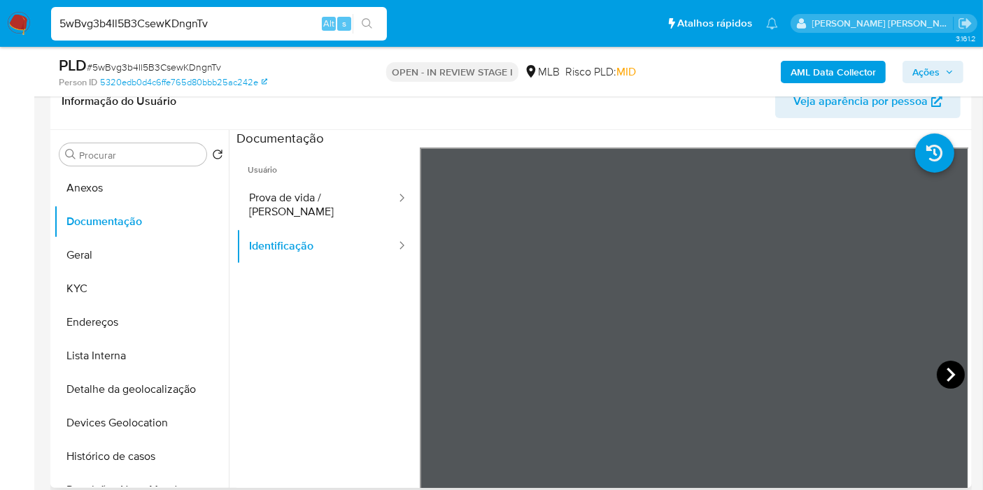
click at [937, 371] on icon at bounding box center [951, 375] width 28 height 28
click at [92, 190] on button "Anexos" at bounding box center [136, 188] width 164 height 34
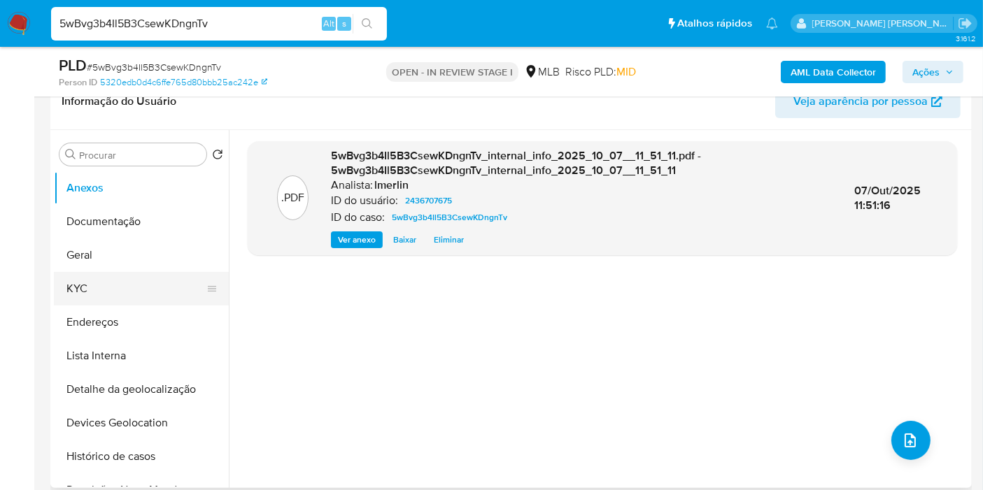
click at [120, 280] on button "KYC" at bounding box center [136, 289] width 164 height 34
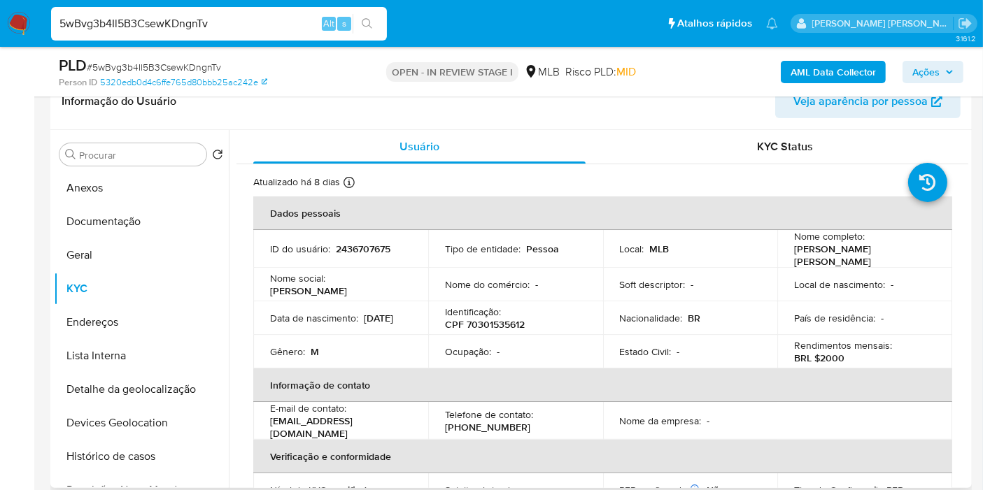
click at [357, 246] on p "2436707675" at bounding box center [363, 249] width 55 height 13
copy p "2436707675"
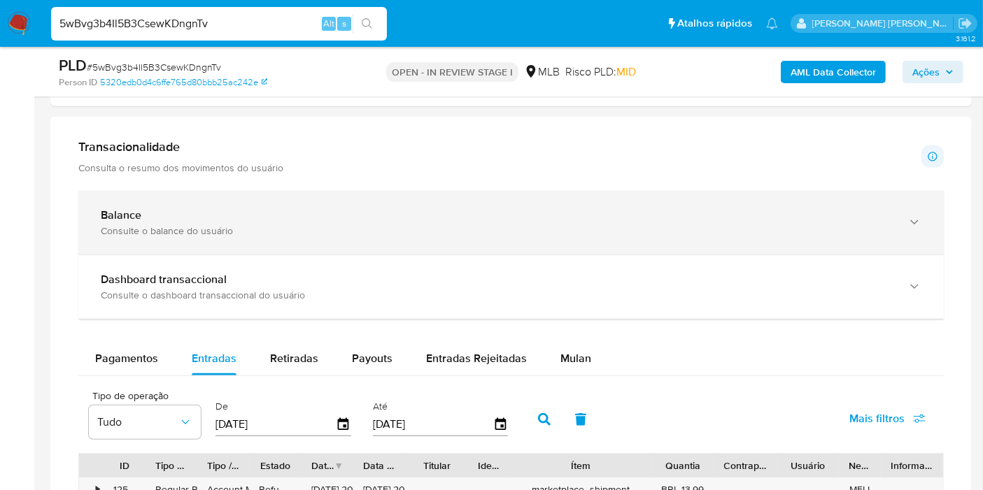
click at [215, 225] on div "Consulte o balance do usuário" at bounding box center [497, 231] width 792 height 13
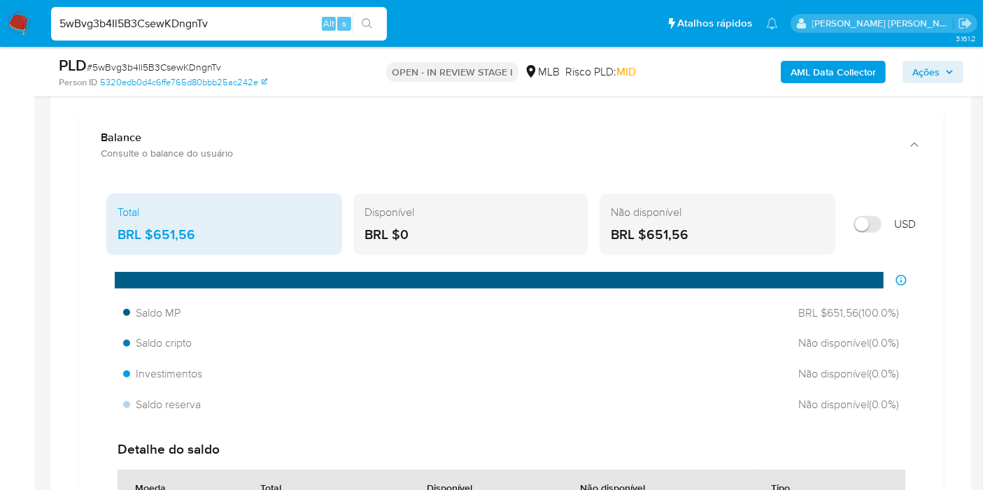
scroll to position [932, 0]
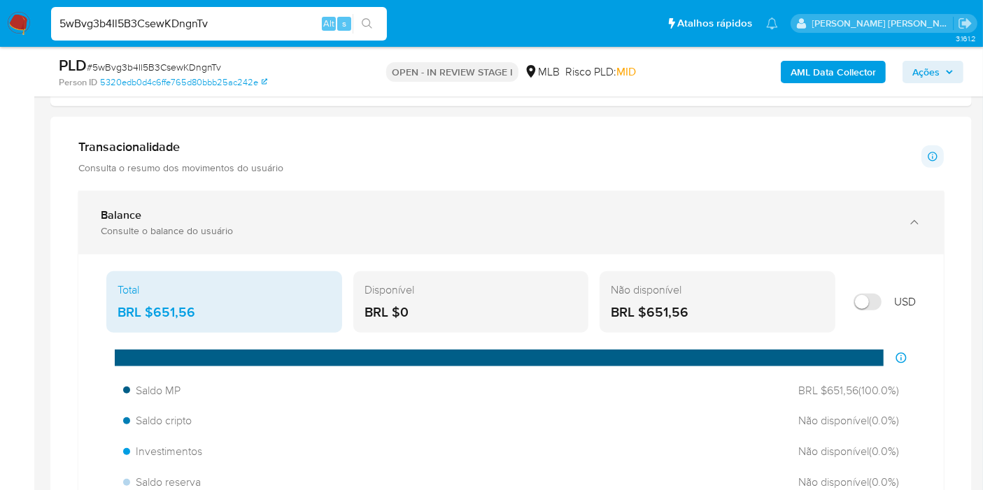
click at [266, 221] on div "Balance Consulte o balance do usuário" at bounding box center [497, 222] width 792 height 29
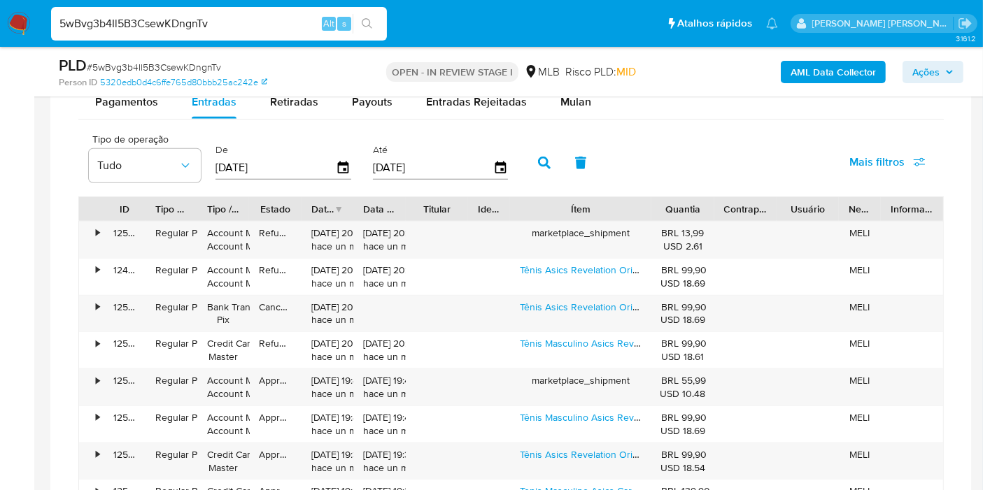
scroll to position [1088, 0]
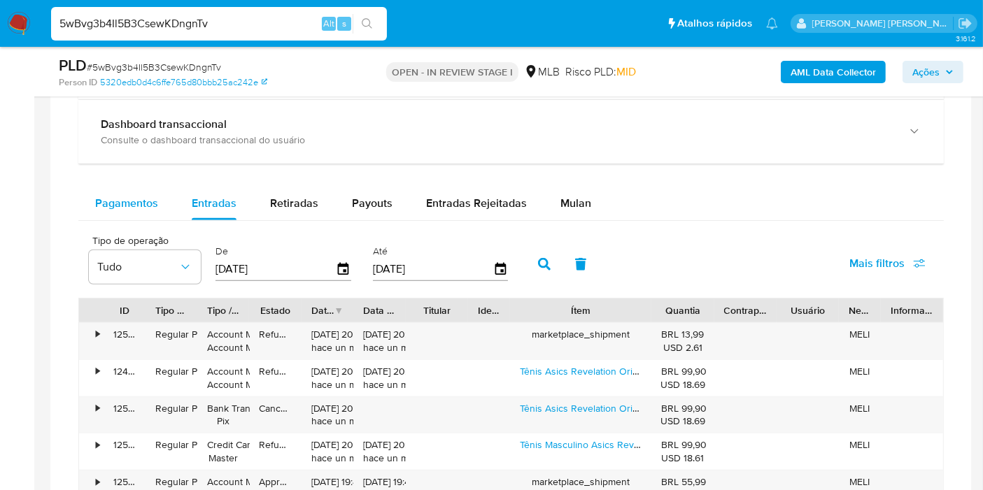
click at [148, 191] on div "Pagamentos" at bounding box center [126, 204] width 63 height 34
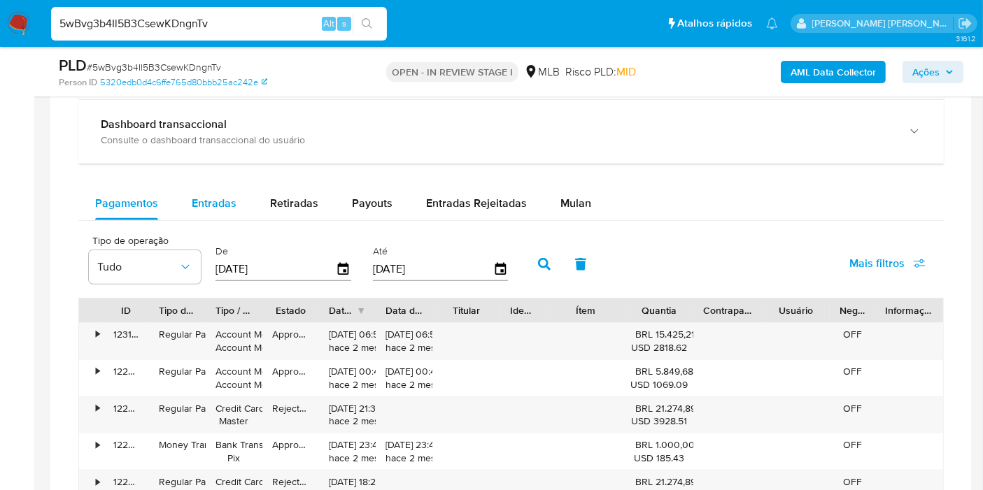
click at [232, 205] on span "Entradas" at bounding box center [214, 203] width 45 height 16
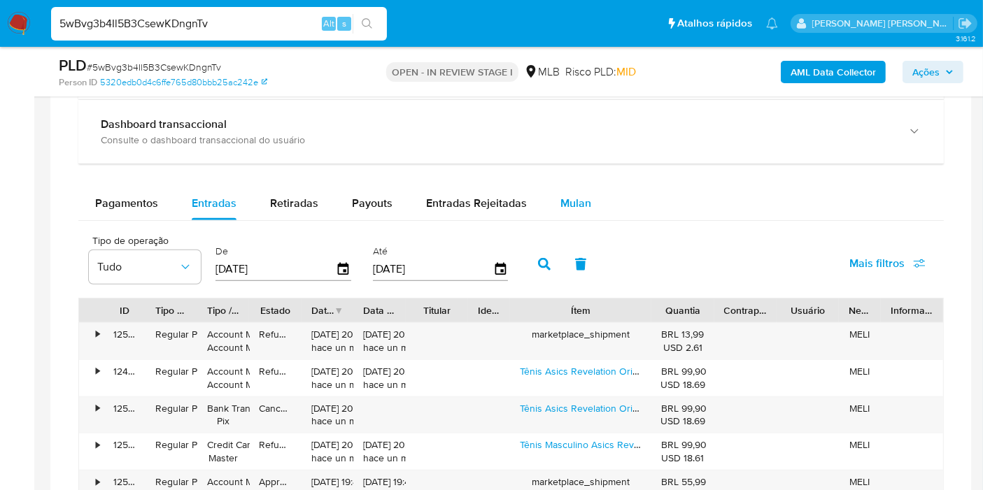
click at [593, 204] on button "Mulan" at bounding box center [575, 204] width 64 height 34
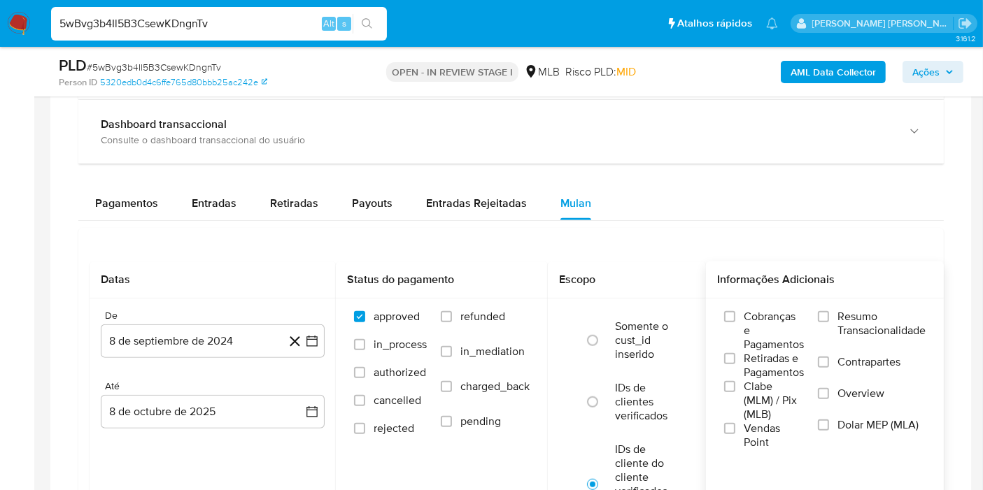
click at [870, 318] on span "Resumo Transacionalidade" at bounding box center [881, 324] width 88 height 28
click at [829, 318] on input "Resumo Transacionalidade" at bounding box center [823, 316] width 11 height 11
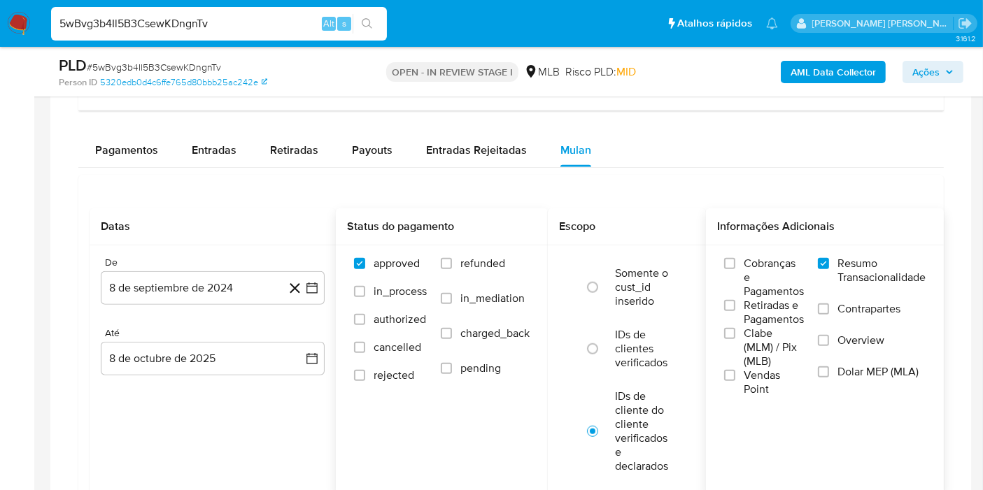
scroll to position [1165, 0]
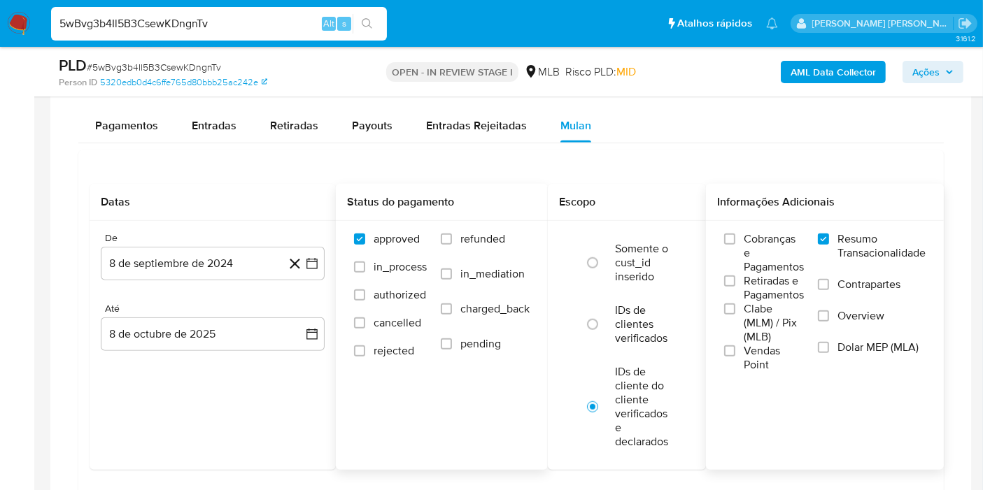
click at [386, 236] on span "approved" at bounding box center [396, 239] width 46 height 14
click at [365, 236] on input "approved" at bounding box center [359, 239] width 11 height 11
checkbox input "true"
click at [455, 236] on label "refunded" at bounding box center [485, 249] width 89 height 35
click at [452, 236] on input "refunded" at bounding box center [446, 239] width 11 height 11
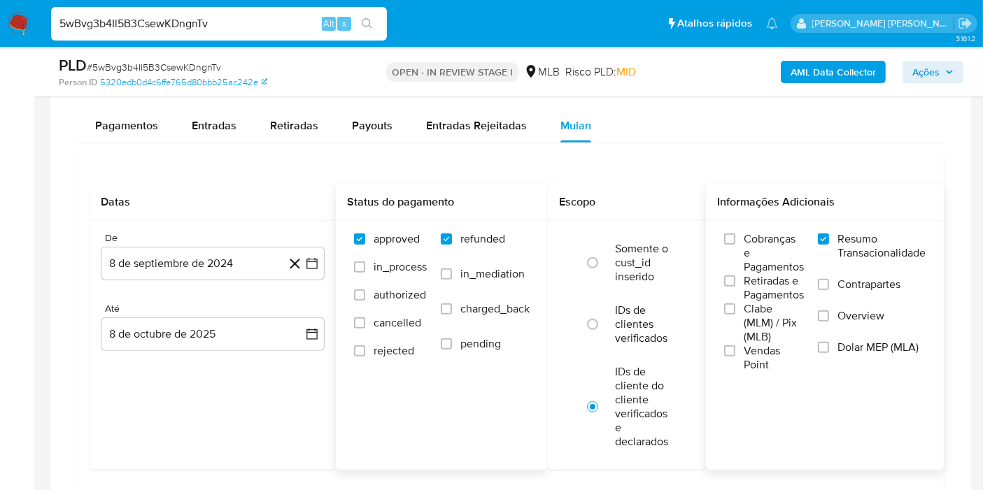
checkbox input "true"
click at [390, 242] on span "approved" at bounding box center [396, 239] width 46 height 14
click at [365, 242] on input "approved" at bounding box center [359, 239] width 11 height 11
click at [357, 240] on input "approved" at bounding box center [359, 239] width 11 height 11
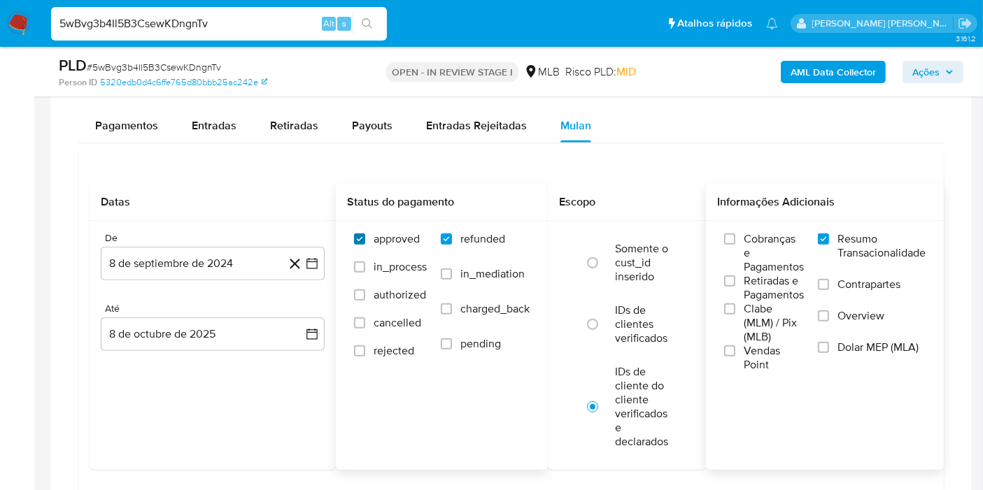
click at [357, 240] on input "approved" at bounding box center [359, 239] width 11 height 11
checkbox input "true"
click at [393, 350] on span "rejected" at bounding box center [393, 351] width 41 height 14
click at [365, 350] on input "rejected" at bounding box center [359, 351] width 11 height 11
checkbox input "true"
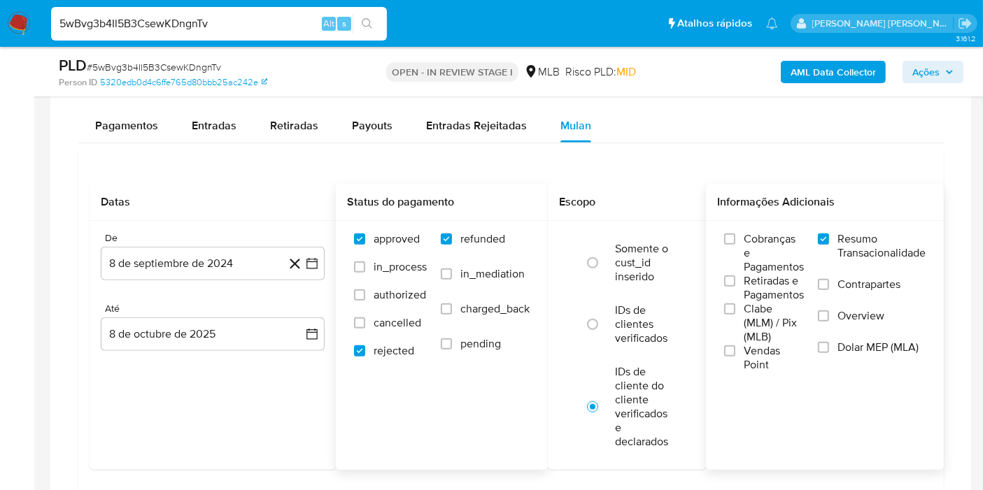
click at [482, 276] on span "in_mediation" at bounding box center [492, 274] width 64 height 14
click at [452, 276] on input "in_mediation" at bounding box center [446, 274] width 11 height 11
checkbox input "true"
click at [310, 262] on icon "button" at bounding box center [312, 264] width 14 height 14
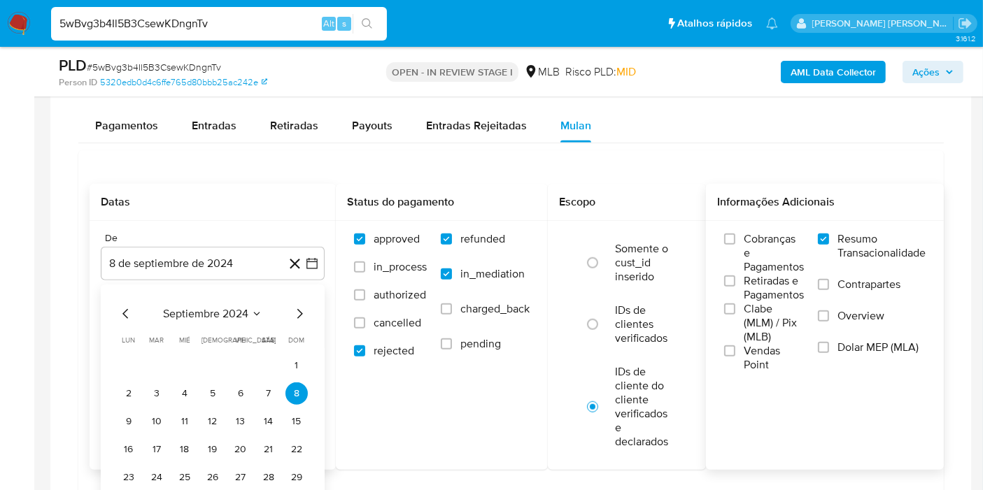
click at [220, 311] on span "septiembre 2024" at bounding box center [205, 314] width 85 height 14
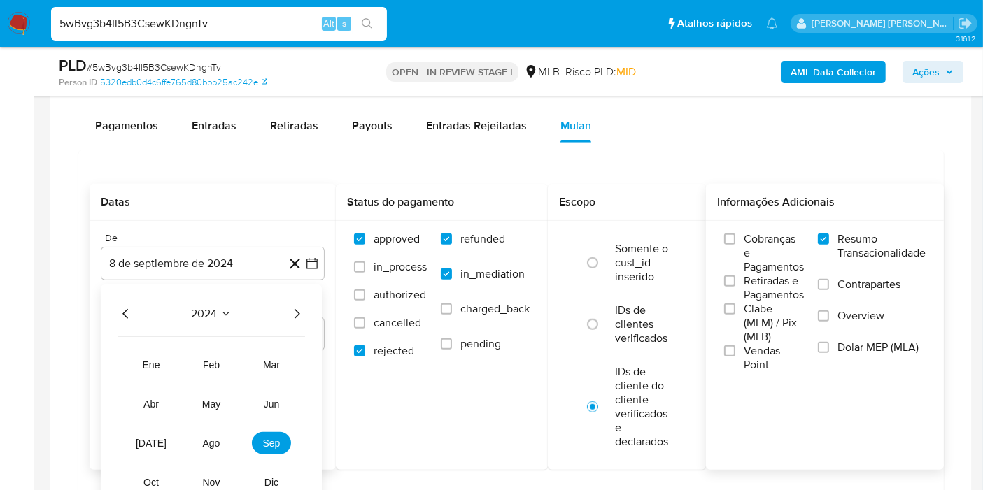
click at [299, 309] on icon "Año siguiente" at bounding box center [296, 314] width 17 height 17
click at [210, 439] on span "ago" at bounding box center [211, 443] width 17 height 11
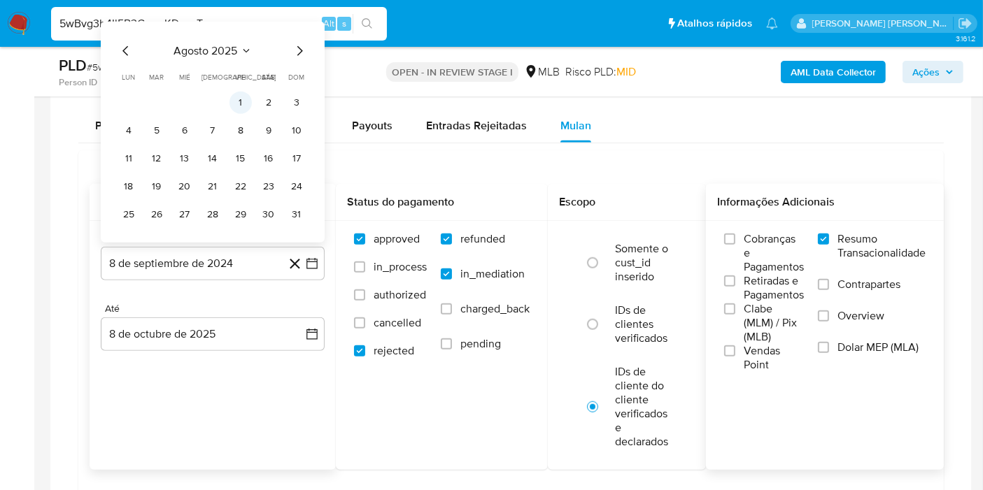
click at [236, 92] on button "1" at bounding box center [240, 103] width 22 height 22
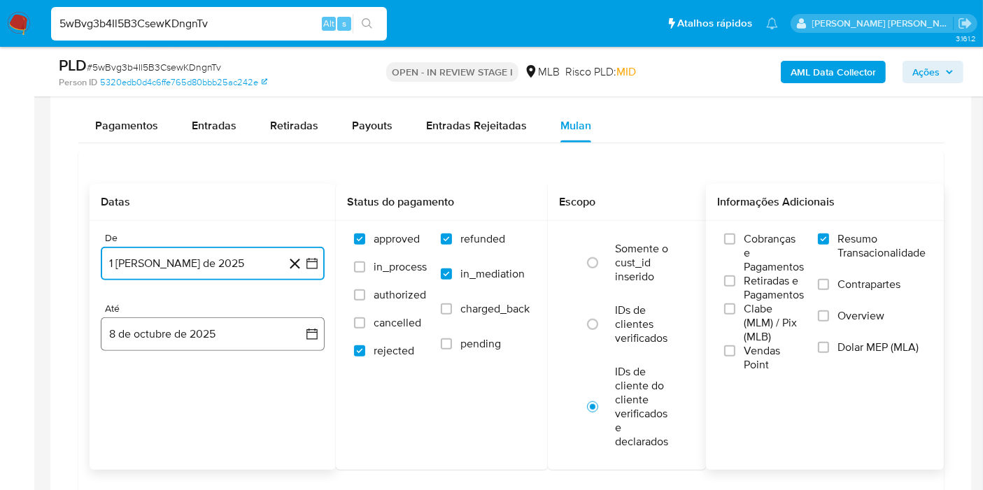
click at [309, 335] on icon "button" at bounding box center [311, 334] width 11 height 11
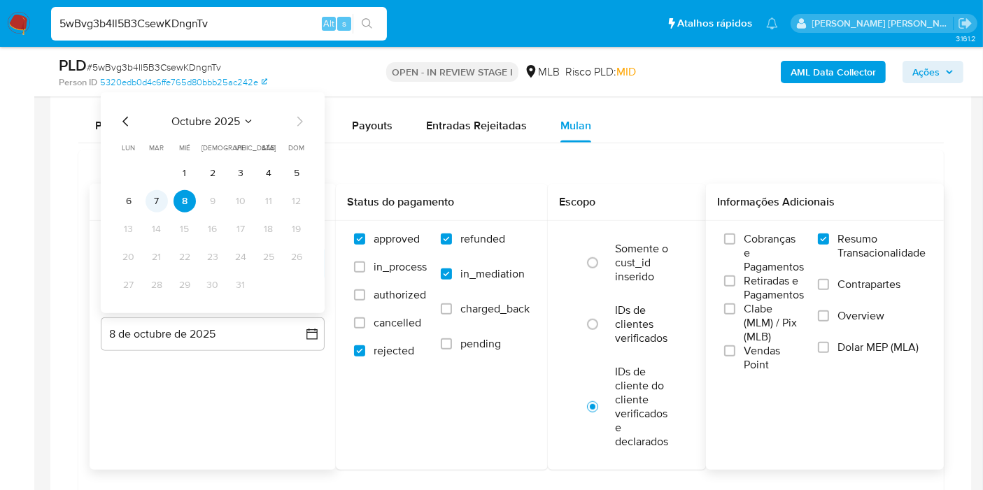
click at [155, 199] on button "7" at bounding box center [156, 201] width 22 height 22
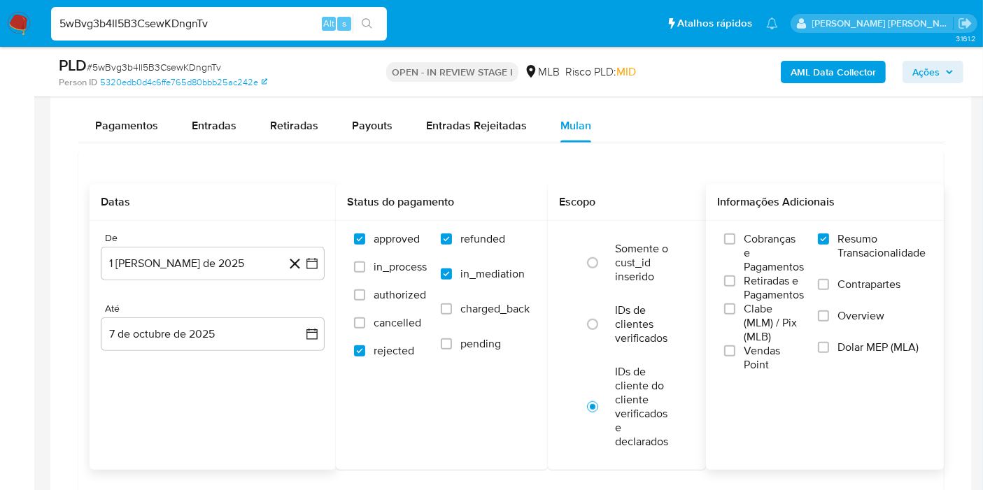
click at [227, 420] on div "Datas De 1 [PERSON_NAME] de 2025 [DATE] Até 7 de octubre de 2025 [DATE]" at bounding box center [213, 327] width 246 height 286
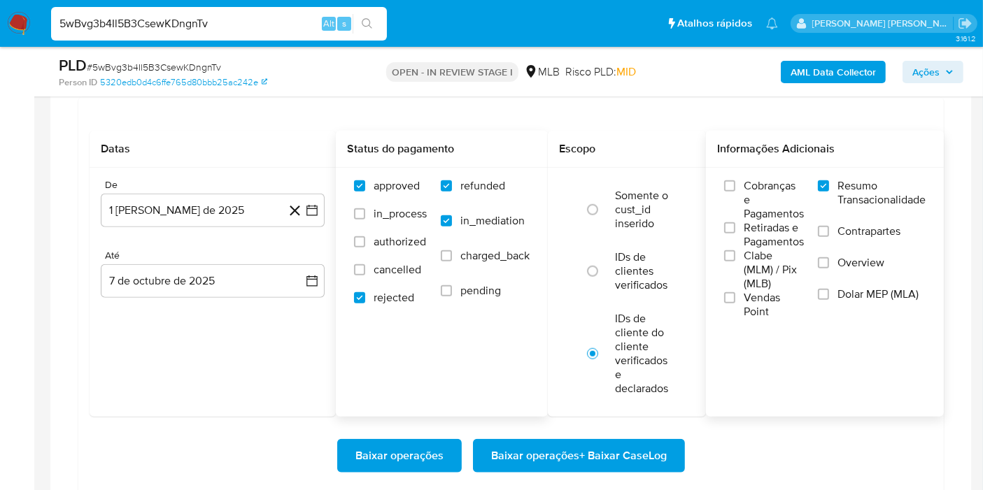
scroll to position [1243, 0]
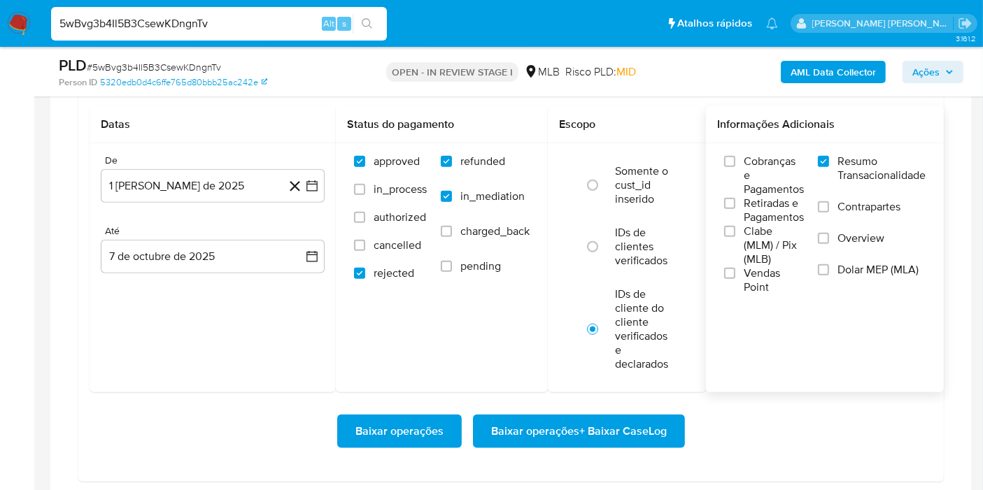
click at [365, 426] on span "Baixar operações" at bounding box center [399, 431] width 88 height 31
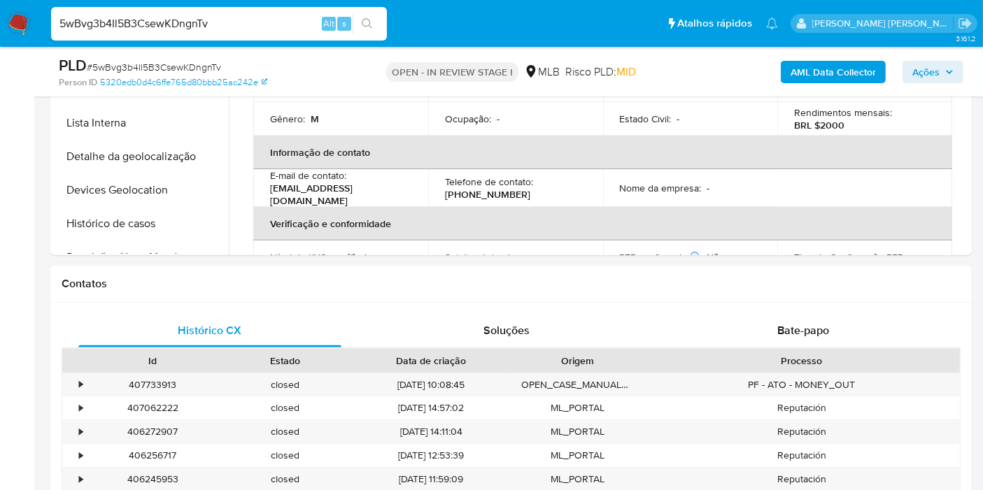
scroll to position [233, 0]
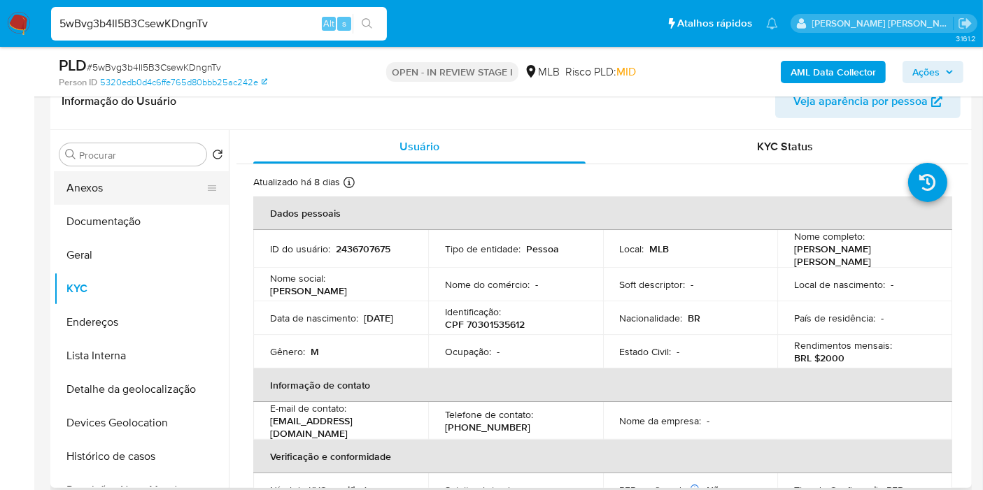
click at [151, 187] on button "Anexos" at bounding box center [136, 188] width 164 height 34
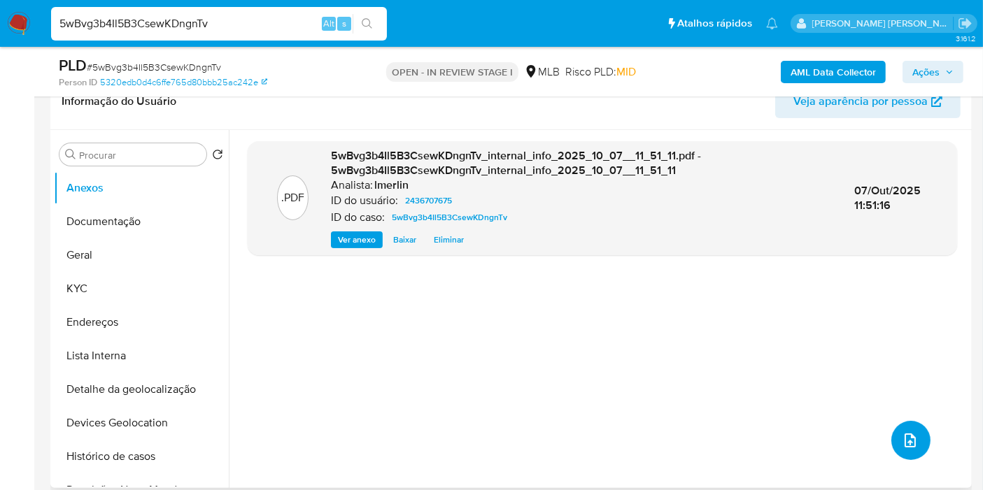
click at [904, 439] on icon "upload-file" at bounding box center [909, 441] width 11 height 14
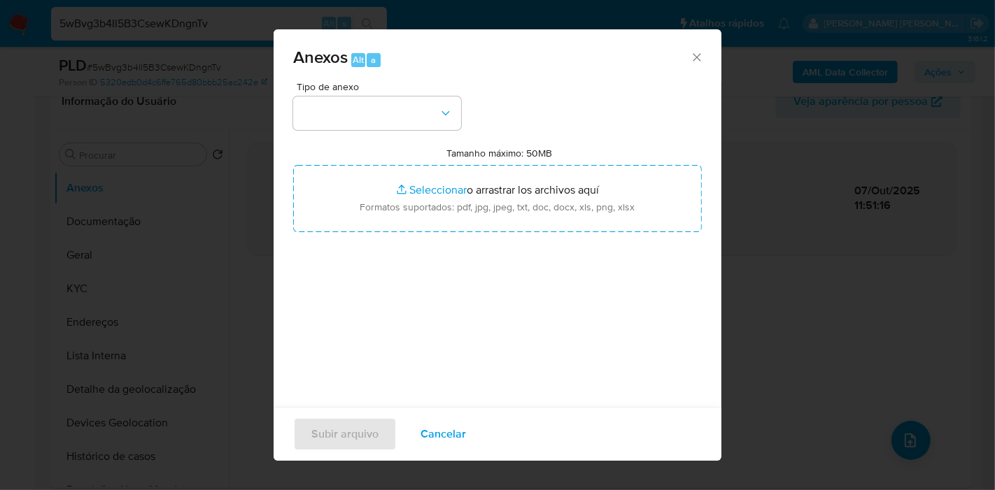
click at [461, 428] on span "Cancelar" at bounding box center [442, 434] width 45 height 31
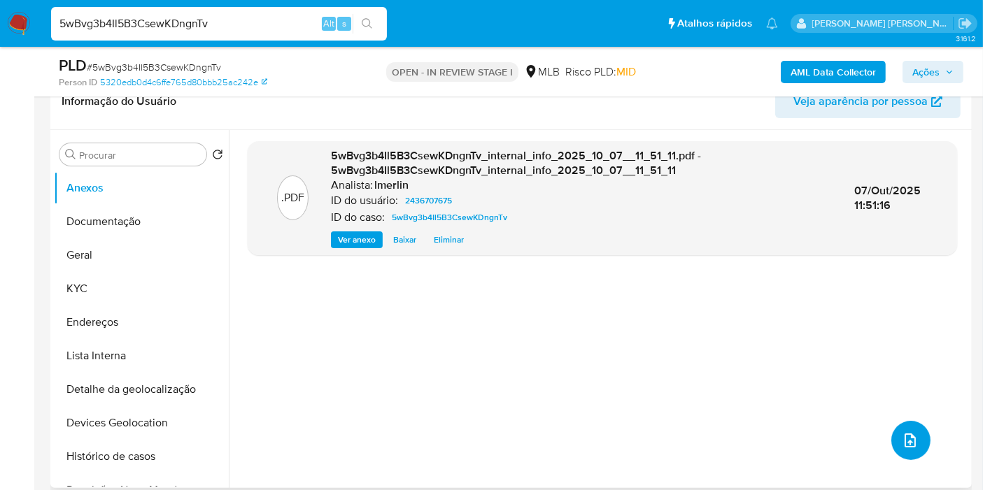
scroll to position [0, 0]
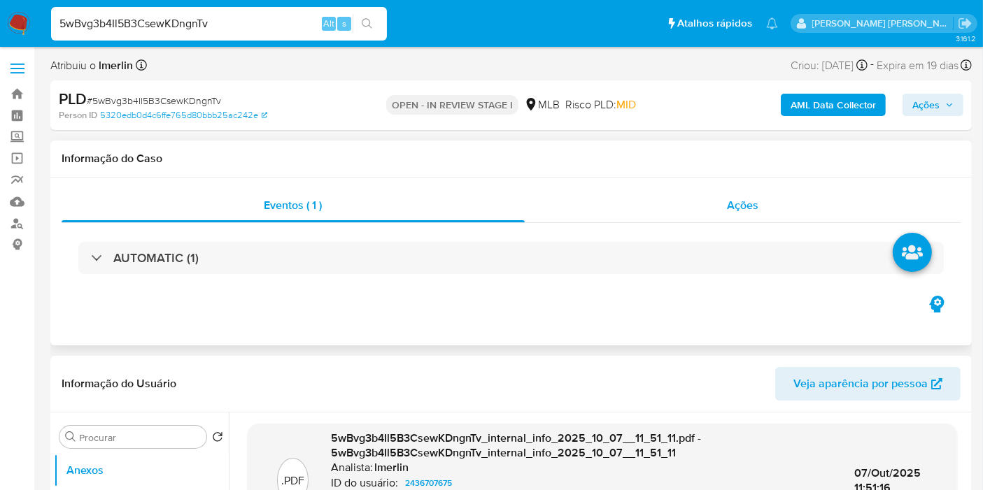
click at [815, 197] on div "Ações" at bounding box center [743, 206] width 436 height 34
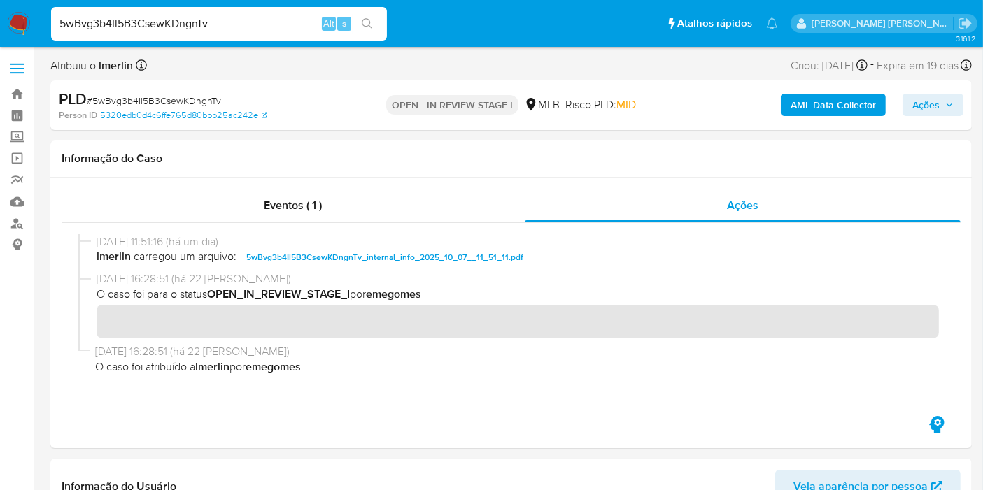
click at [843, 113] on b "AML Data Collector" at bounding box center [832, 105] width 85 height 22
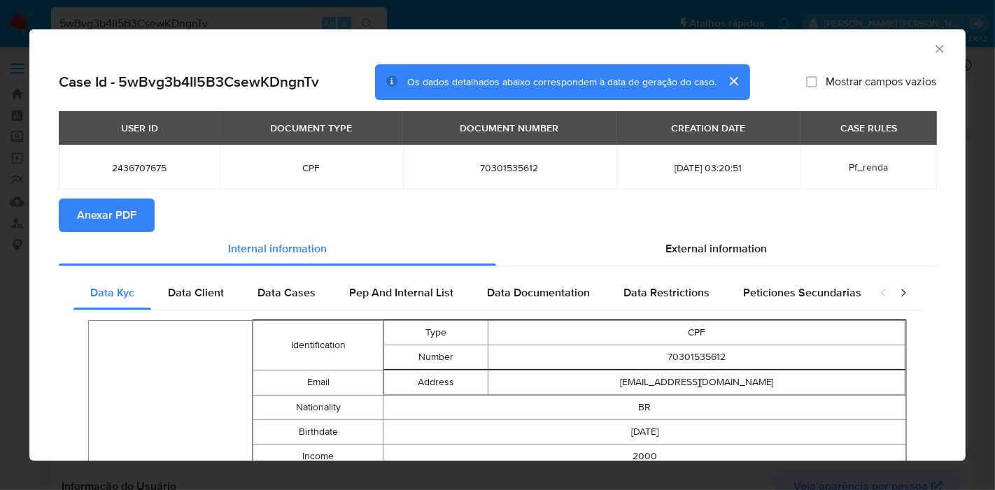
click at [126, 218] on span "Anexar PDF" at bounding box center [106, 215] width 59 height 31
click at [932, 50] on icon "Fechar a janela" at bounding box center [939, 49] width 14 height 14
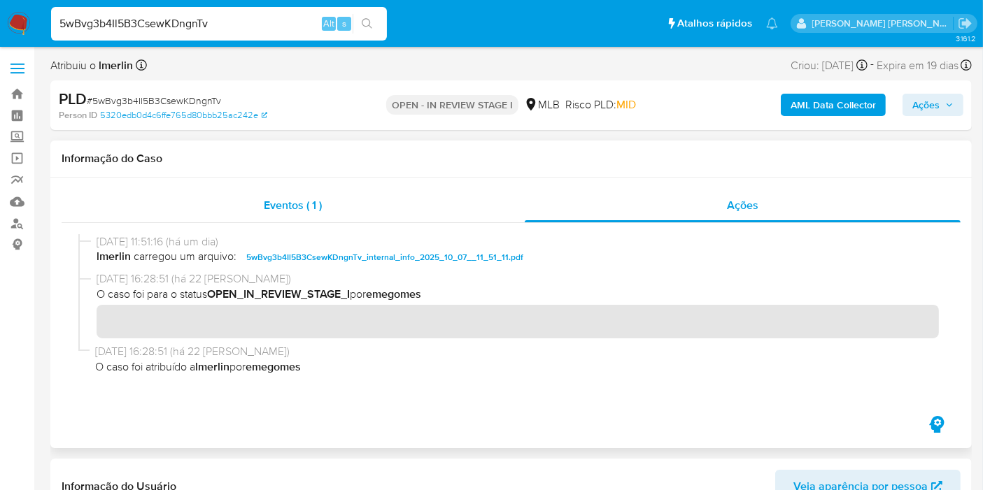
click at [308, 194] on div "Eventos ( 1 )" at bounding box center [293, 206] width 463 height 34
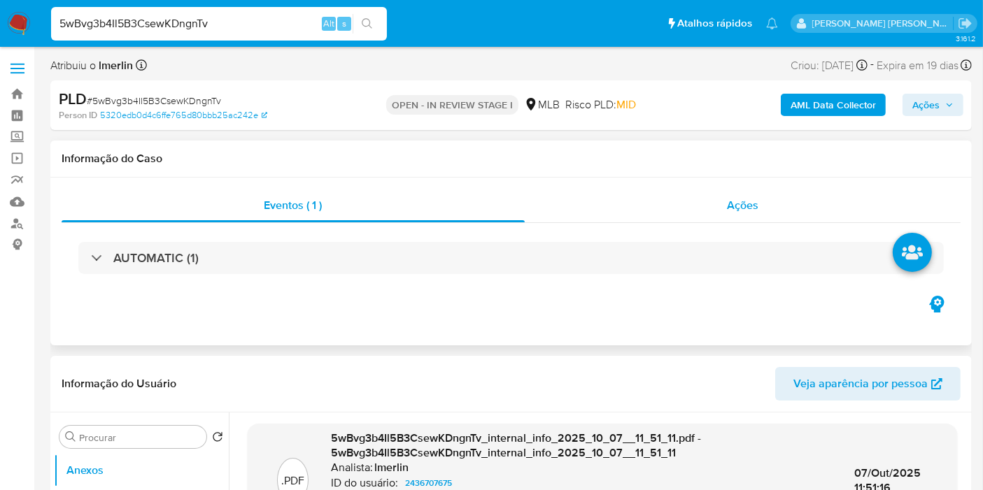
click at [692, 197] on div "Ações" at bounding box center [743, 206] width 436 height 34
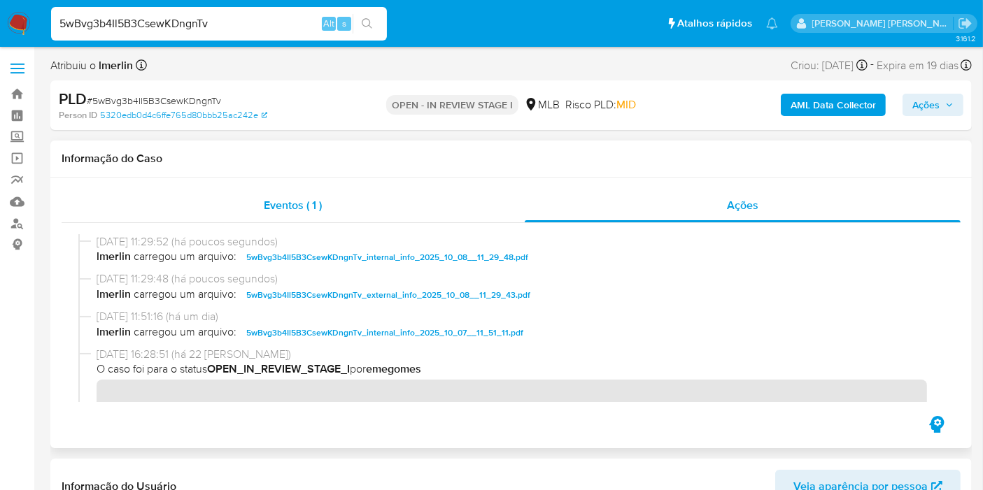
click at [369, 202] on div "Eventos ( 1 )" at bounding box center [293, 206] width 463 height 34
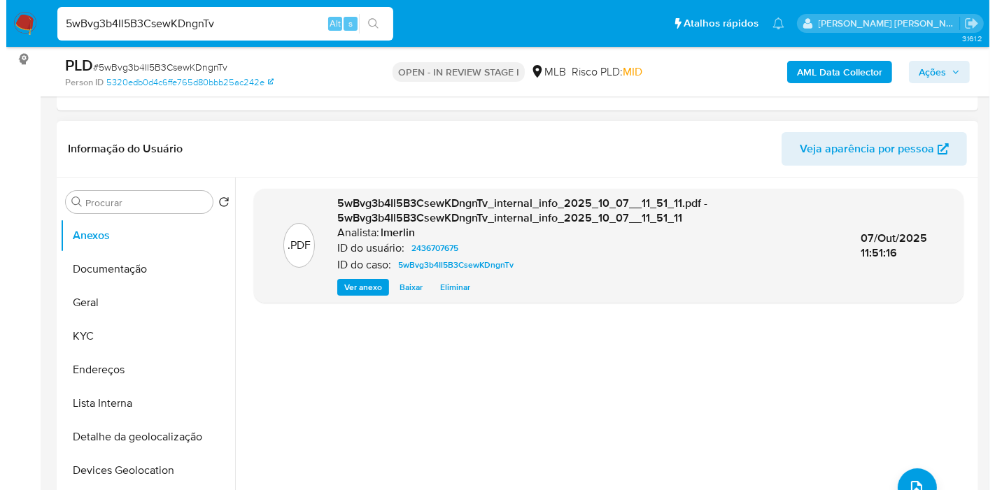
scroll to position [233, 0]
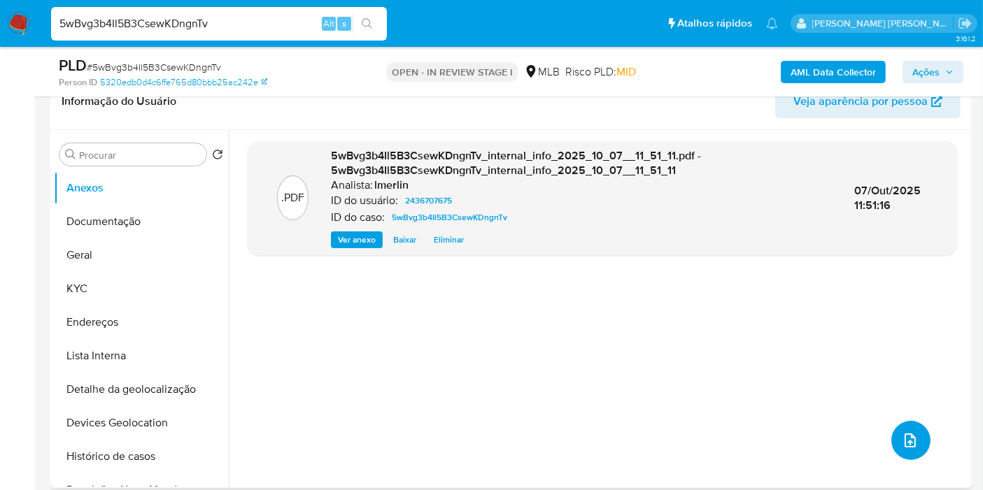
click at [906, 425] on button "upload-file" at bounding box center [910, 440] width 39 height 39
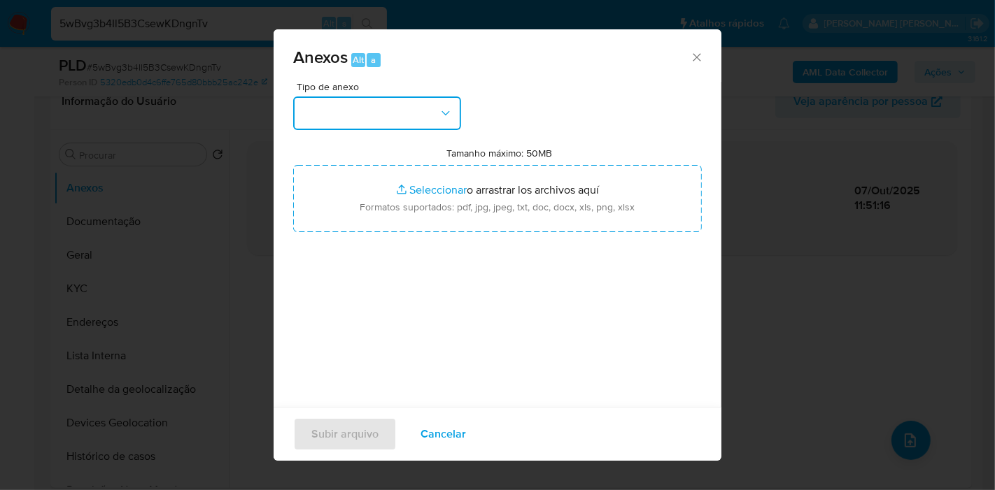
click at [370, 115] on button "button" at bounding box center [377, 114] width 168 height 34
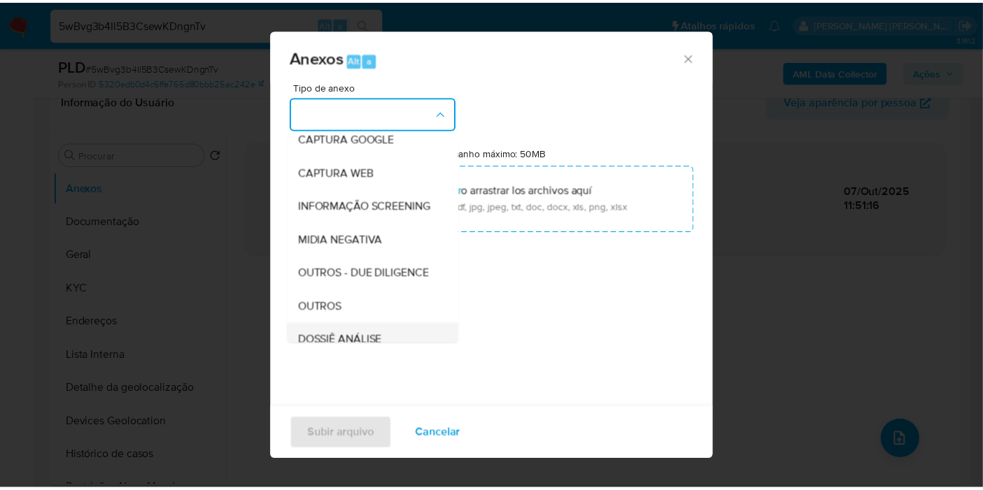
scroll to position [155, 0]
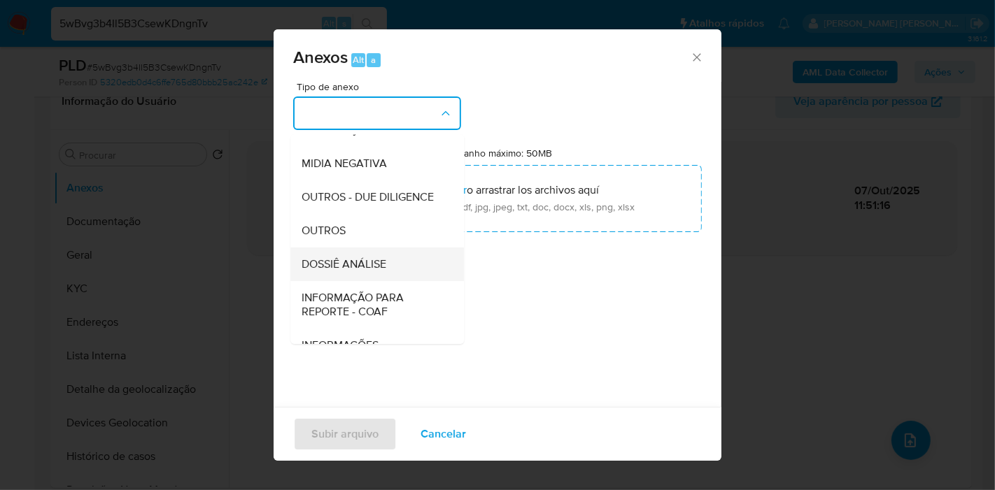
click at [364, 271] on span "DOSSIÊ ANÁLISE" at bounding box center [343, 264] width 85 height 14
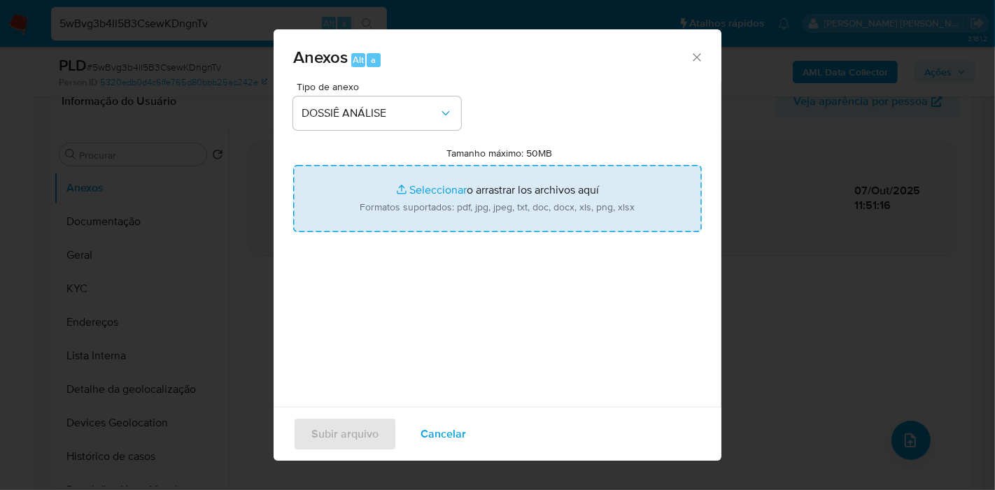
click at [501, 179] on input "Tamanho máximo: 50MB Seleccionar archivos" at bounding box center [497, 198] width 408 height 67
type input "C:\fakepath\SAR - XXX - CPF 70301535612 - [PERSON_NAME] [PERSON_NAME].pdf"
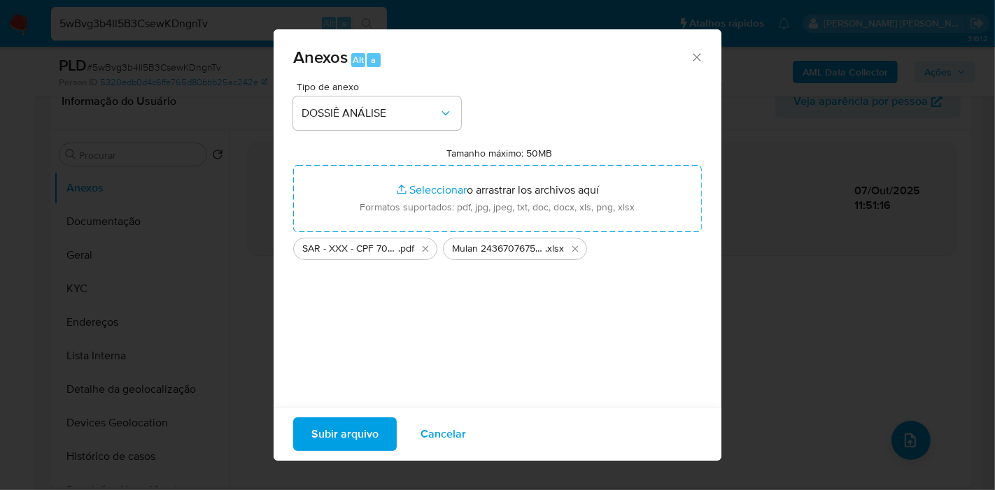
click at [363, 422] on span "Subir arquivo" at bounding box center [344, 434] width 67 height 31
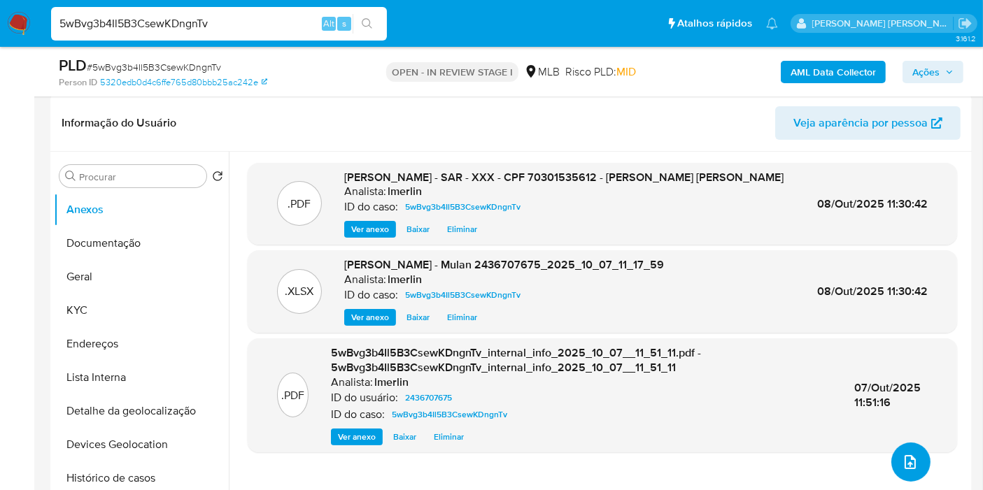
scroll to position [0, 0]
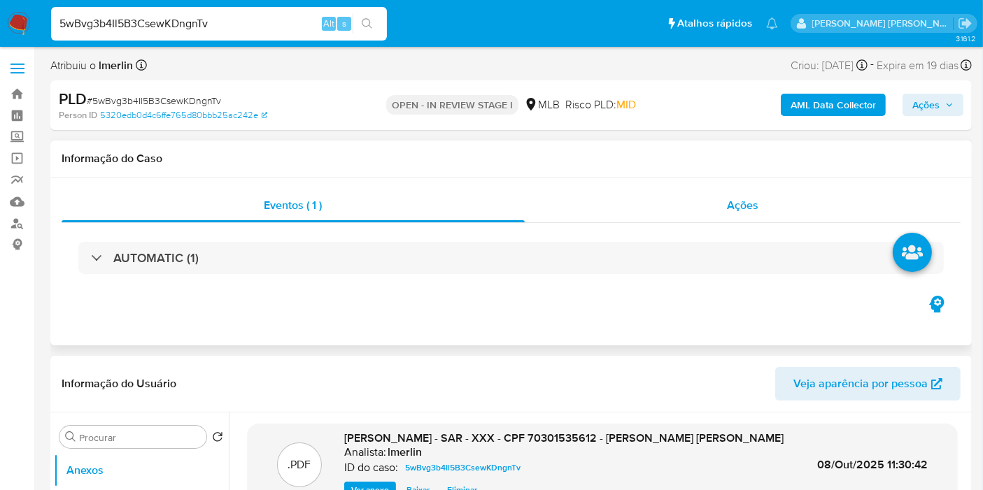
click at [739, 208] on span "Ações" at bounding box center [742, 205] width 31 height 16
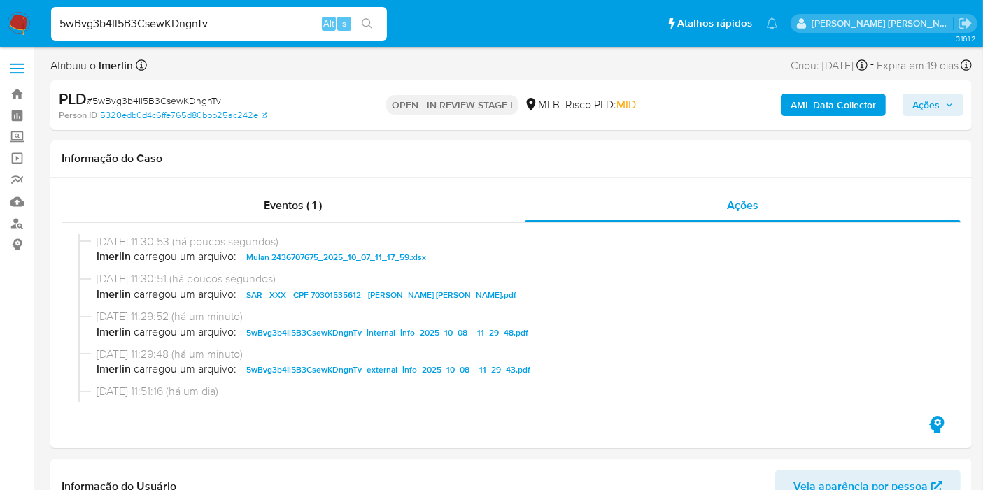
click at [939, 110] on span "Ações" at bounding box center [925, 105] width 27 height 22
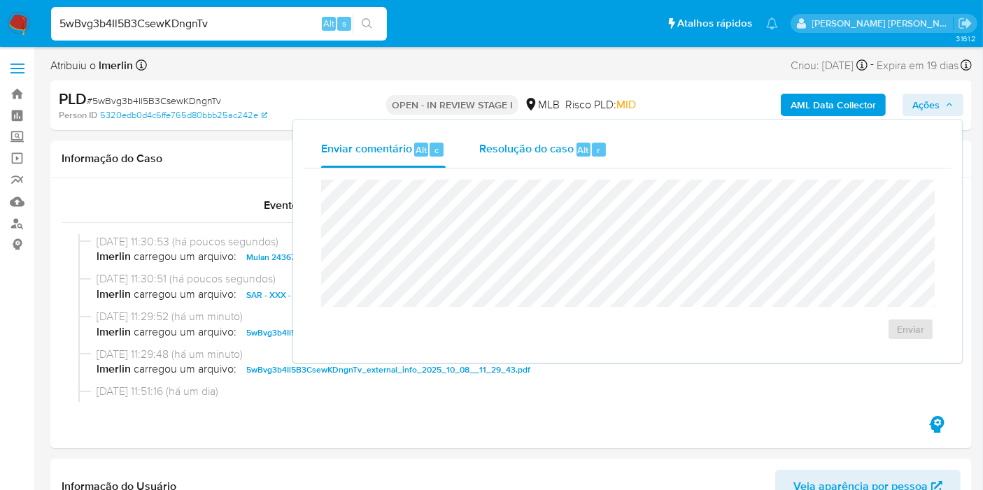
click at [533, 159] on div "Resolução do caso Alt r" at bounding box center [543, 149] width 128 height 36
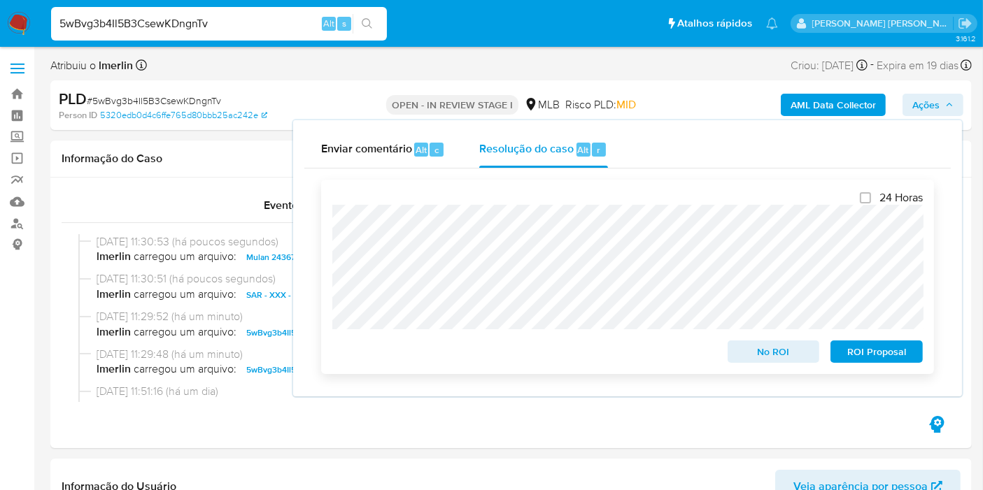
click at [874, 352] on span "ROI Proposal" at bounding box center [876, 352] width 73 height 20
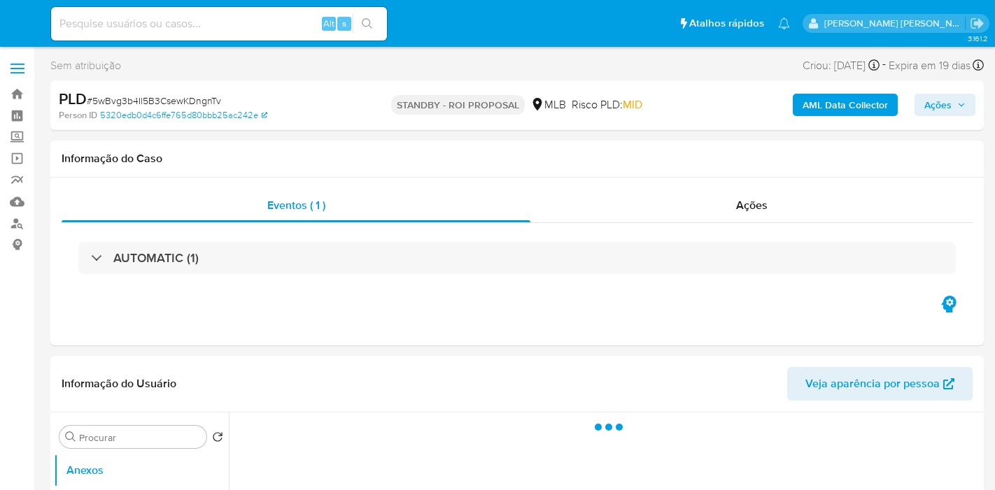
select select "10"
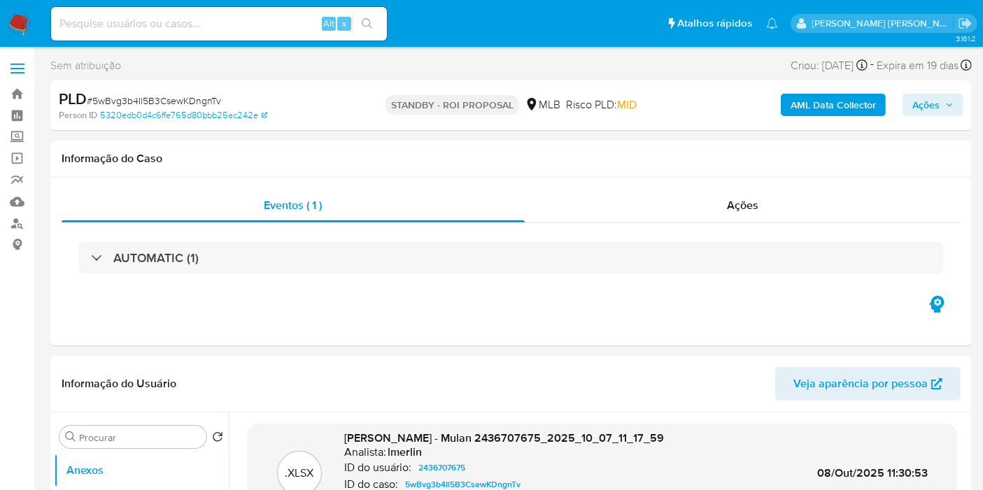
click at [24, 22] on img at bounding box center [19, 24] width 24 height 24
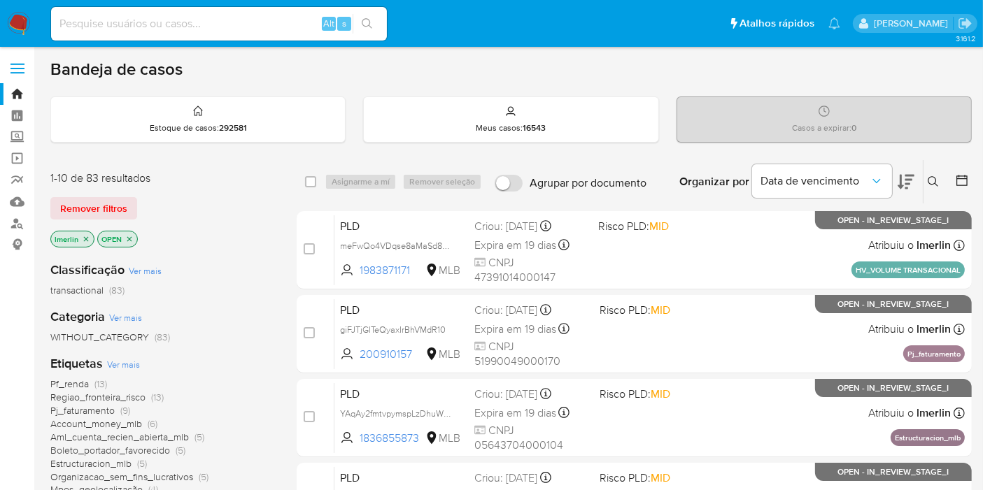
click at [86, 238] on icon "close-filter" at bounding box center [86, 239] width 8 height 8
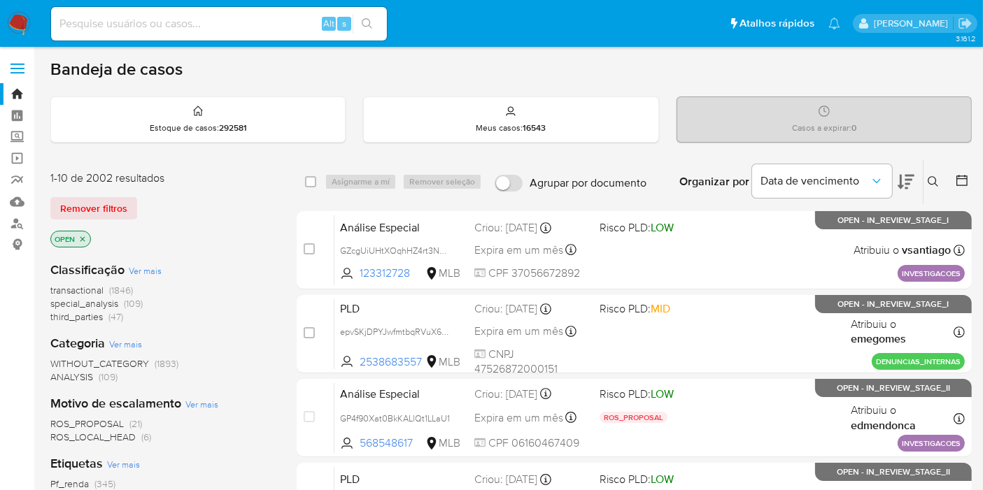
click at [206, 31] on input at bounding box center [219, 24] width 336 height 18
paste input "PmyV2qaGLWvWmitQHwTSYyUq"
type input "PmyV2qaGLWvWmitQHwTSYyUq"
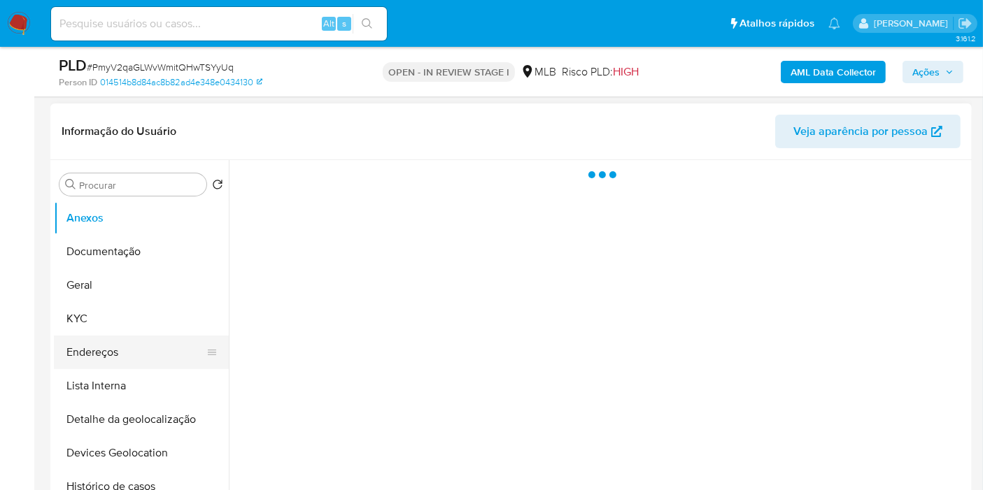
scroll to position [311, 0]
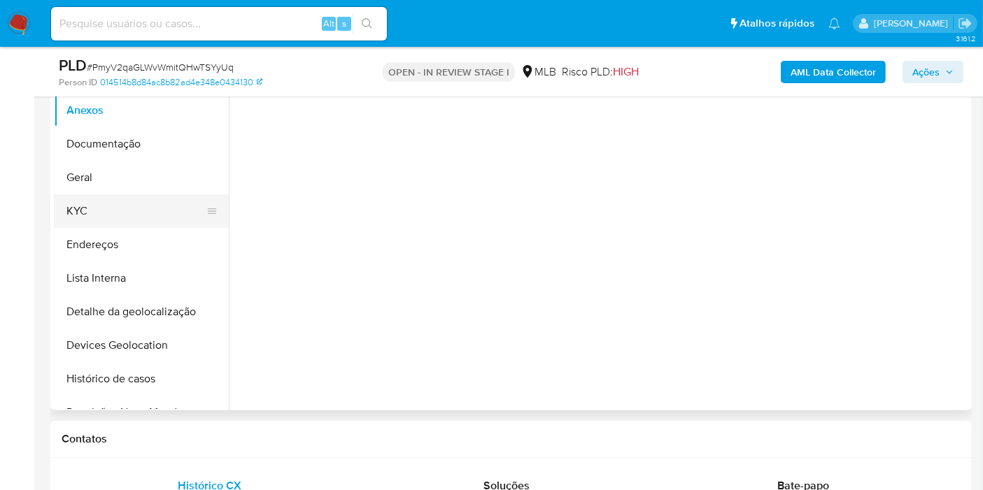
click at [149, 201] on button "KYC" at bounding box center [136, 211] width 164 height 34
select select "10"
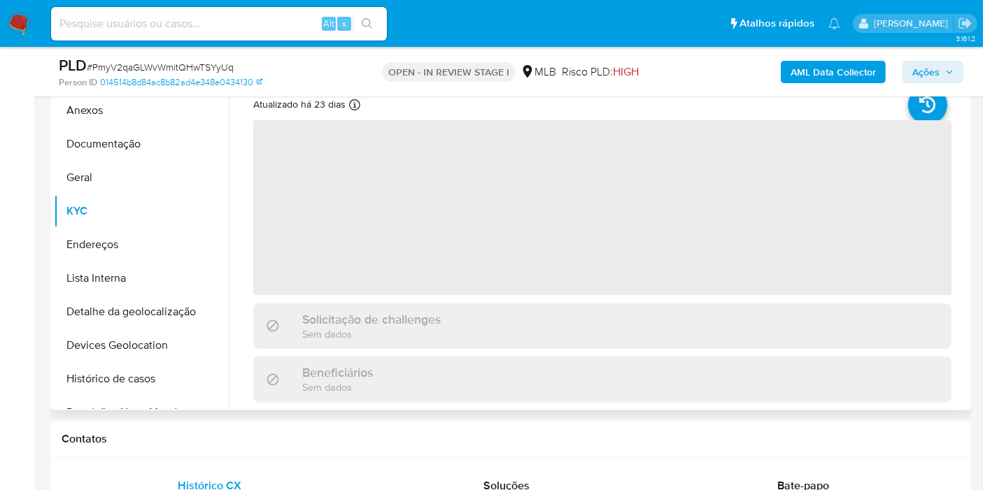
scroll to position [233, 0]
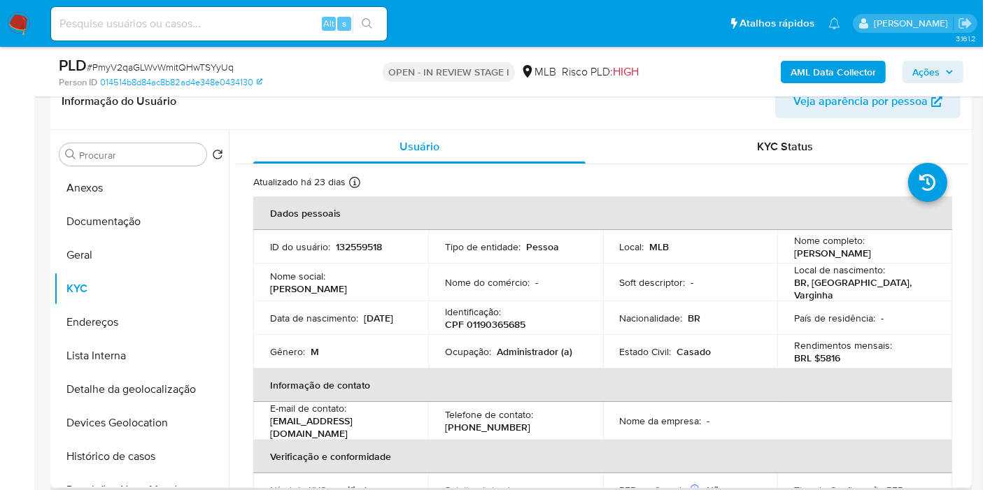
click at [504, 318] on p "CPF 01190365685" at bounding box center [485, 324] width 80 height 13
copy p "01190365685"
click at [163, 453] on button "Histórico de casos" at bounding box center [136, 457] width 164 height 34
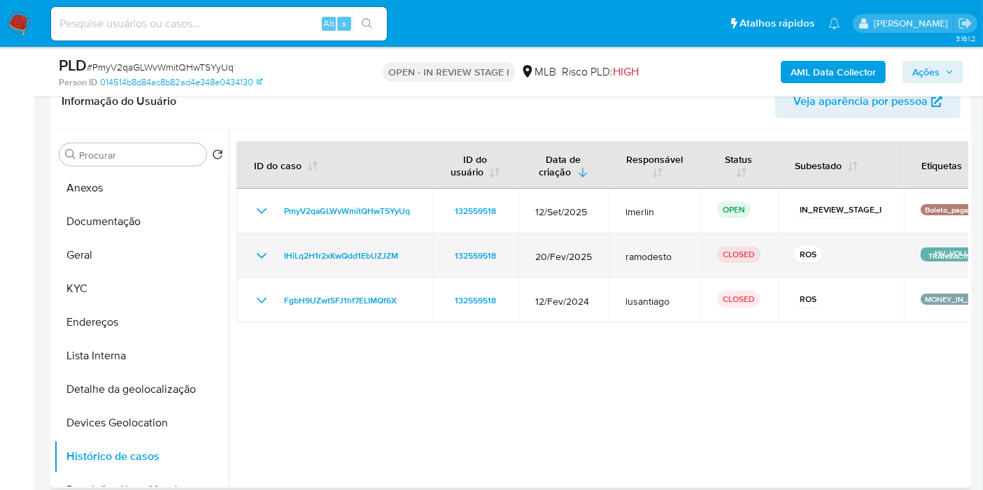
click at [255, 252] on icon "Mostrar/Ocultar" at bounding box center [261, 256] width 17 height 17
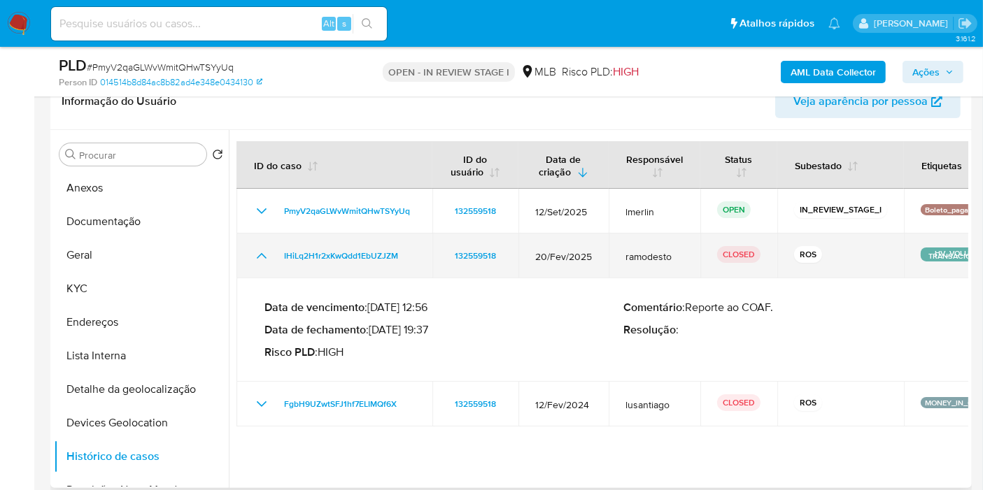
click at [255, 252] on icon "Mostrar/Ocultar" at bounding box center [261, 256] width 17 height 17
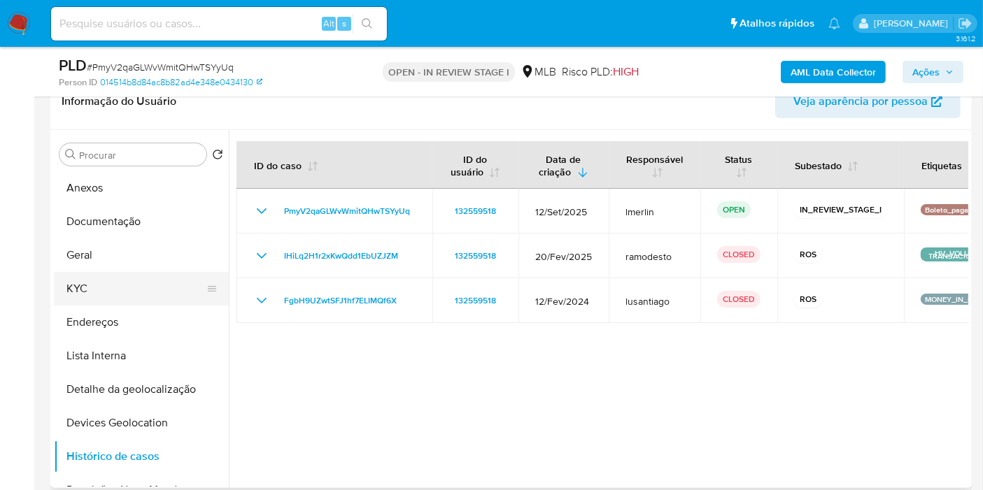
click at [126, 290] on button "KYC" at bounding box center [136, 289] width 164 height 34
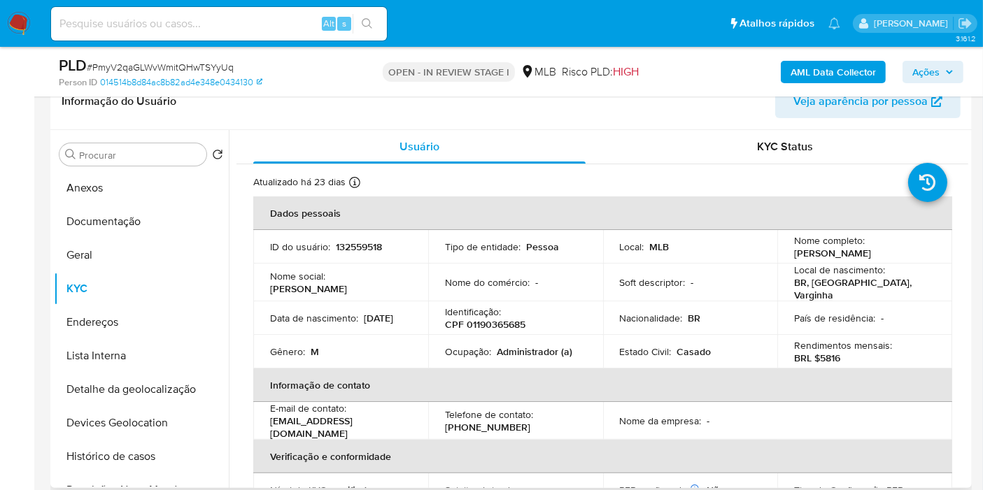
click at [823, 353] on p "BRL $5816" at bounding box center [817, 358] width 46 height 13
copy p "5816"
click at [157, 222] on button "Documentação" at bounding box center [136, 222] width 164 height 34
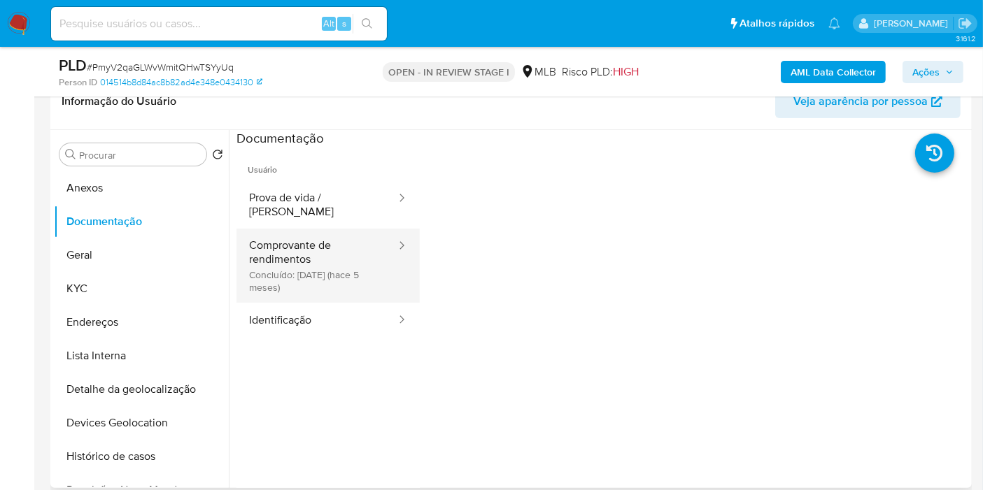
click at [357, 266] on button "Comprovante de rendimentos Concluído: 06/05/2025 (hace 5 meses)" at bounding box center [316, 266] width 161 height 74
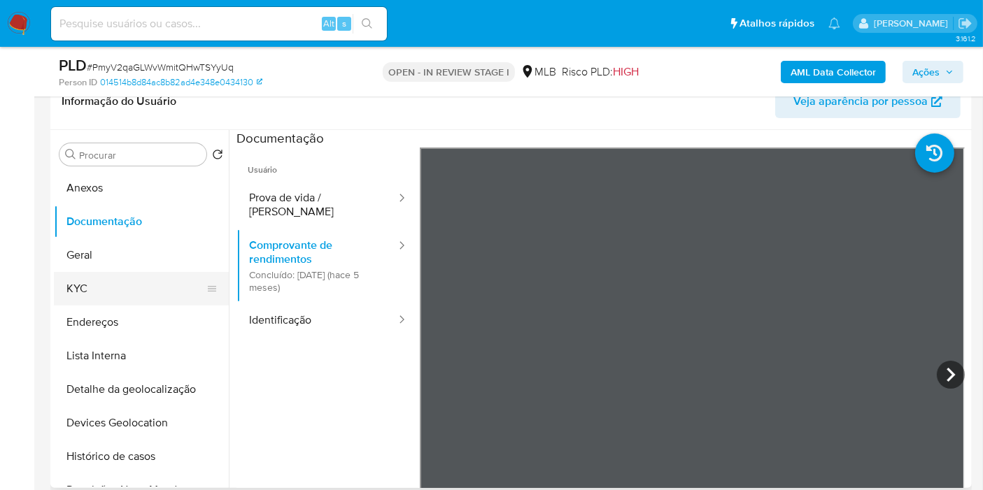
click at [112, 292] on button "KYC" at bounding box center [136, 289] width 164 height 34
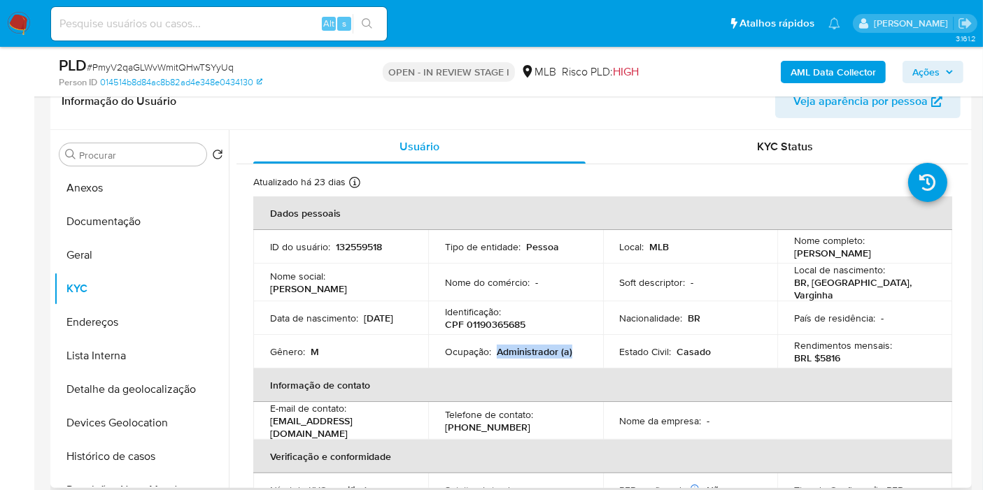
drag, startPoint x: 494, startPoint y: 350, endPoint x: 581, endPoint y: 344, distance: 87.0
click at [581, 346] on div "Ocupação : Administrador (a)" at bounding box center [515, 352] width 141 height 13
copy p "Administrador (a)"
click at [169, 219] on button "Documentação" at bounding box center [136, 222] width 164 height 34
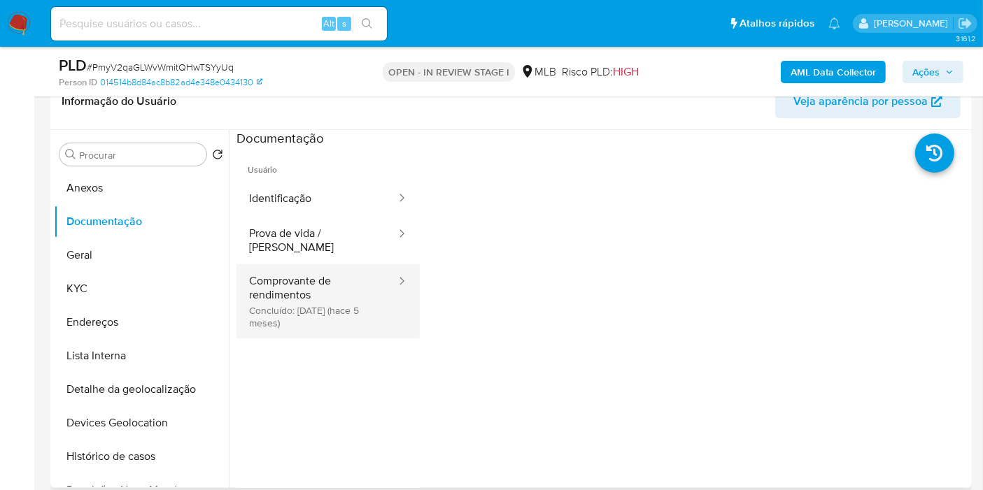
click at [301, 301] on button "Comprovante de rendimentos Concluído: 06/05/2025 (hace 5 meses)" at bounding box center [316, 301] width 161 height 74
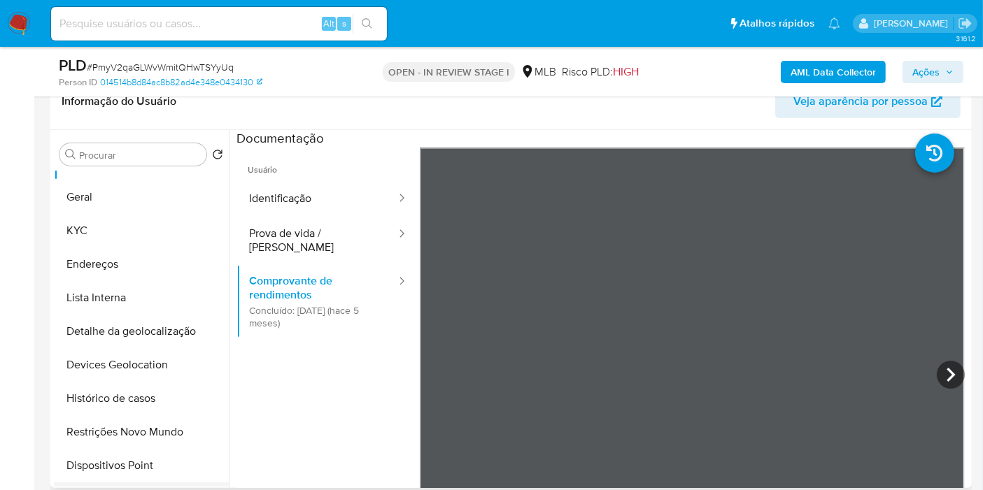
scroll to position [155, 0]
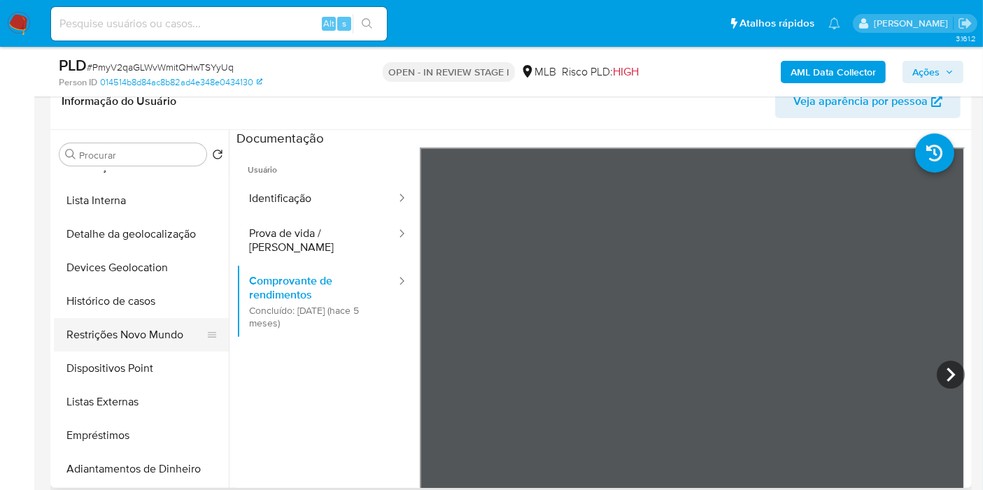
click at [171, 334] on button "Restrições Novo Mundo" at bounding box center [136, 335] width 164 height 34
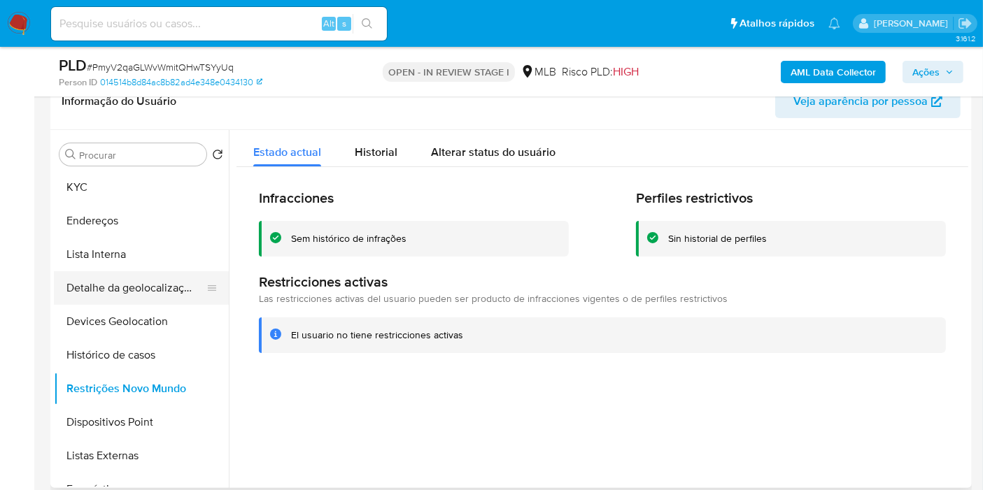
scroll to position [0, 0]
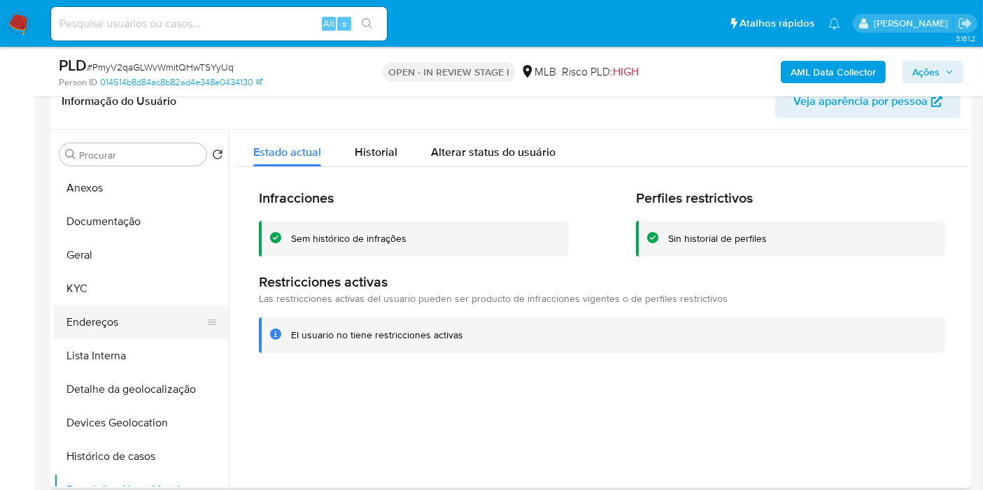
click at [140, 331] on button "Endereços" at bounding box center [136, 323] width 164 height 34
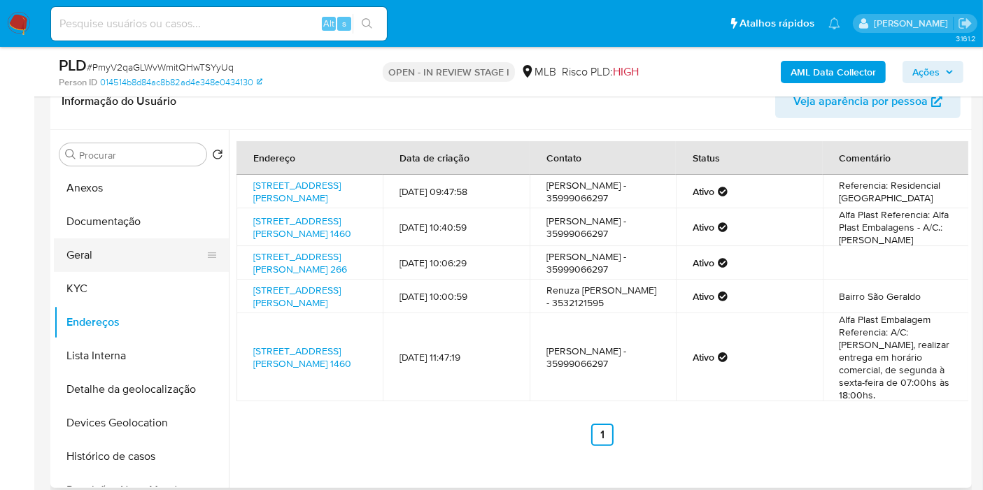
click at [138, 258] on button "Geral" at bounding box center [136, 255] width 164 height 34
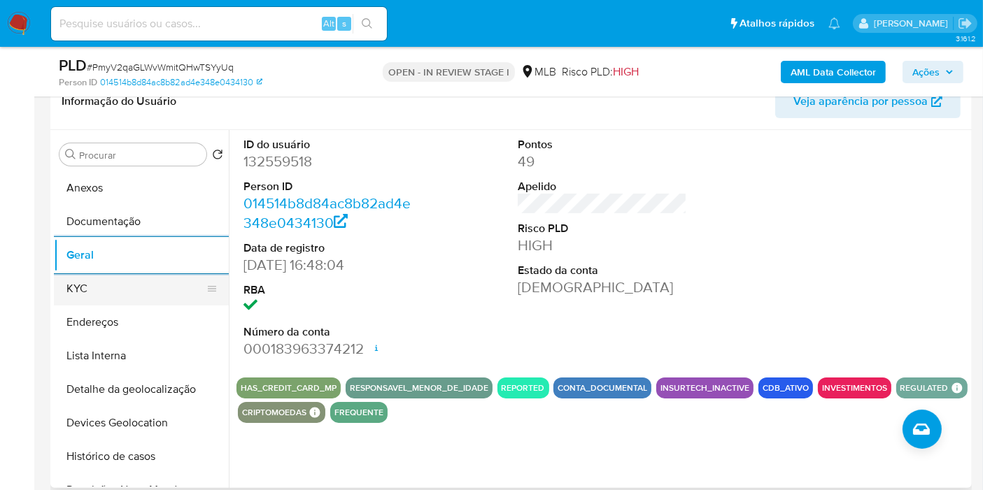
click at [169, 297] on button "KYC" at bounding box center [136, 289] width 164 height 34
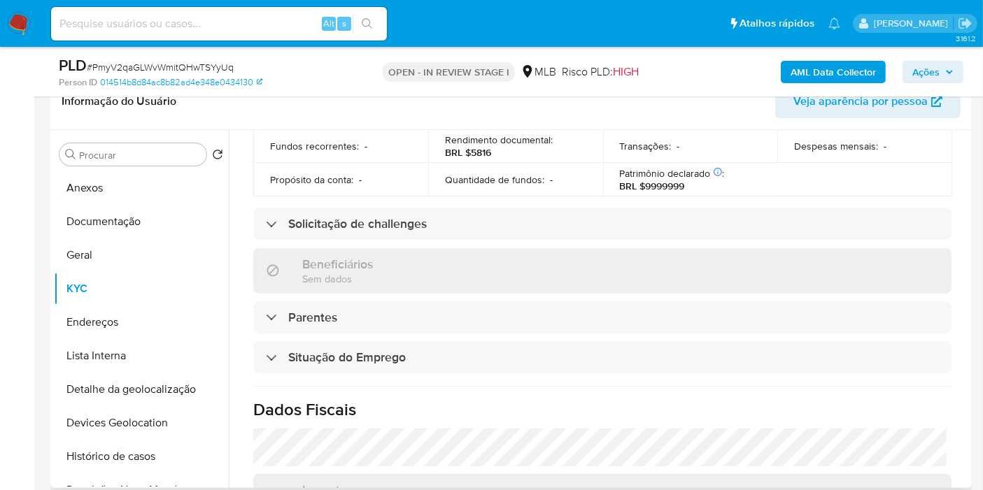
scroll to position [635, 0]
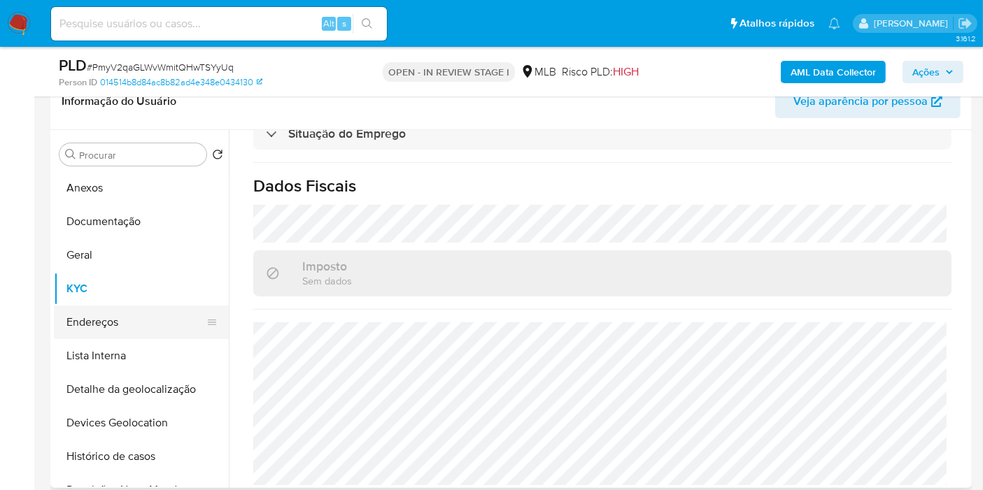
click at [115, 330] on button "Endereços" at bounding box center [136, 323] width 164 height 34
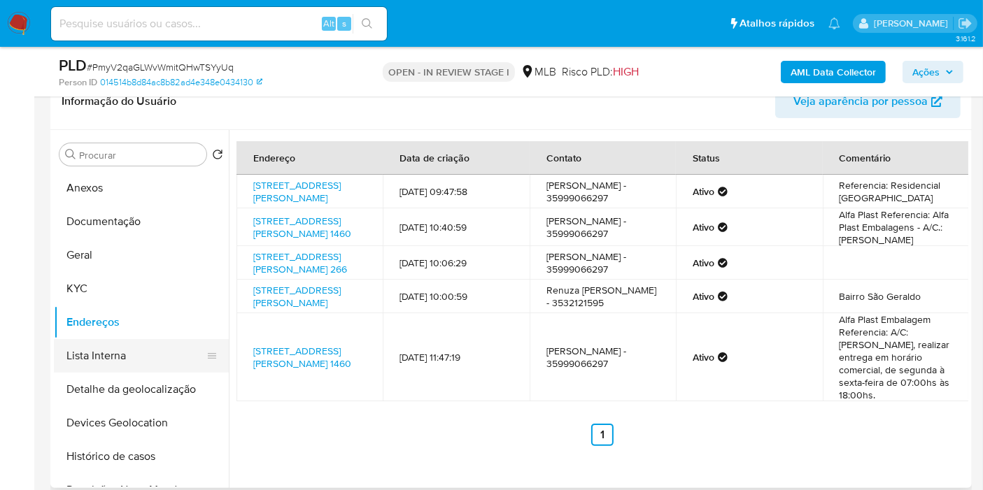
drag, startPoint x: 133, startPoint y: 395, endPoint x: 134, endPoint y: 350, distance: 45.5
click at [133, 396] on button "Detalhe da geolocalização" at bounding box center [141, 390] width 175 height 34
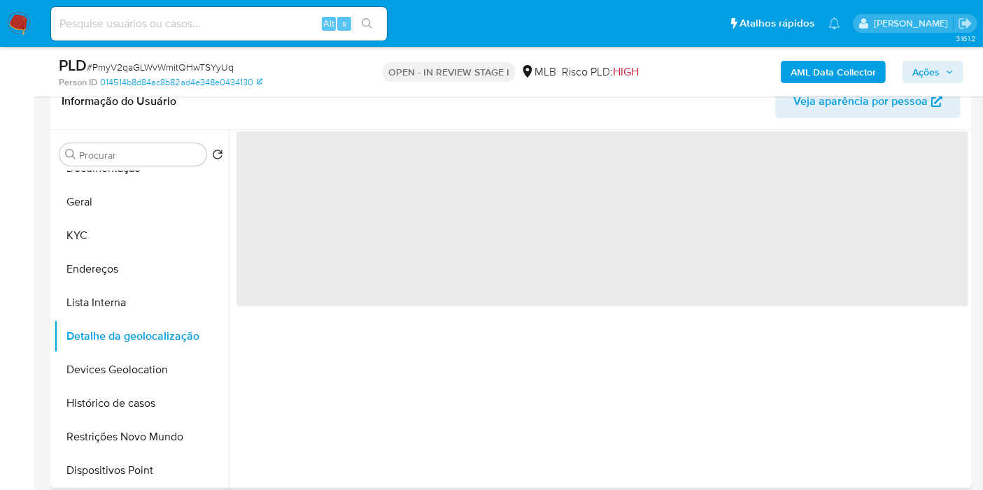
scroll to position [78, 0]
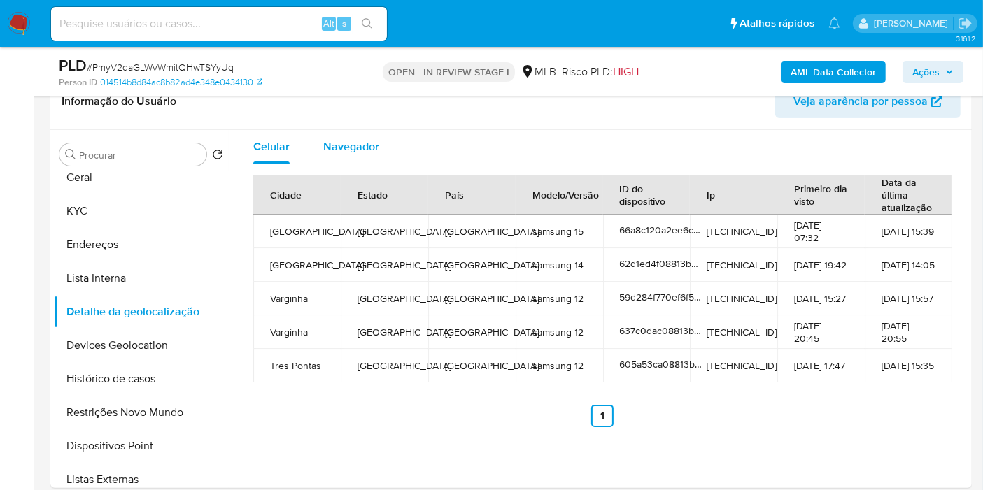
click at [336, 141] on span "Navegador" at bounding box center [351, 146] width 56 height 16
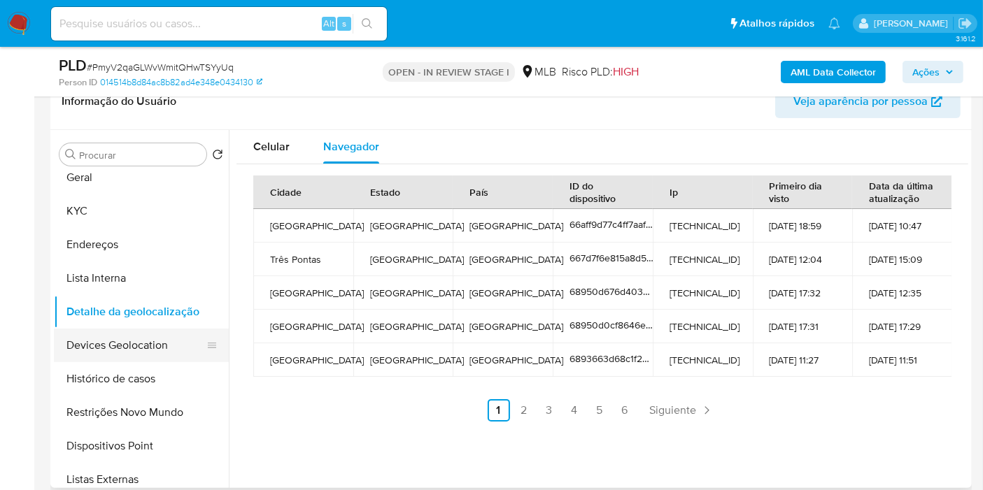
click at [151, 350] on button "Devices Geolocation" at bounding box center [136, 346] width 164 height 34
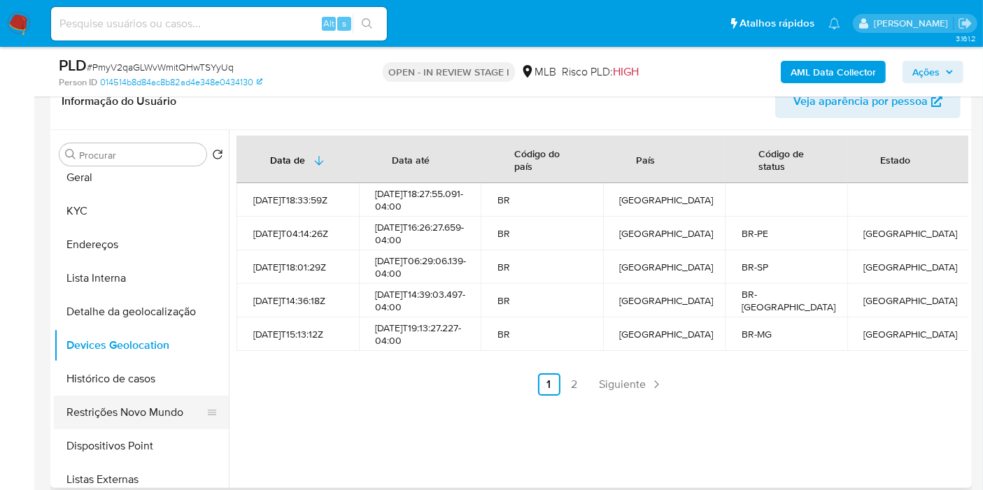
click at [113, 425] on button "Restrições Novo Mundo" at bounding box center [136, 413] width 164 height 34
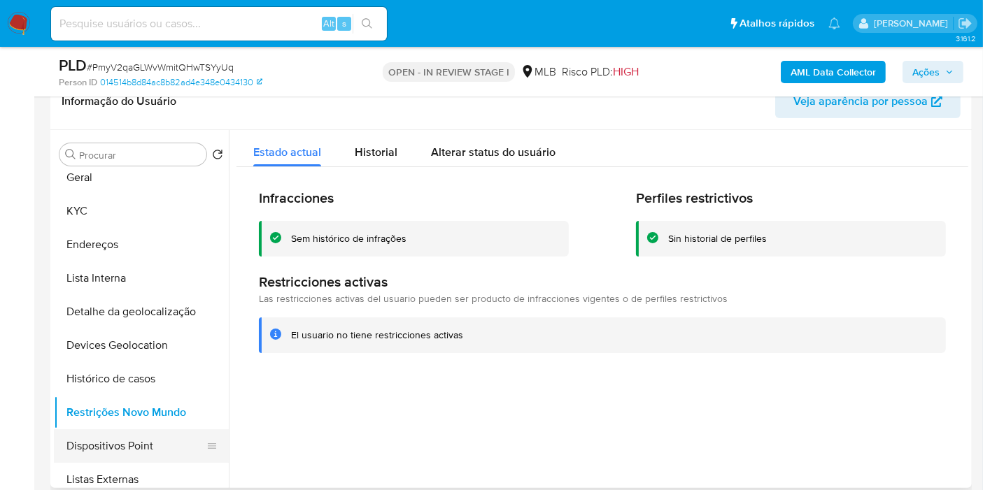
click at [80, 454] on button "Dispositivos Point" at bounding box center [136, 446] width 164 height 34
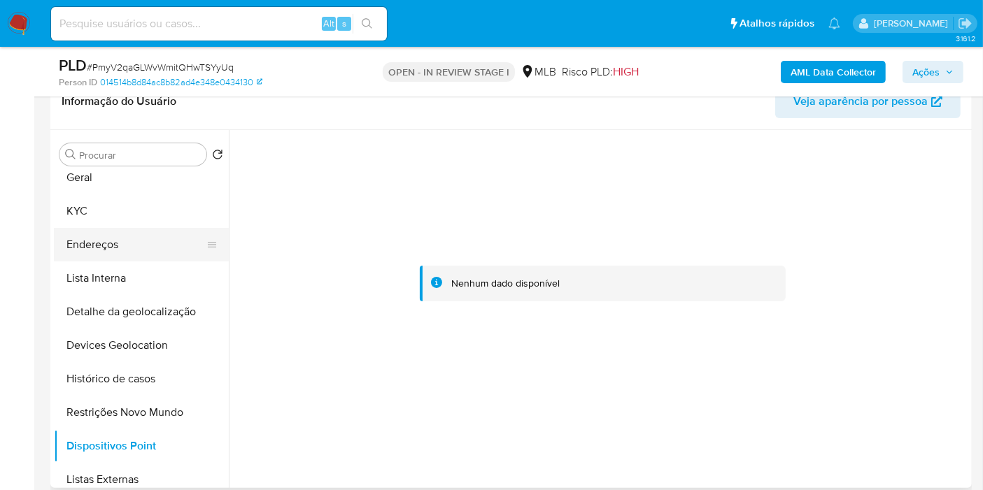
click at [143, 243] on button "Endereços" at bounding box center [136, 245] width 164 height 34
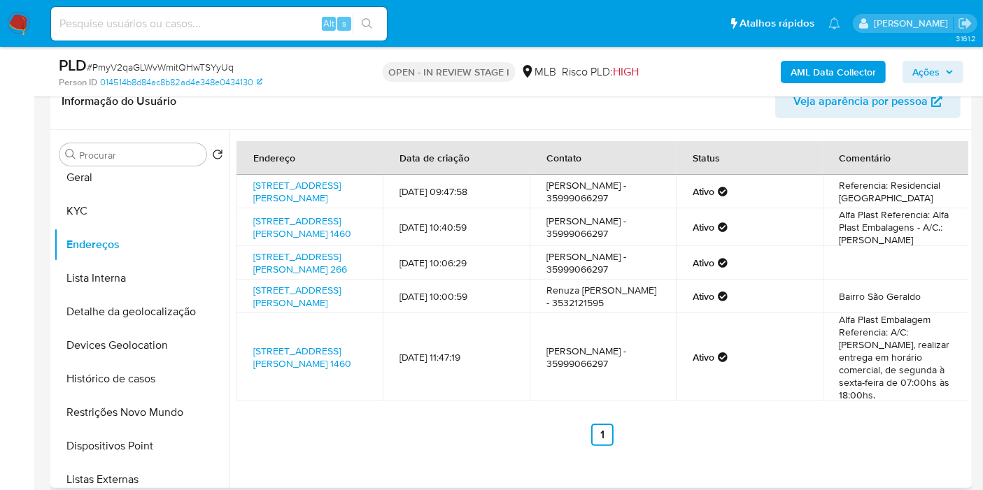
click at [332, 208] on td "Rua Marluce Caixeta Holanda 40, Varginha, Minas Gerais, 37026754, Brasil 40" at bounding box center [309, 192] width 146 height 34
click at [326, 194] on link "Rua Marluce Caixeta Holanda 40, Varginha, Minas Gerais, 37026754, Brasil 40" at bounding box center [296, 191] width 87 height 27
click at [163, 208] on button "KYC" at bounding box center [136, 211] width 164 height 34
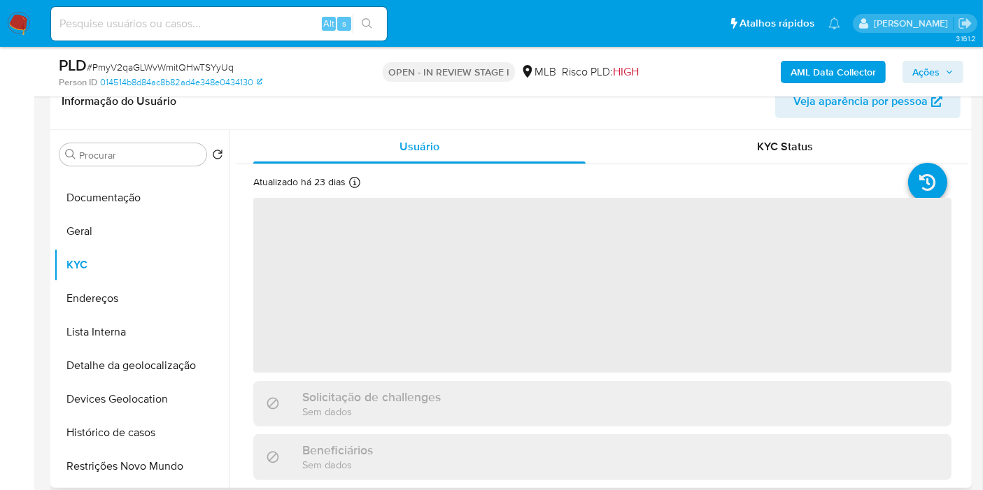
scroll to position [0, 0]
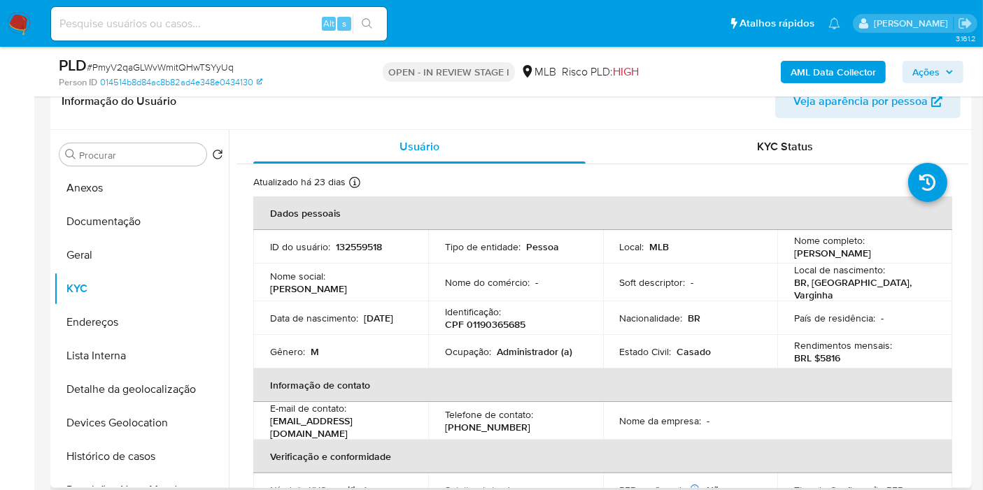
click at [491, 308] on p "Identificação :" at bounding box center [473, 312] width 56 height 13
click at [494, 318] on p "CPF 01190365685" at bounding box center [485, 324] width 80 height 13
copy p "01190365685"
